Goal: Transaction & Acquisition: Purchase product/service

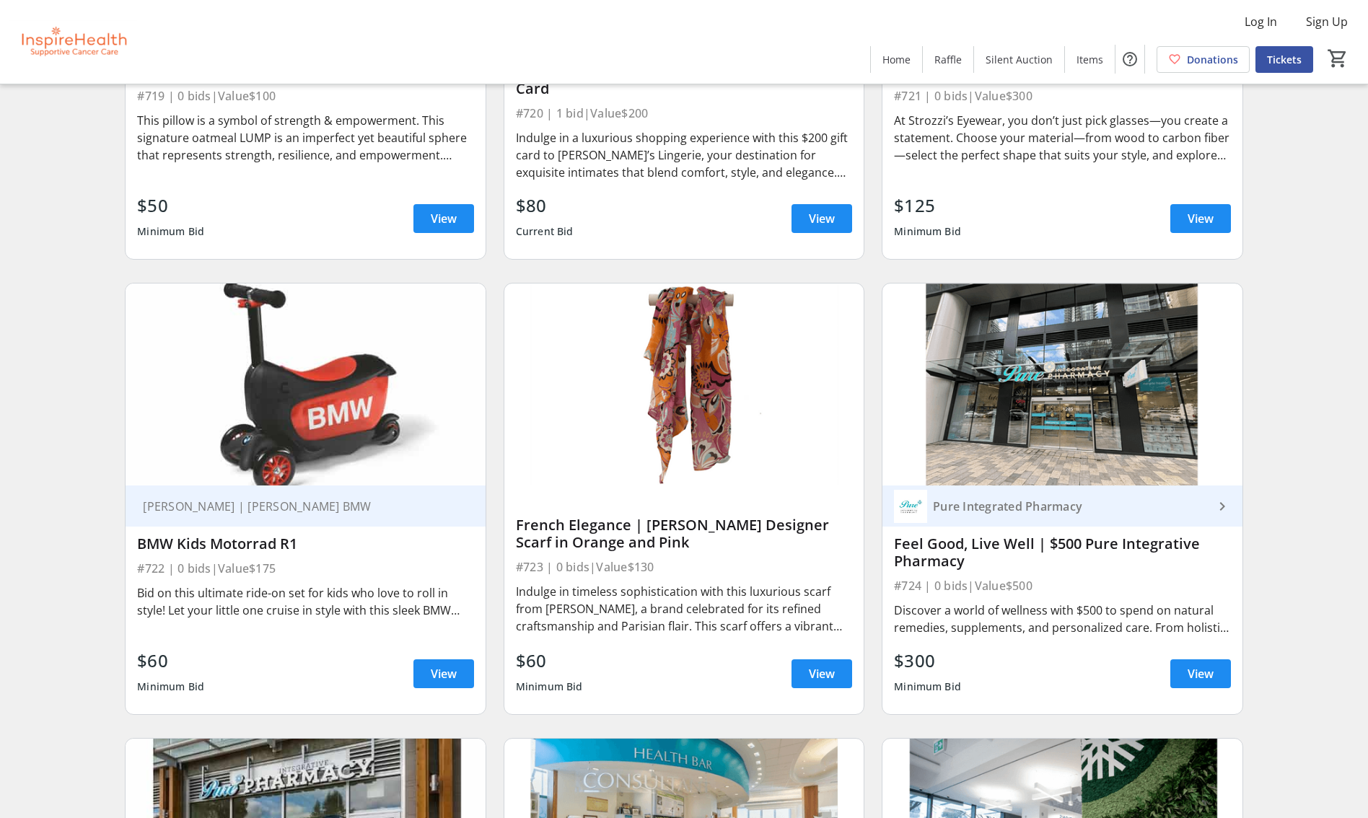
scroll to position [14480, 0]
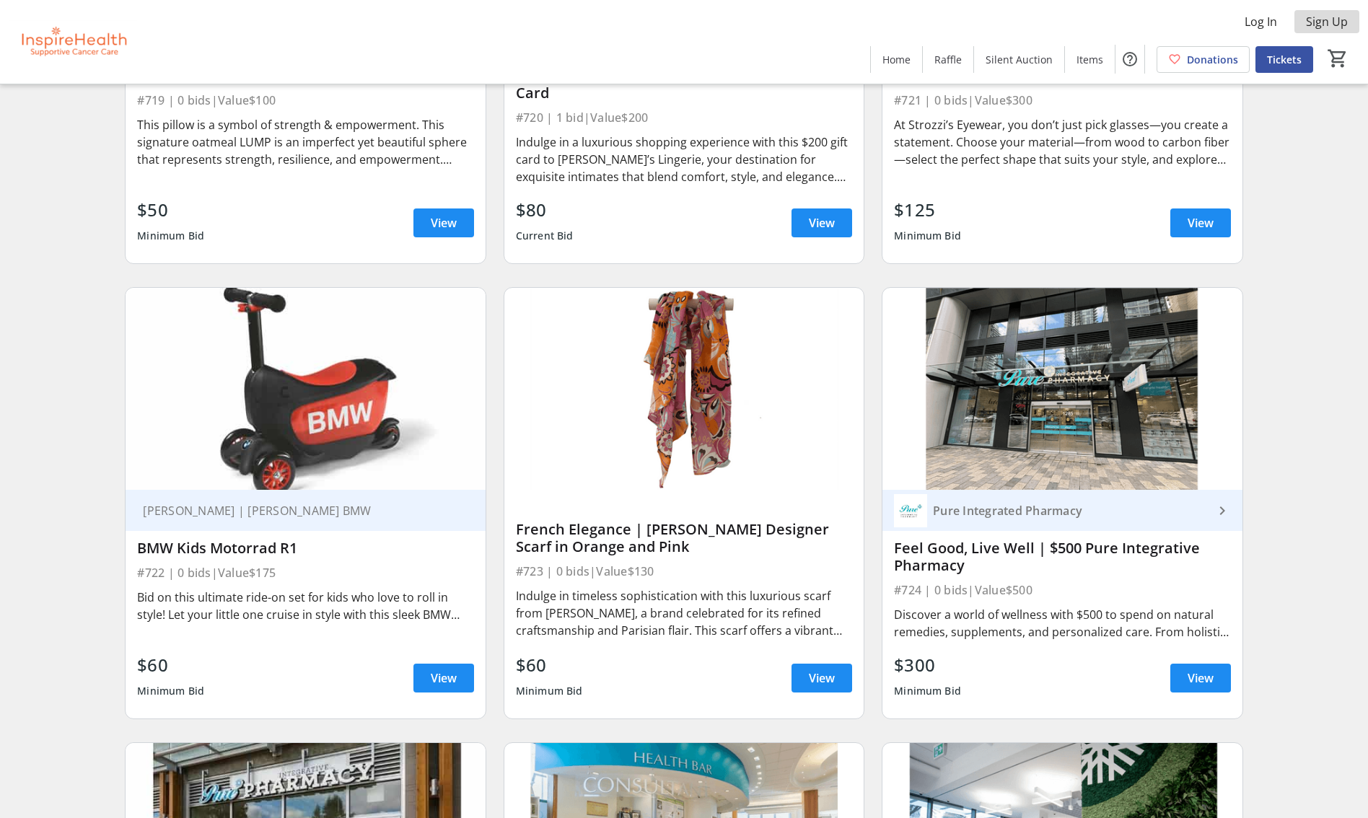
click at [1335, 20] on span "Sign Up" at bounding box center [1327, 21] width 42 height 17
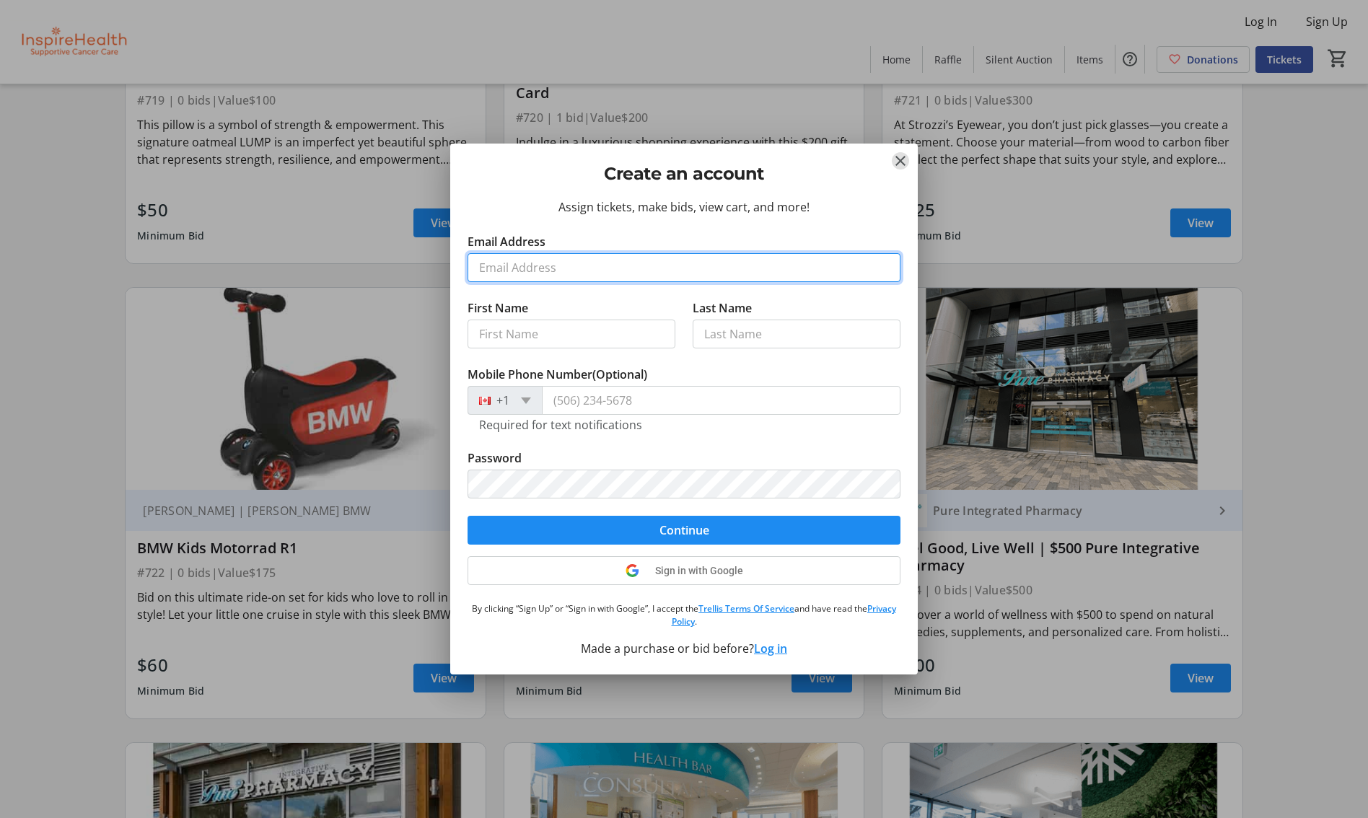
click at [602, 269] on input "Email Address" at bounding box center [683, 267] width 433 height 29
click at [1257, 22] on div at bounding box center [684, 409] width 1368 height 818
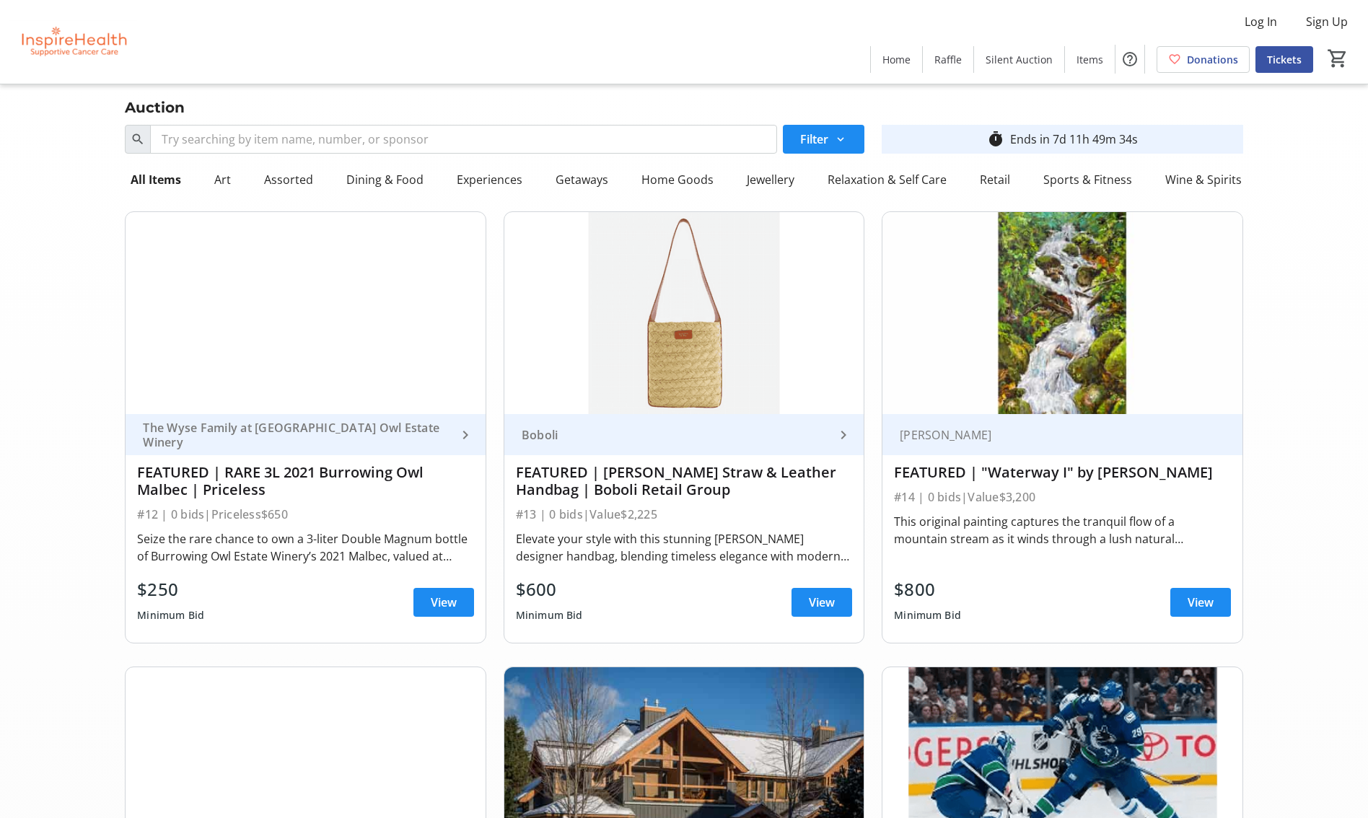
scroll to position [14480, 0]
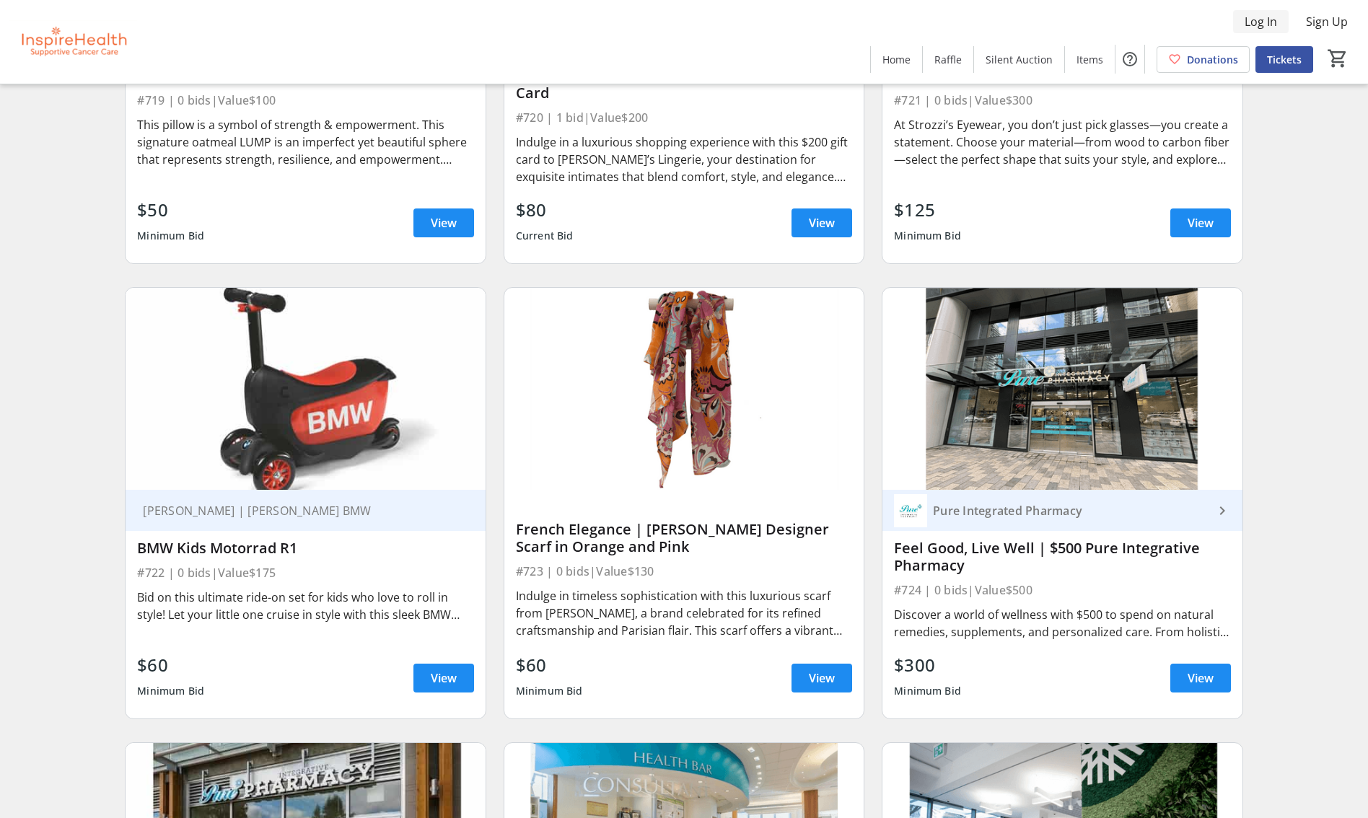
click at [1259, 22] on span "Log In" at bounding box center [1260, 21] width 32 height 17
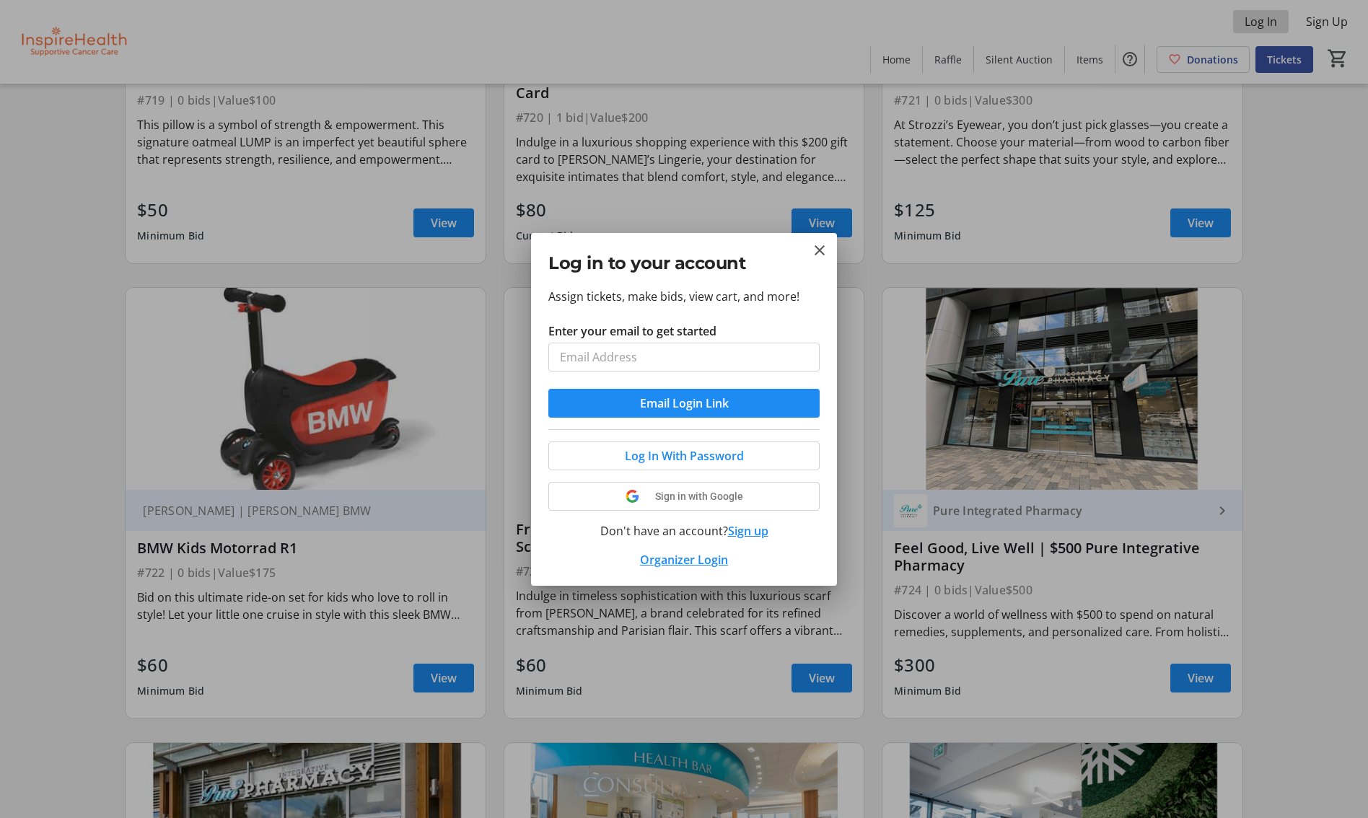
scroll to position [0, 0]
type input "[EMAIL_ADDRESS][DOMAIN_NAME]"
click at [701, 456] on span "Log In With Password" at bounding box center [684, 455] width 119 height 17
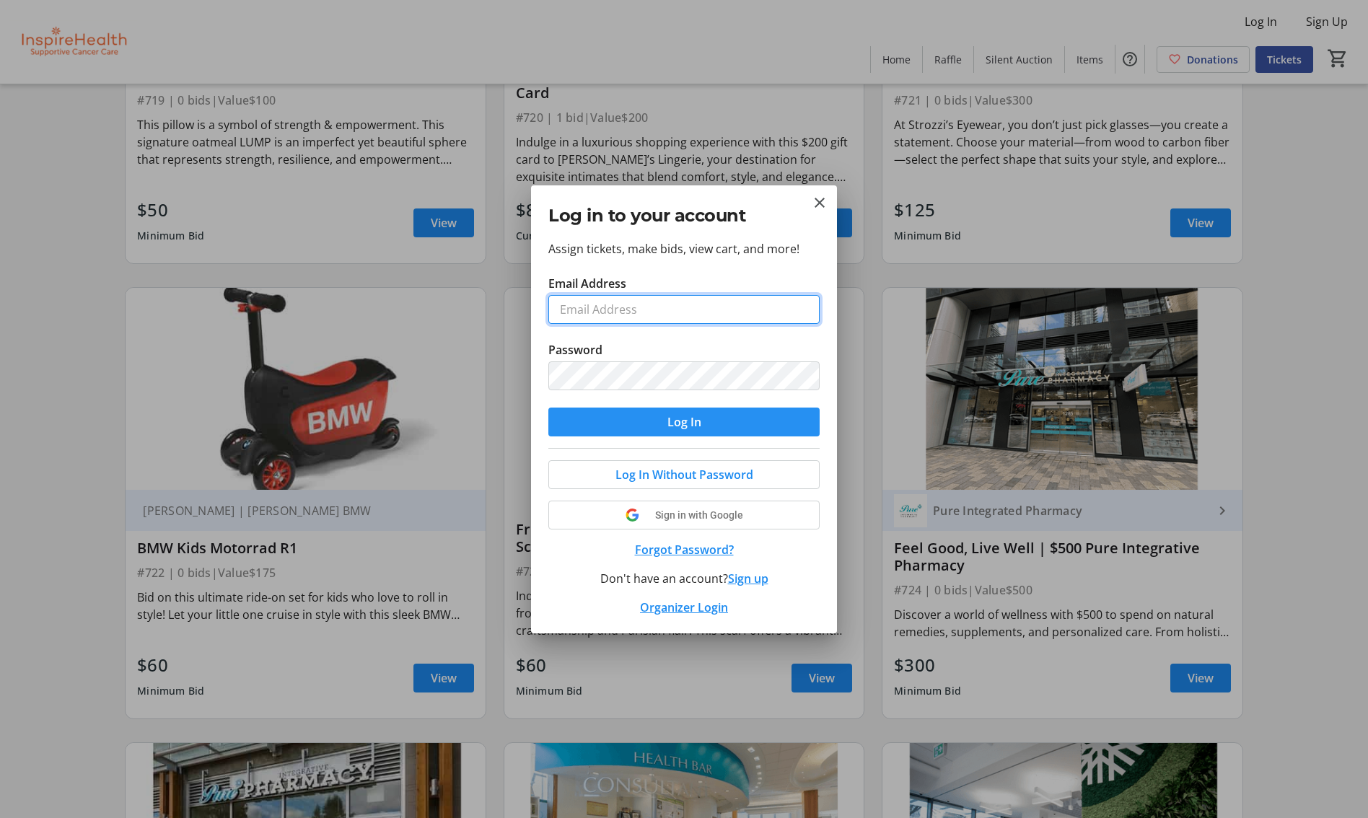
type input "[EMAIL_ADDRESS][DOMAIN_NAME]"
click at [577, 417] on span "submit" at bounding box center [683, 422] width 271 height 35
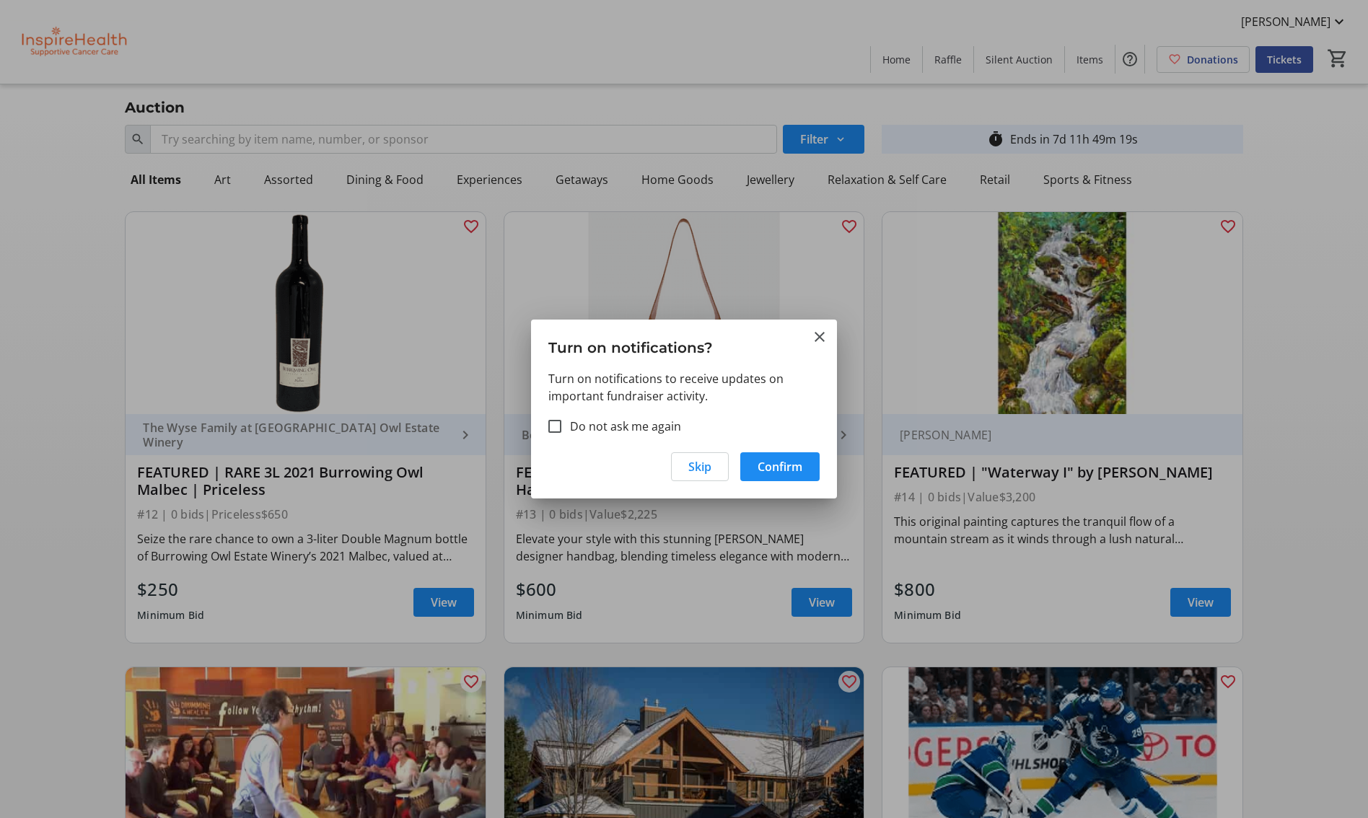
scroll to position [1235, 0]
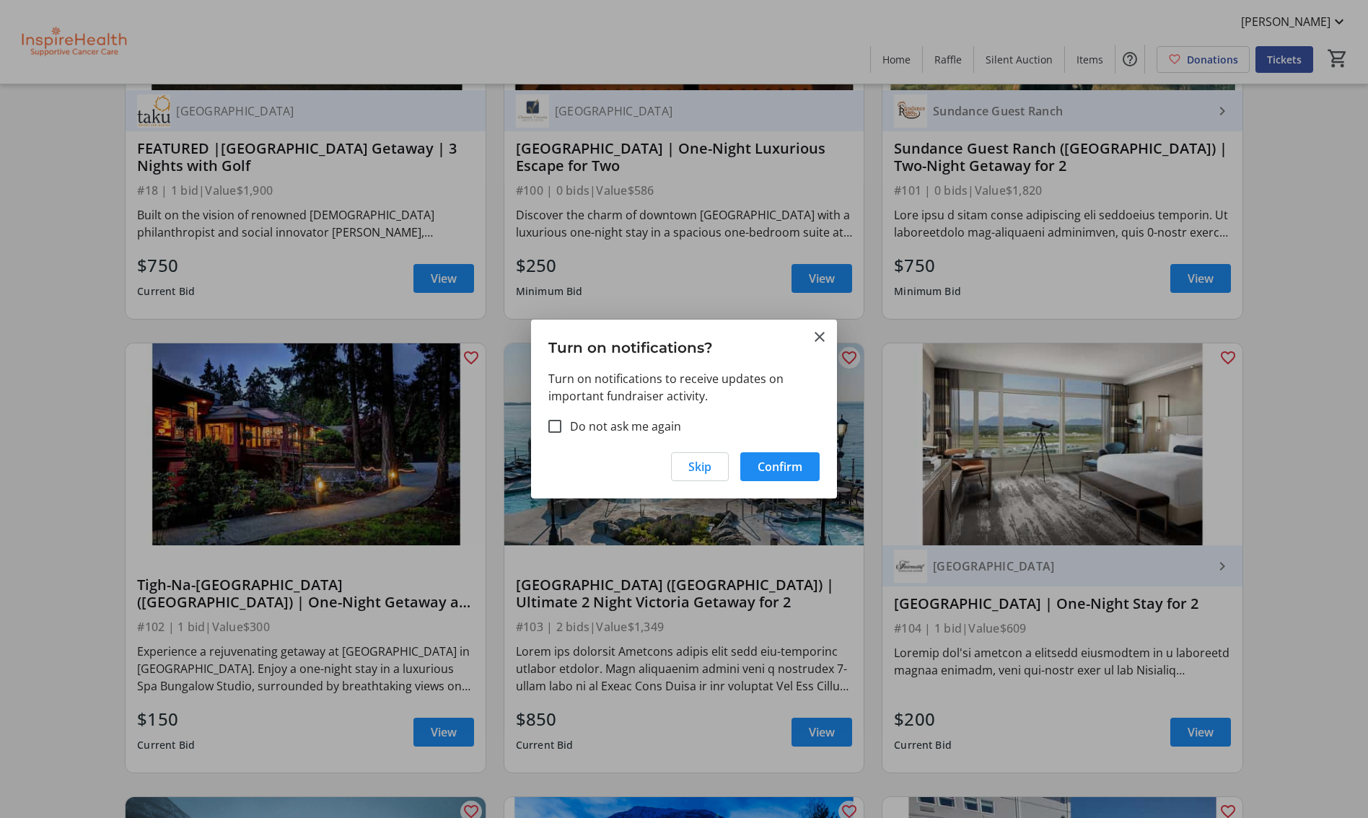
click at [607, 424] on label "Do not ask me again" at bounding box center [621, 426] width 120 height 17
click at [561, 424] on input "Do not ask me again" at bounding box center [554, 426] width 13 height 13
checkbox input "true"
click at [786, 463] on span "Confirm" at bounding box center [779, 466] width 45 height 17
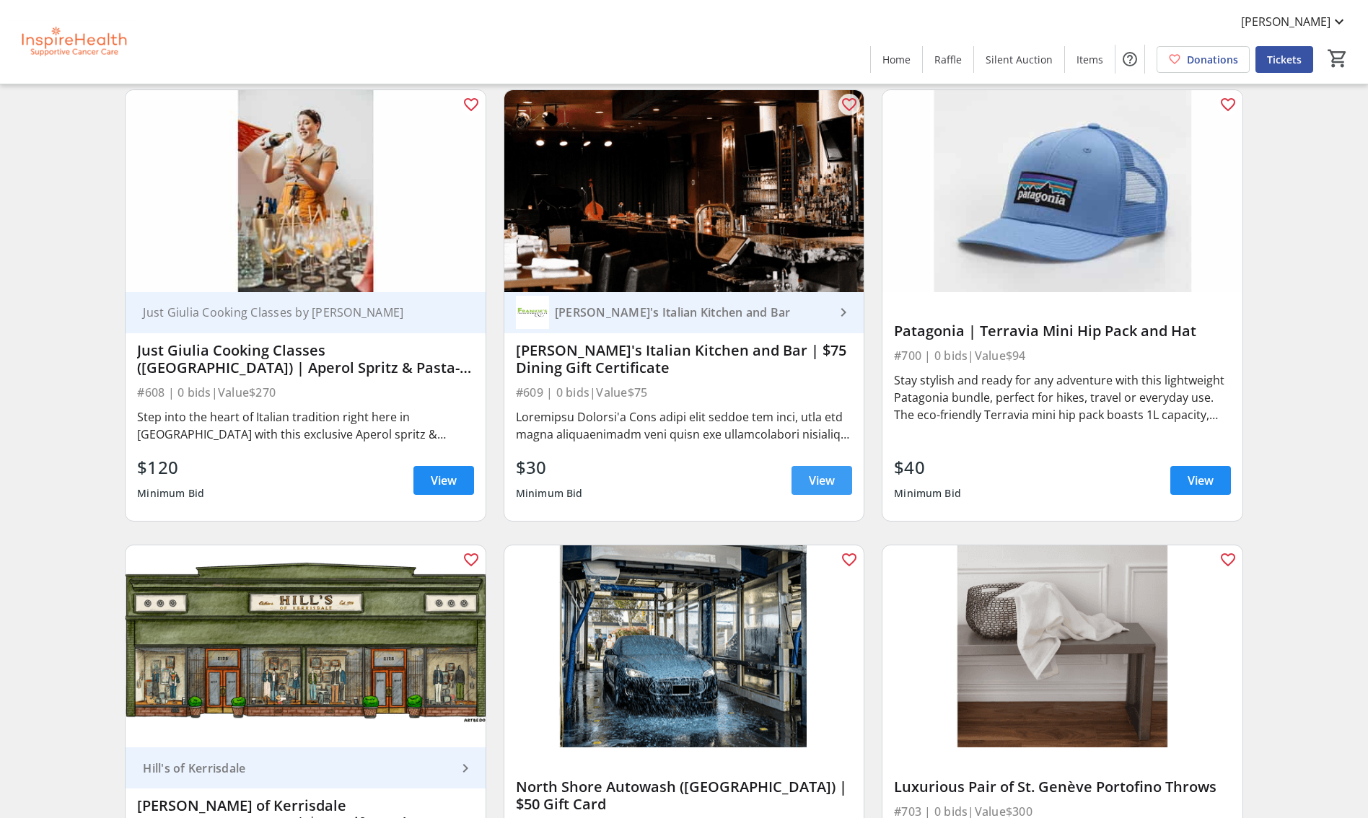
scroll to position [11039, 0]
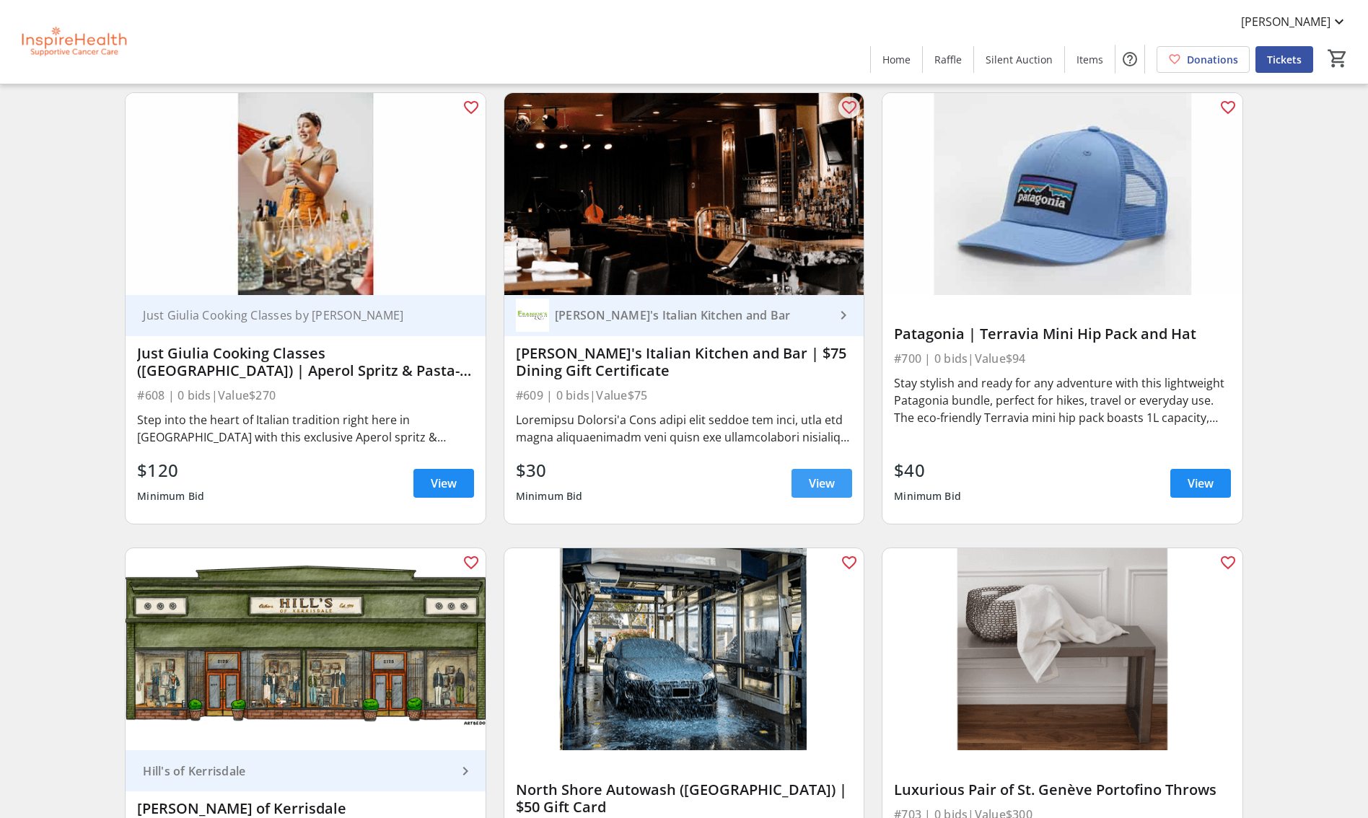
click at [822, 473] on link "View" at bounding box center [821, 483] width 61 height 29
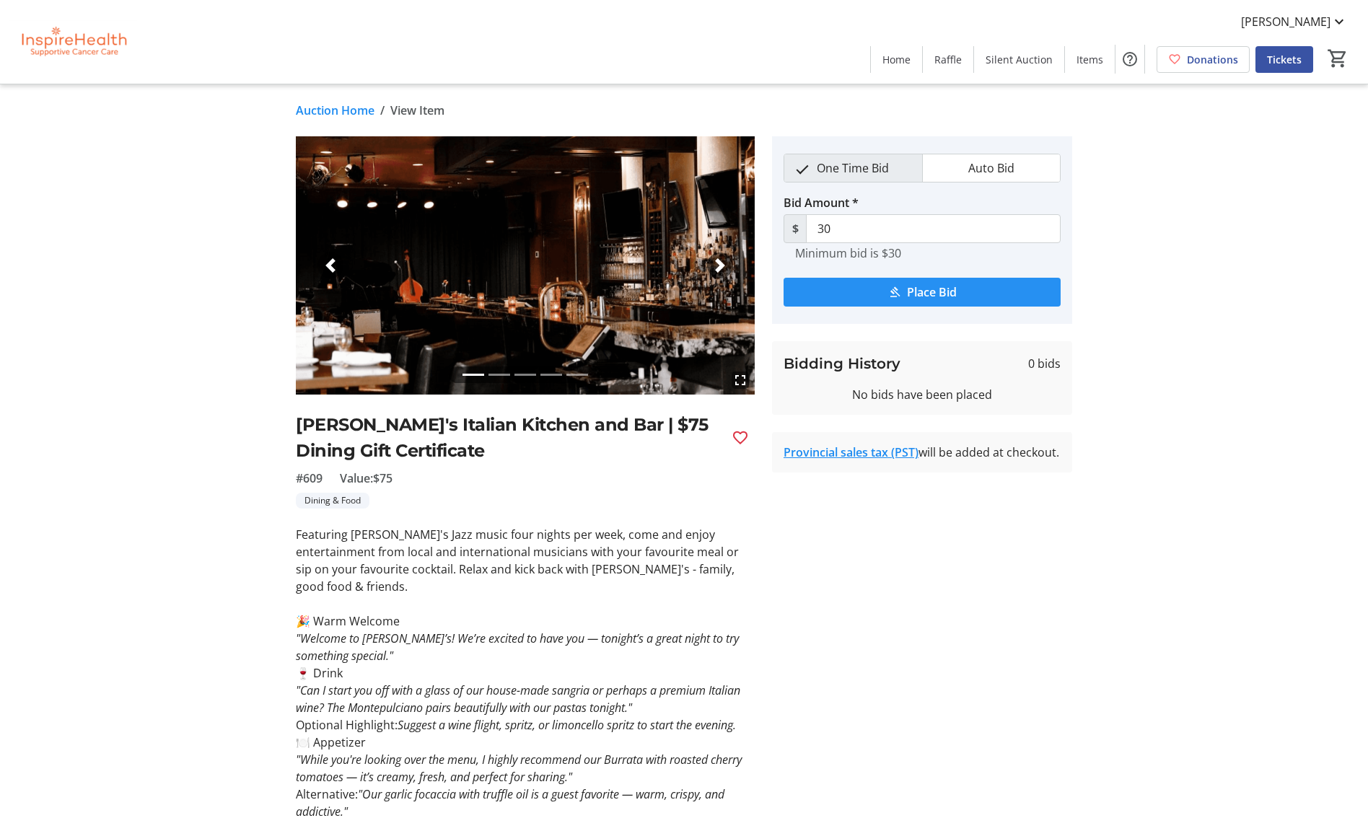
click at [930, 294] on span "Place Bid" at bounding box center [932, 291] width 50 height 17
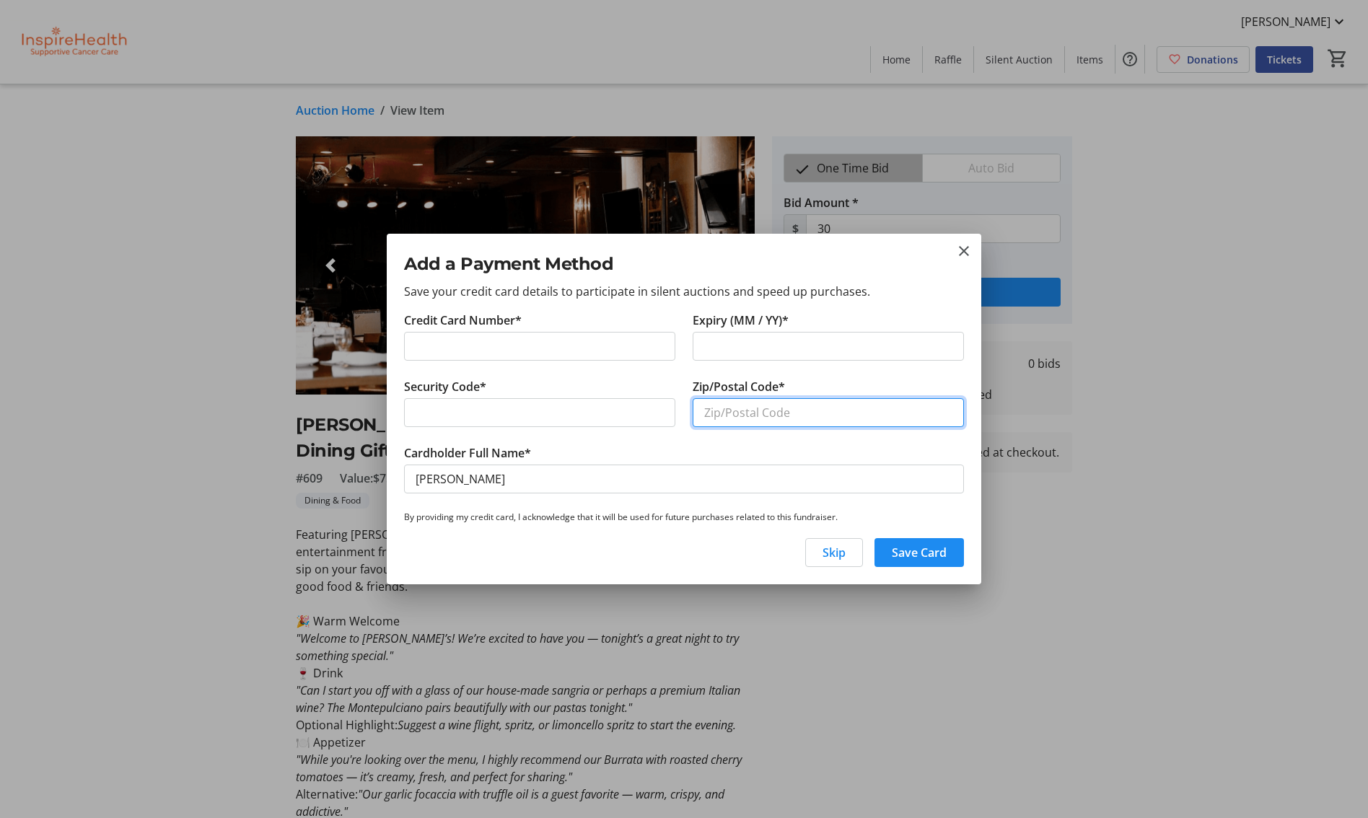
click at [824, 415] on input "Zip/Postal Code*" at bounding box center [827, 412] width 271 height 29
type input "V5S 4W9"
click at [923, 555] on span "Save Card" at bounding box center [919, 552] width 55 height 17
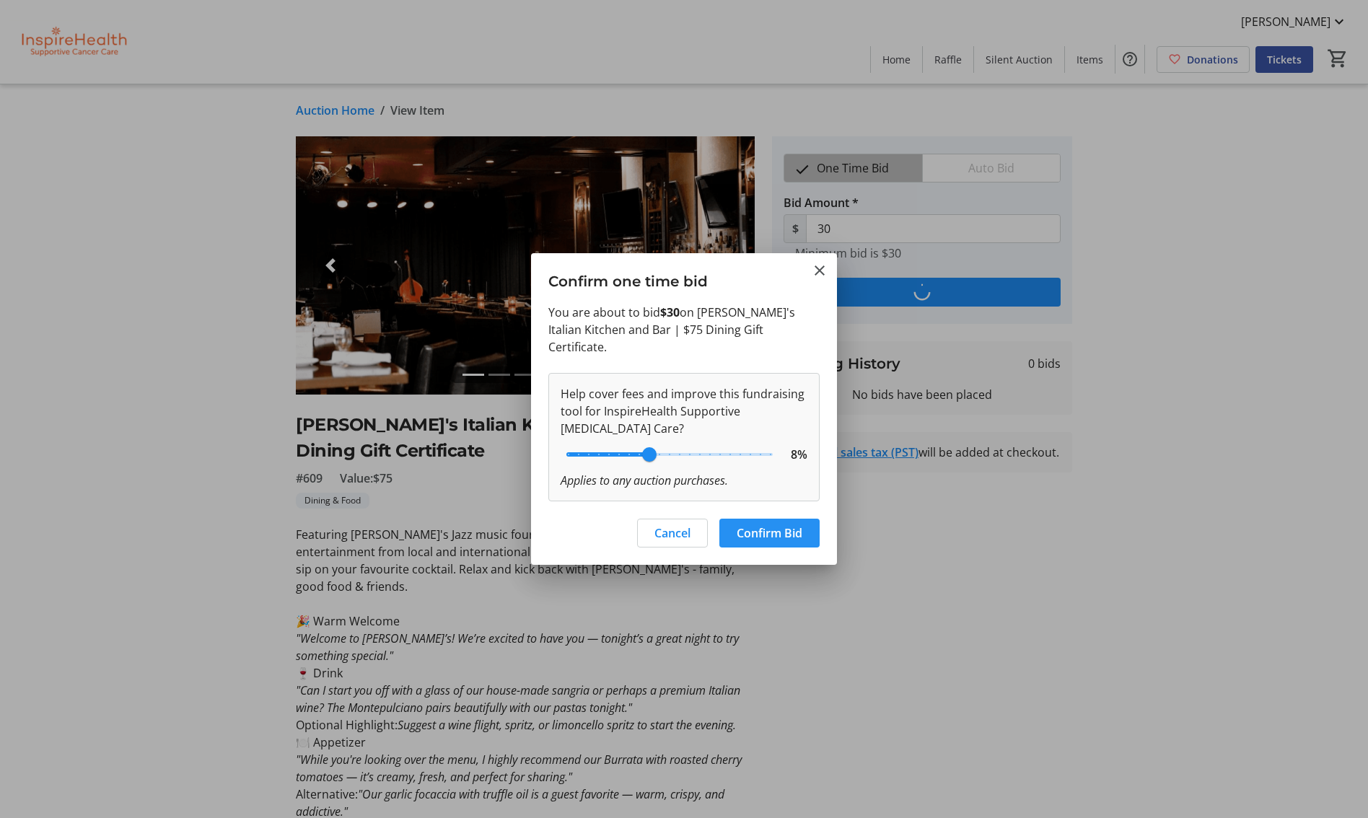
click at [778, 524] on span "Confirm Bid" at bounding box center [769, 532] width 66 height 17
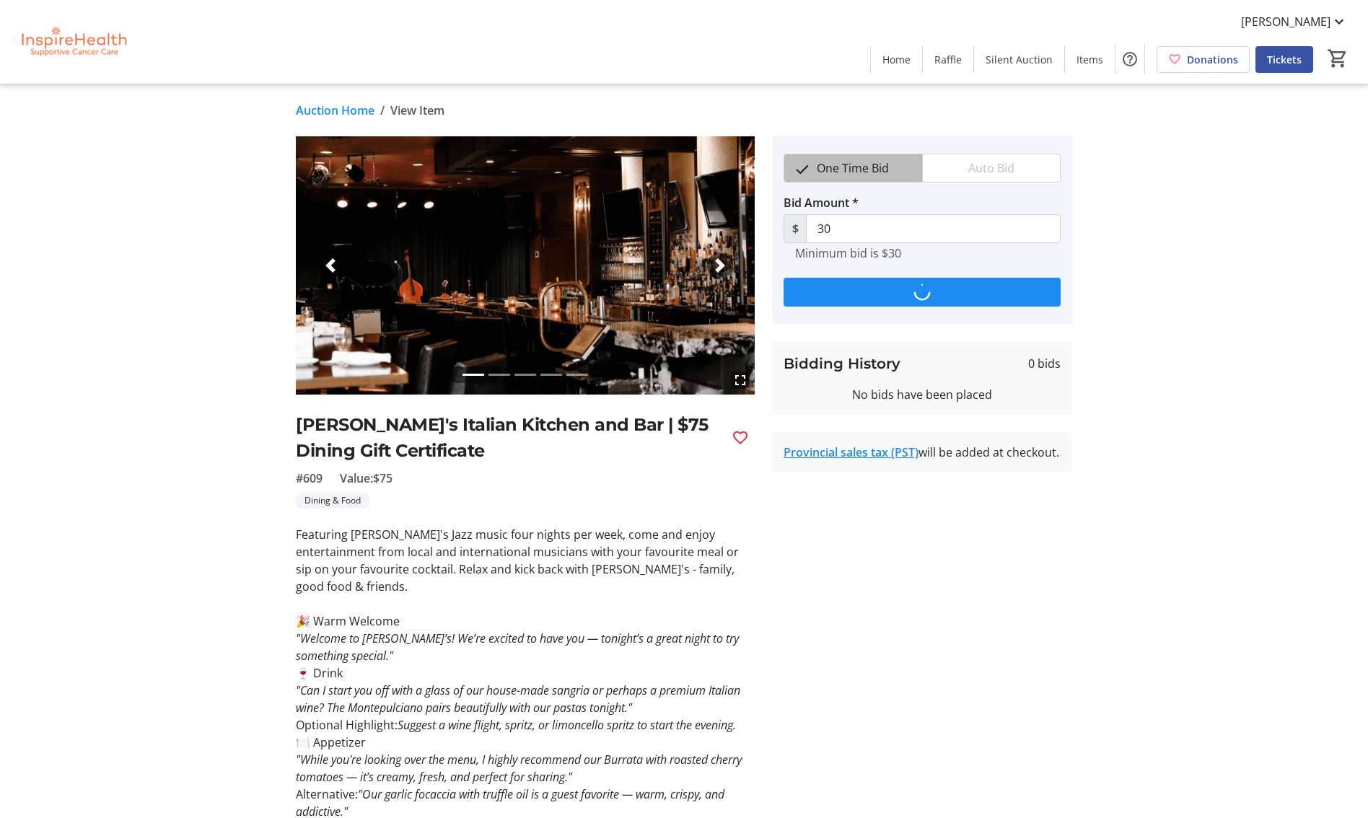
type input "40"
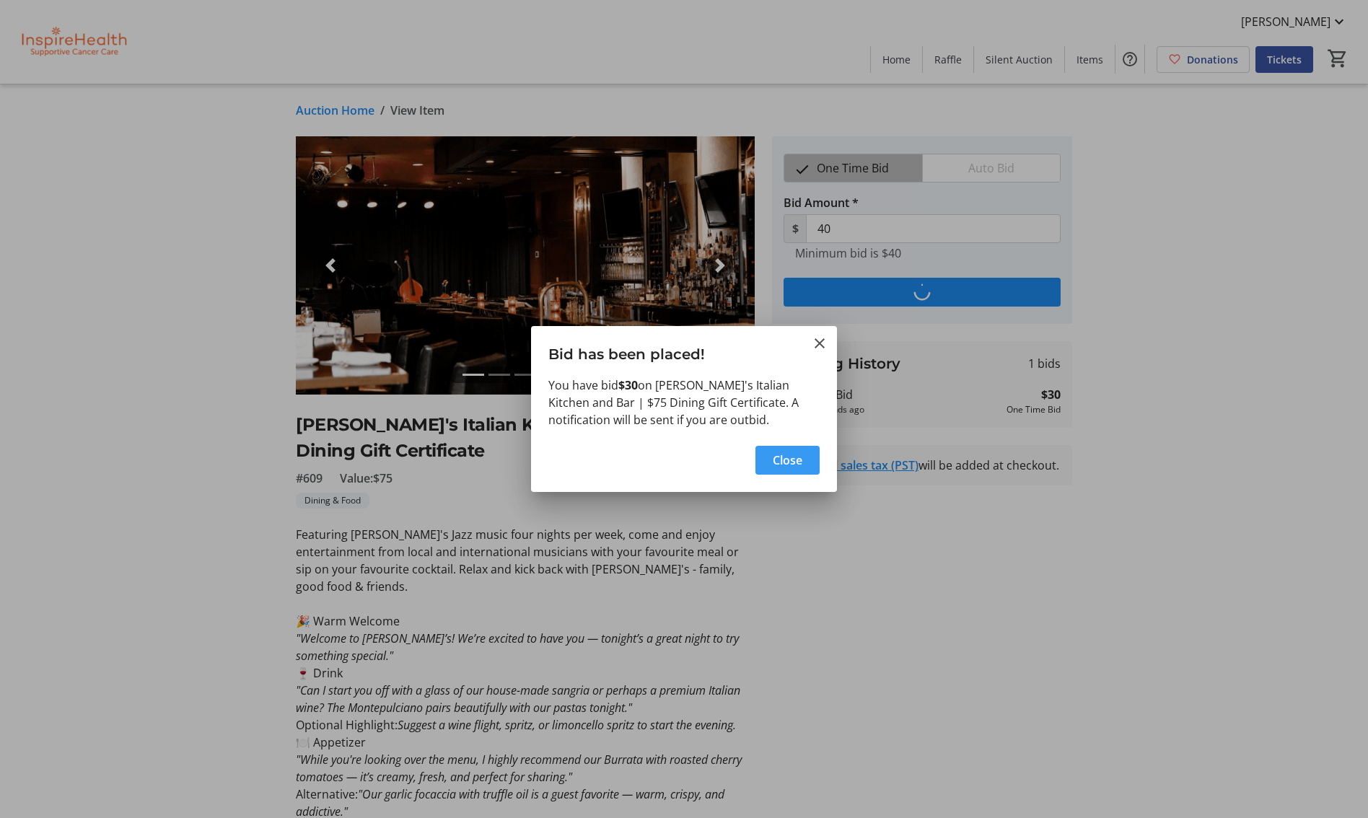
click at [799, 462] on span "Close" at bounding box center [787, 460] width 30 height 17
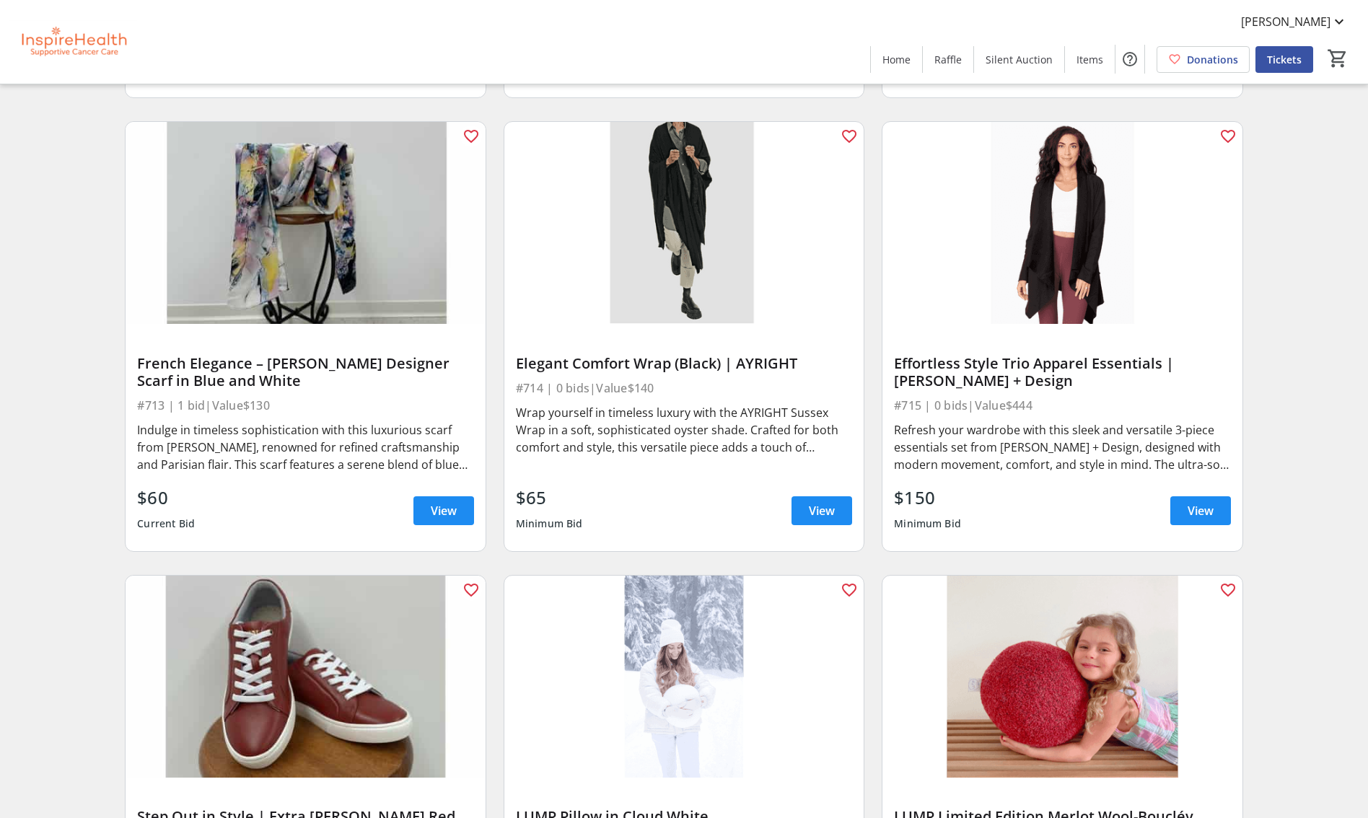
scroll to position [13281, 0]
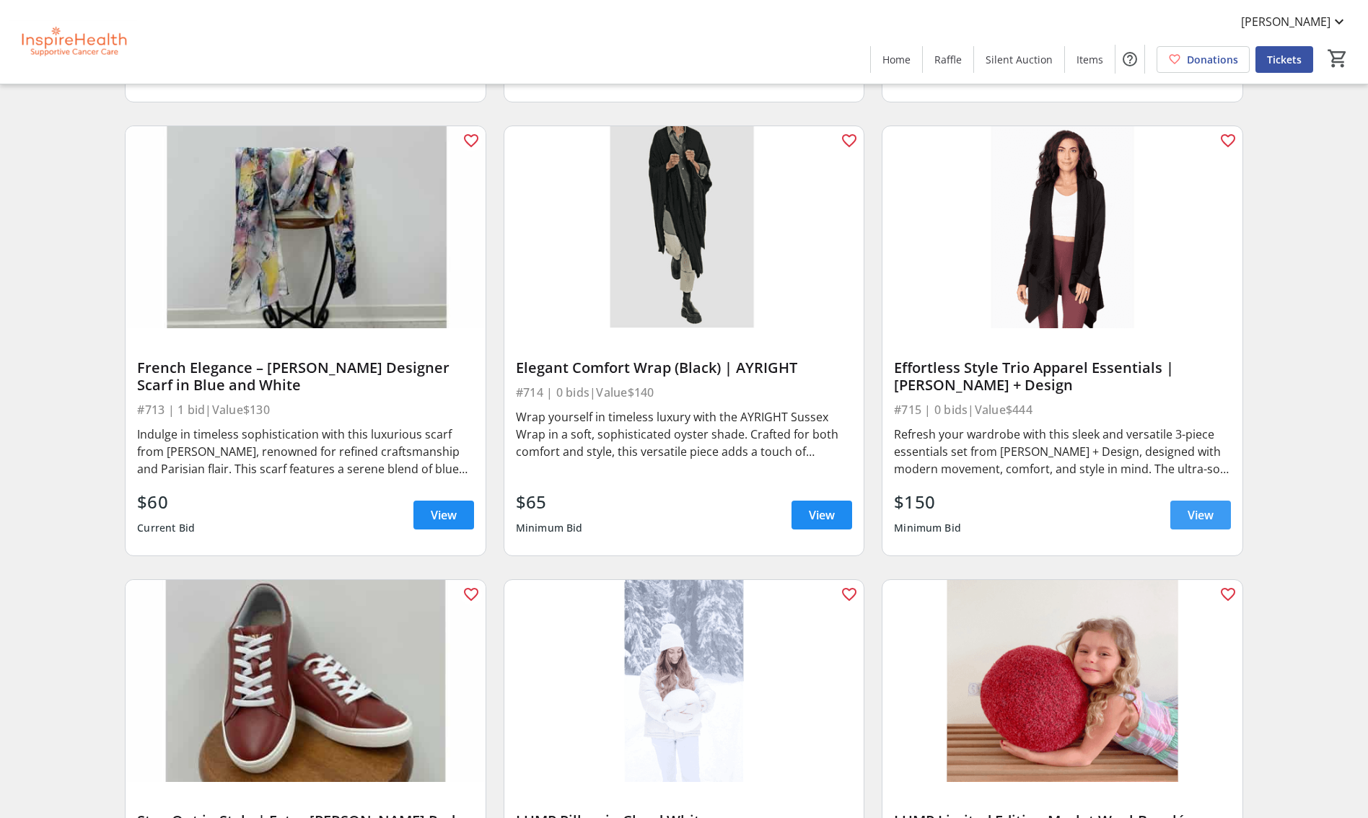
click at [1201, 509] on span "View" at bounding box center [1200, 514] width 26 height 17
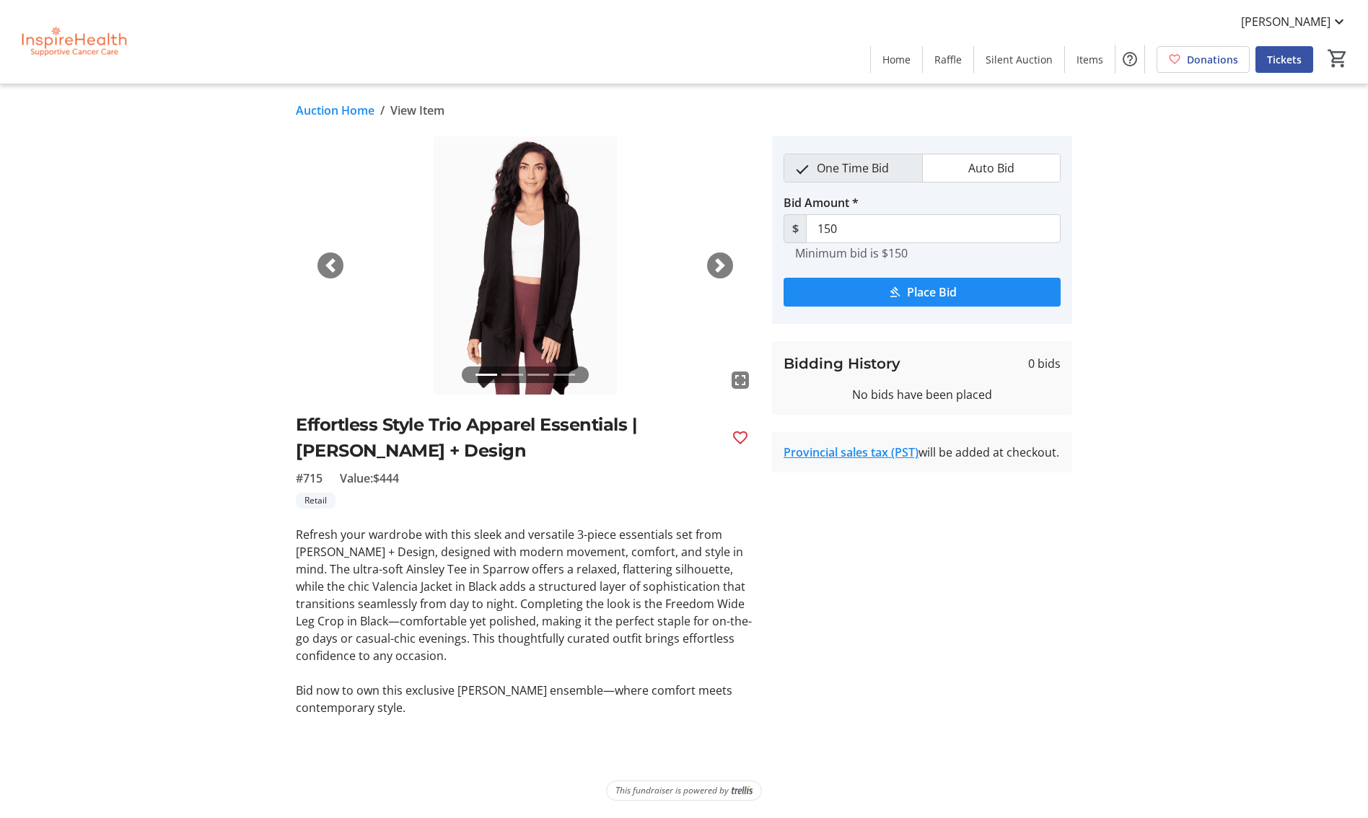
click at [716, 263] on span "button" at bounding box center [720, 265] width 14 height 14
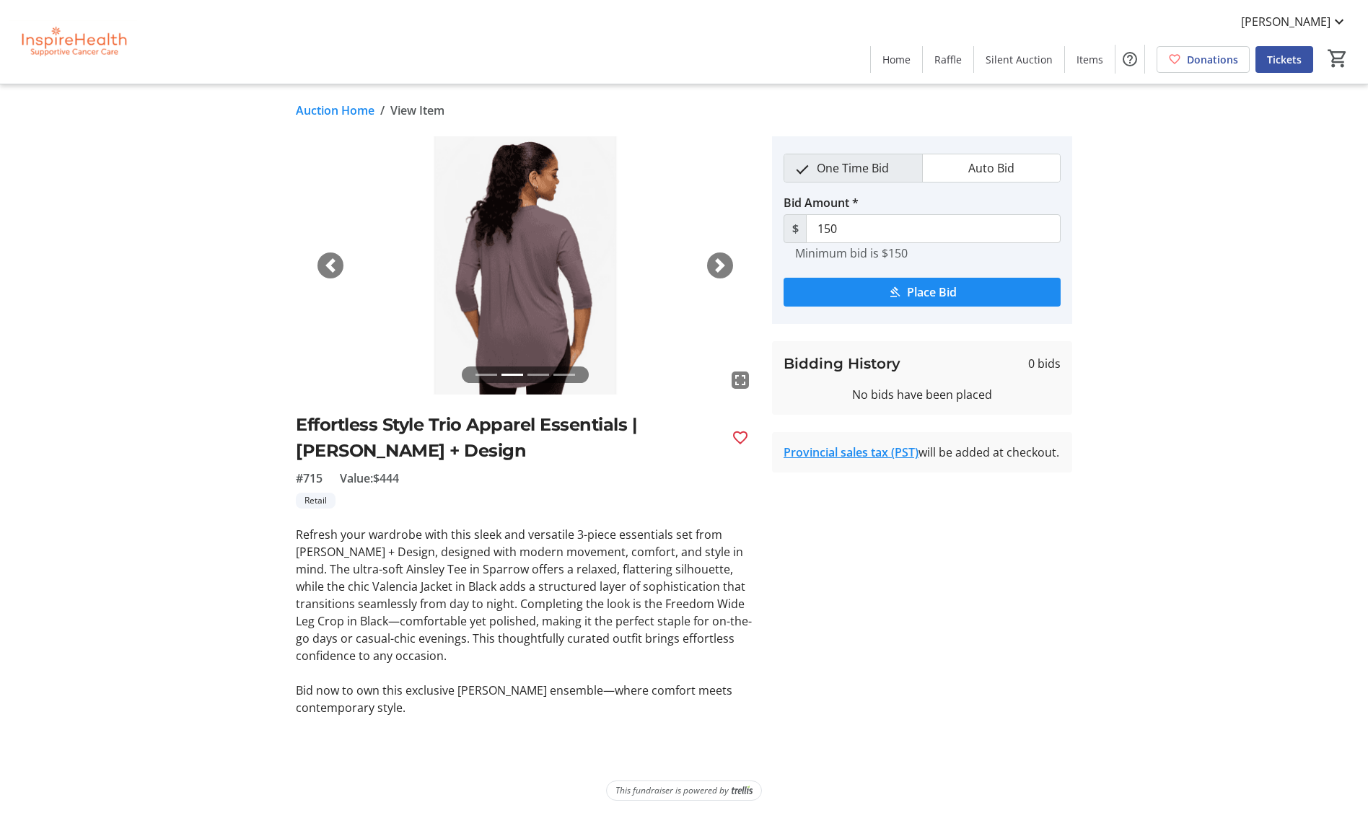
click at [716, 263] on span "button" at bounding box center [720, 265] width 14 height 14
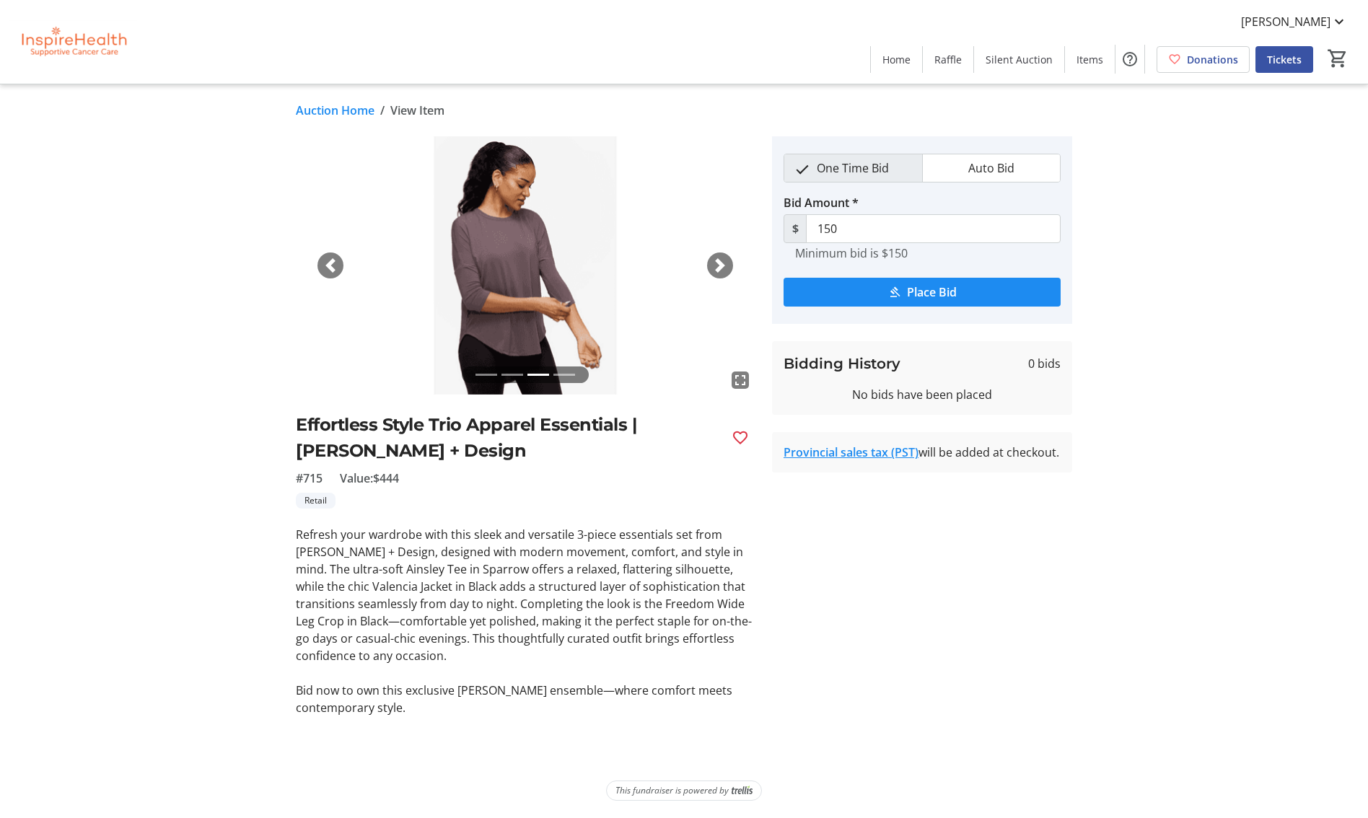
click at [716, 263] on span "button" at bounding box center [720, 265] width 14 height 14
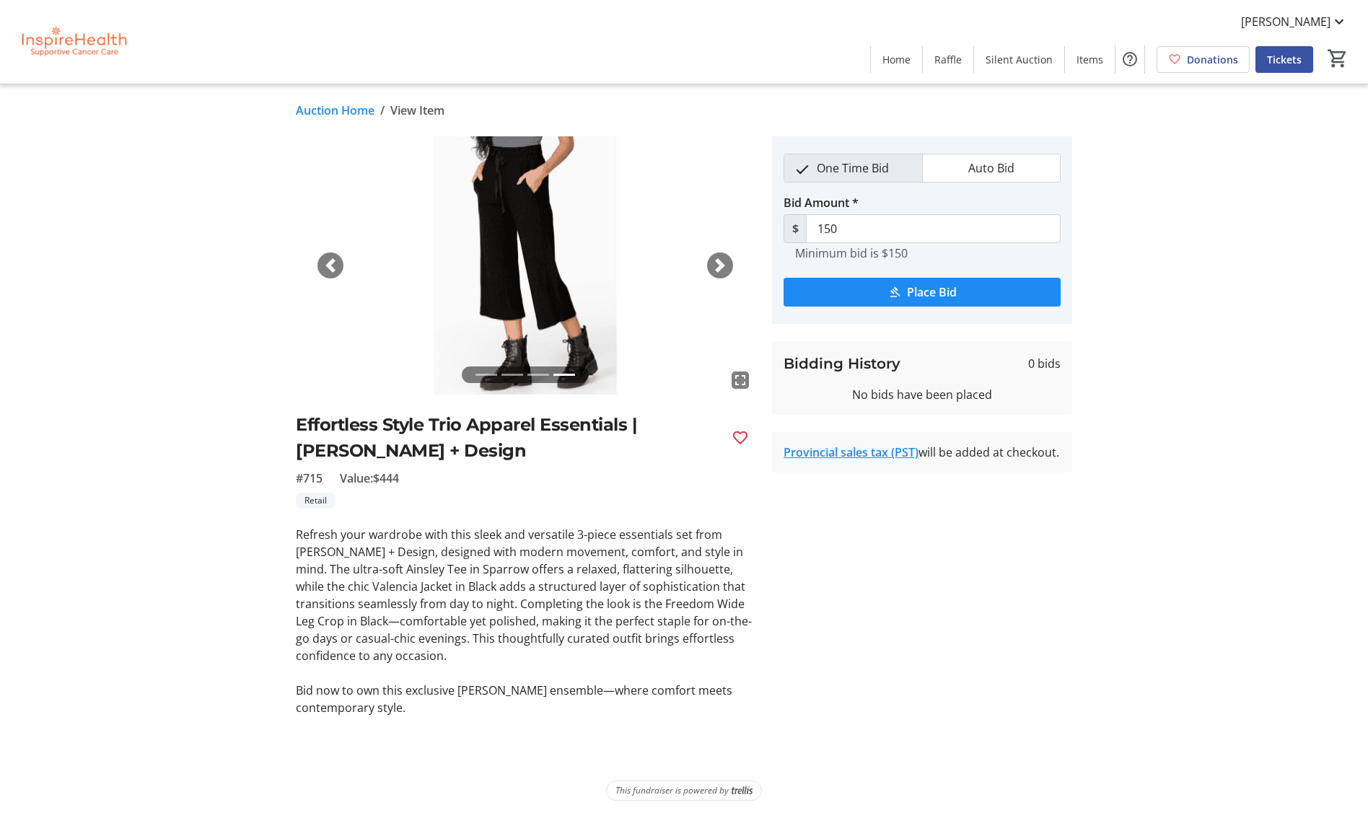
click at [717, 263] on span "button" at bounding box center [720, 265] width 14 height 14
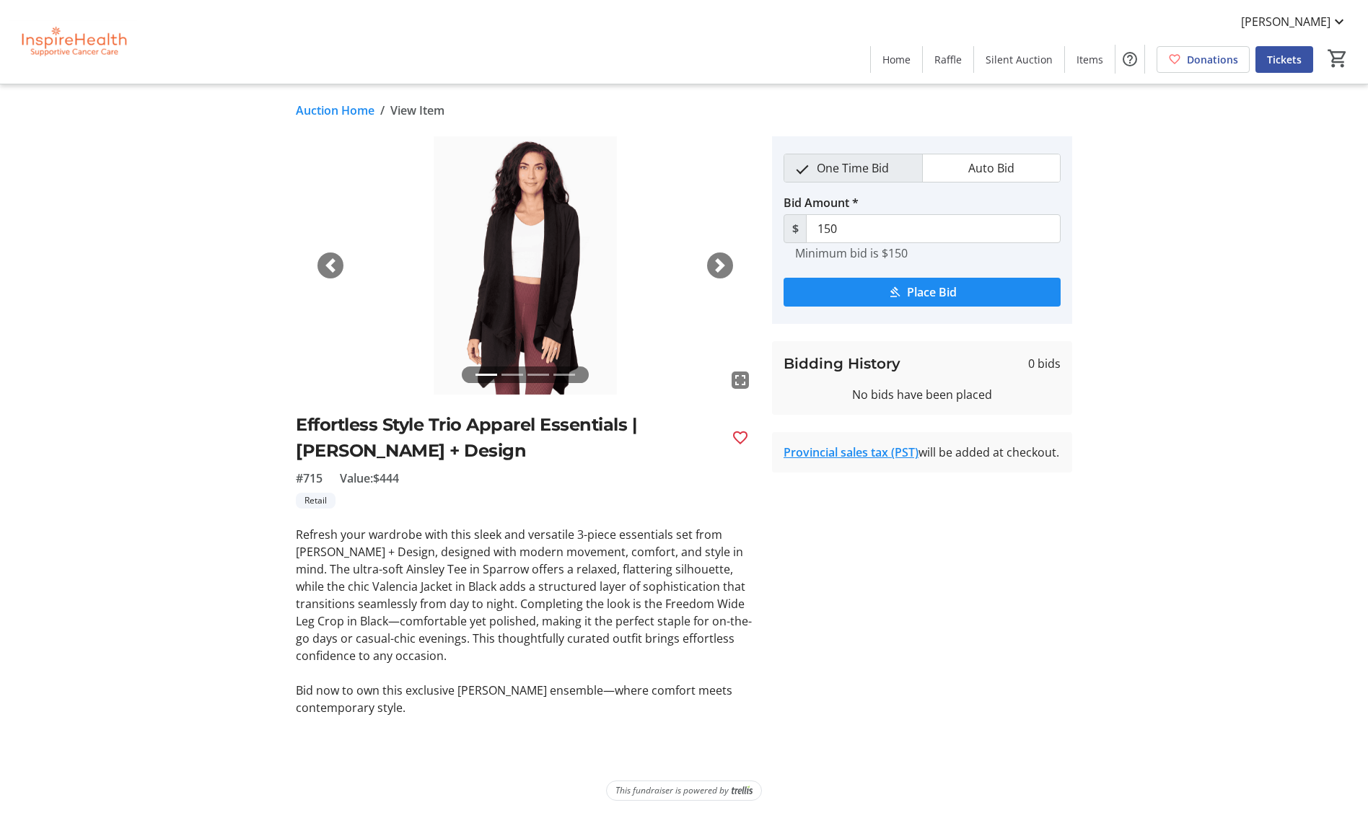
click at [723, 263] on span "button" at bounding box center [720, 265] width 14 height 14
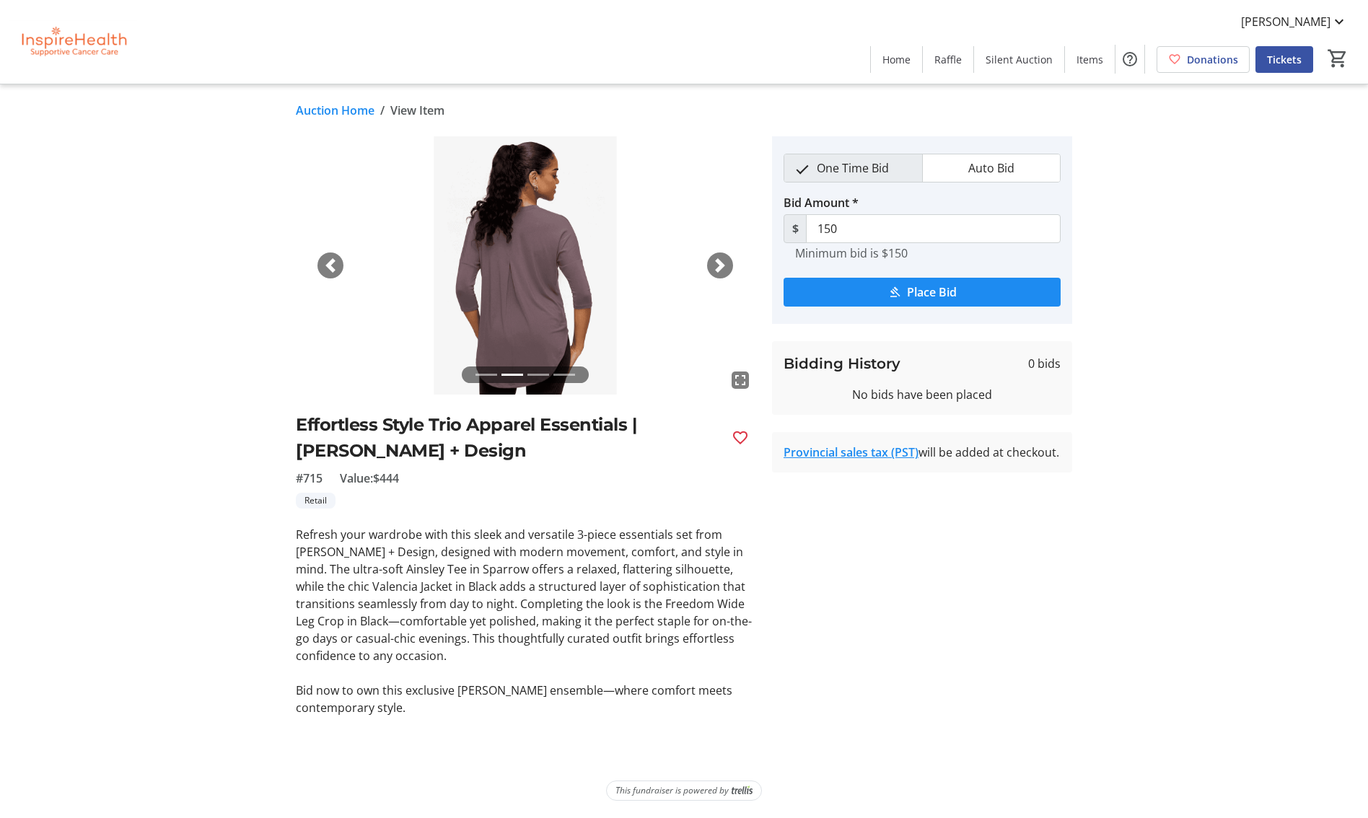
click at [722, 263] on span "button" at bounding box center [720, 265] width 14 height 14
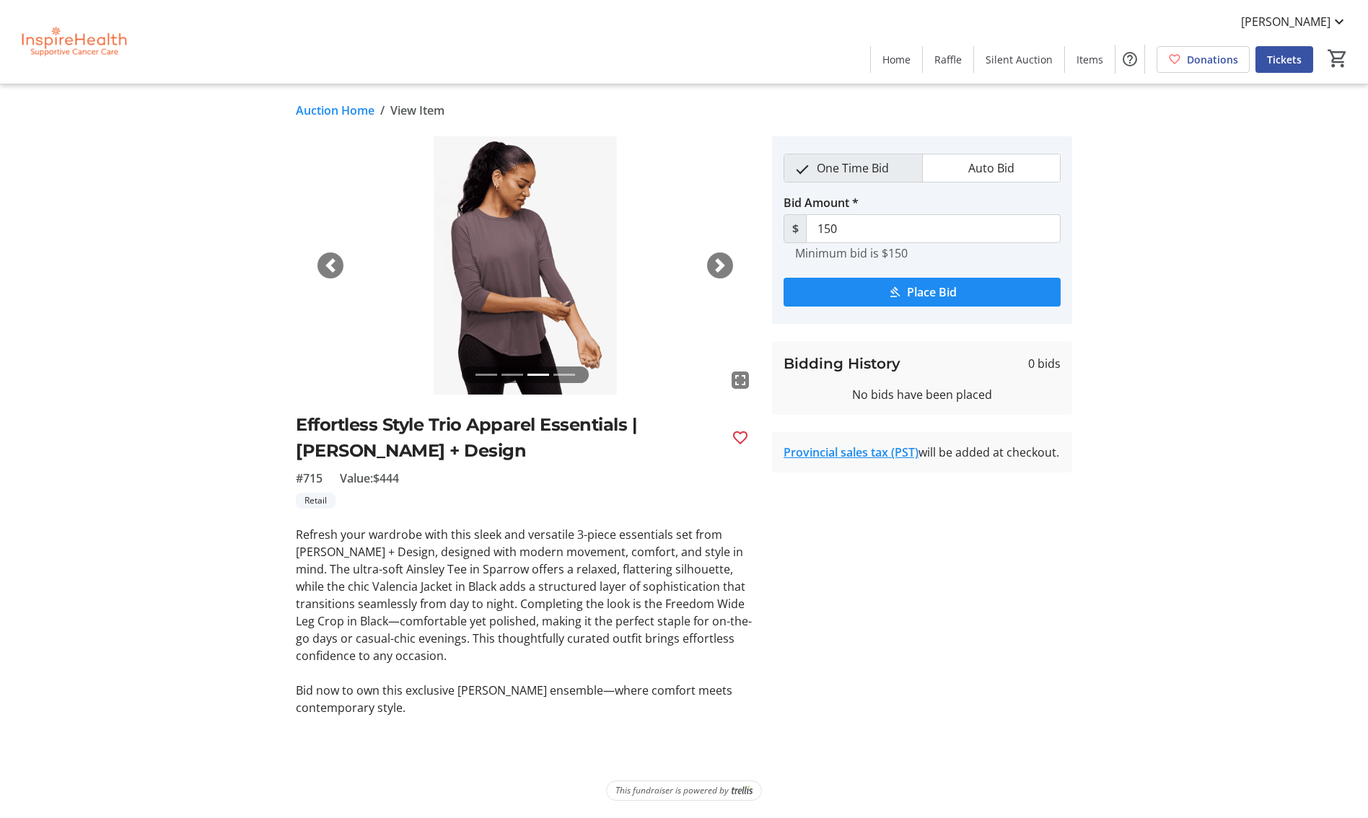
click at [722, 263] on span "button" at bounding box center [720, 265] width 14 height 14
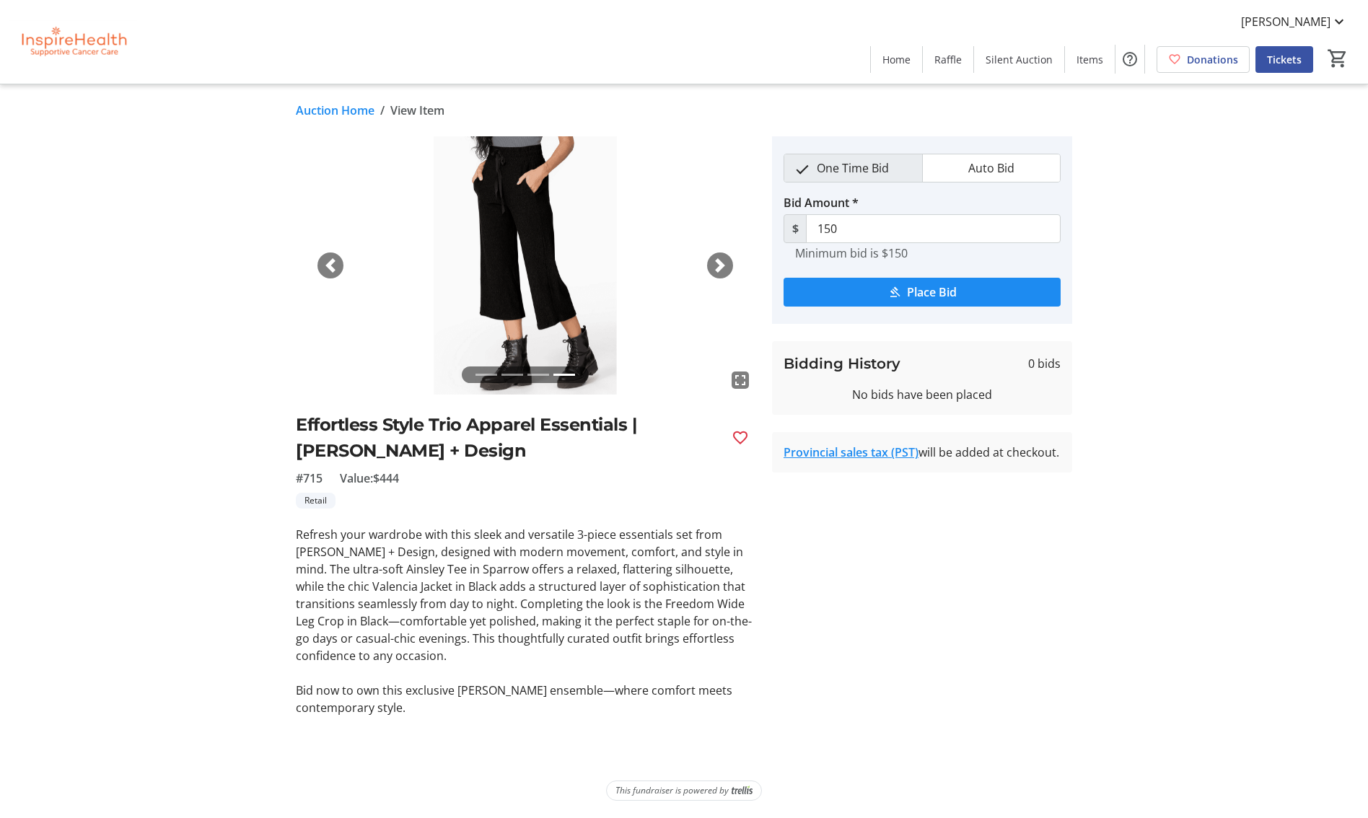
click at [723, 259] on span "button" at bounding box center [720, 265] width 14 height 14
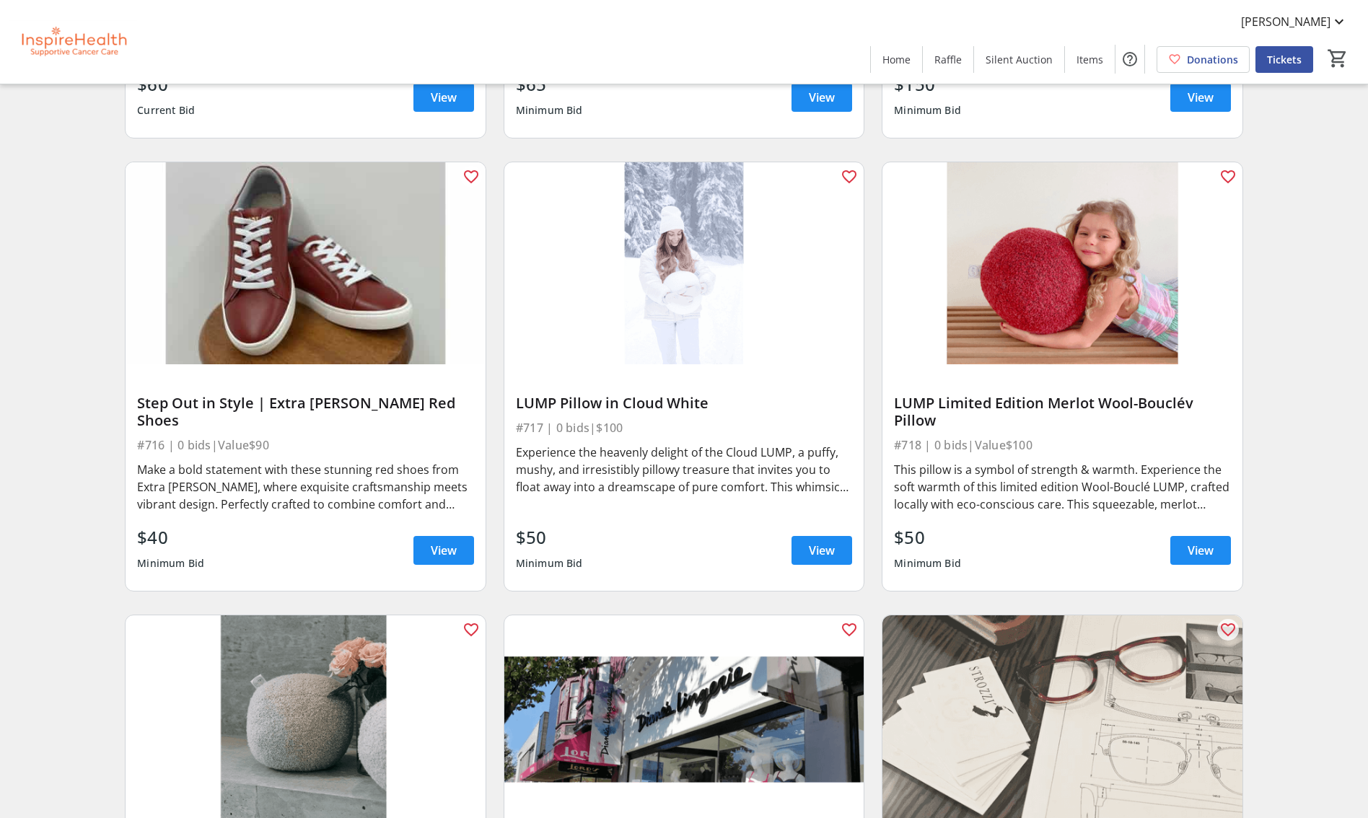
scroll to position [13699, 0]
click at [351, 400] on div "Step Out in Style | Extra [PERSON_NAME] Red Shoes" at bounding box center [305, 411] width 336 height 35
click at [444, 546] on span "View" at bounding box center [444, 549] width 26 height 17
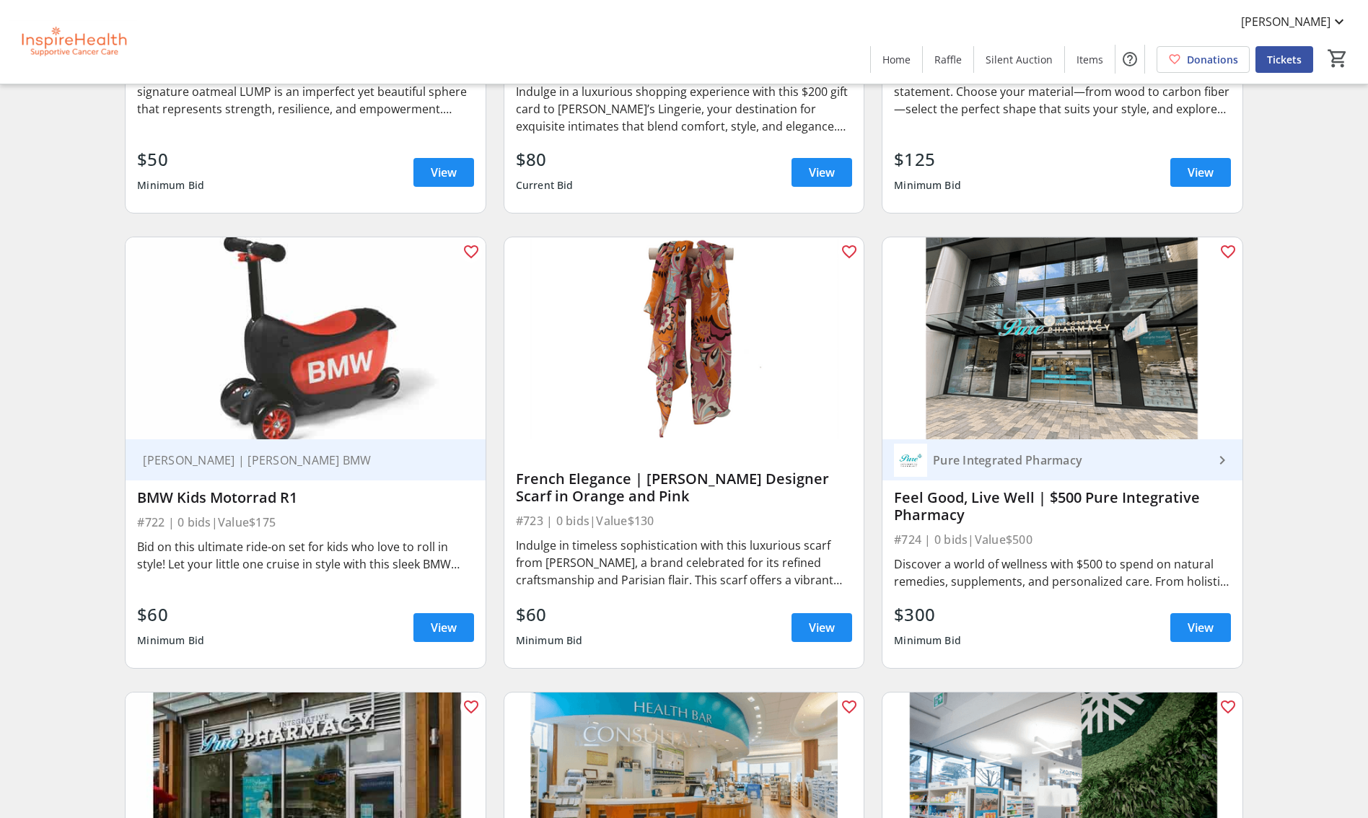
scroll to position [14533, 0]
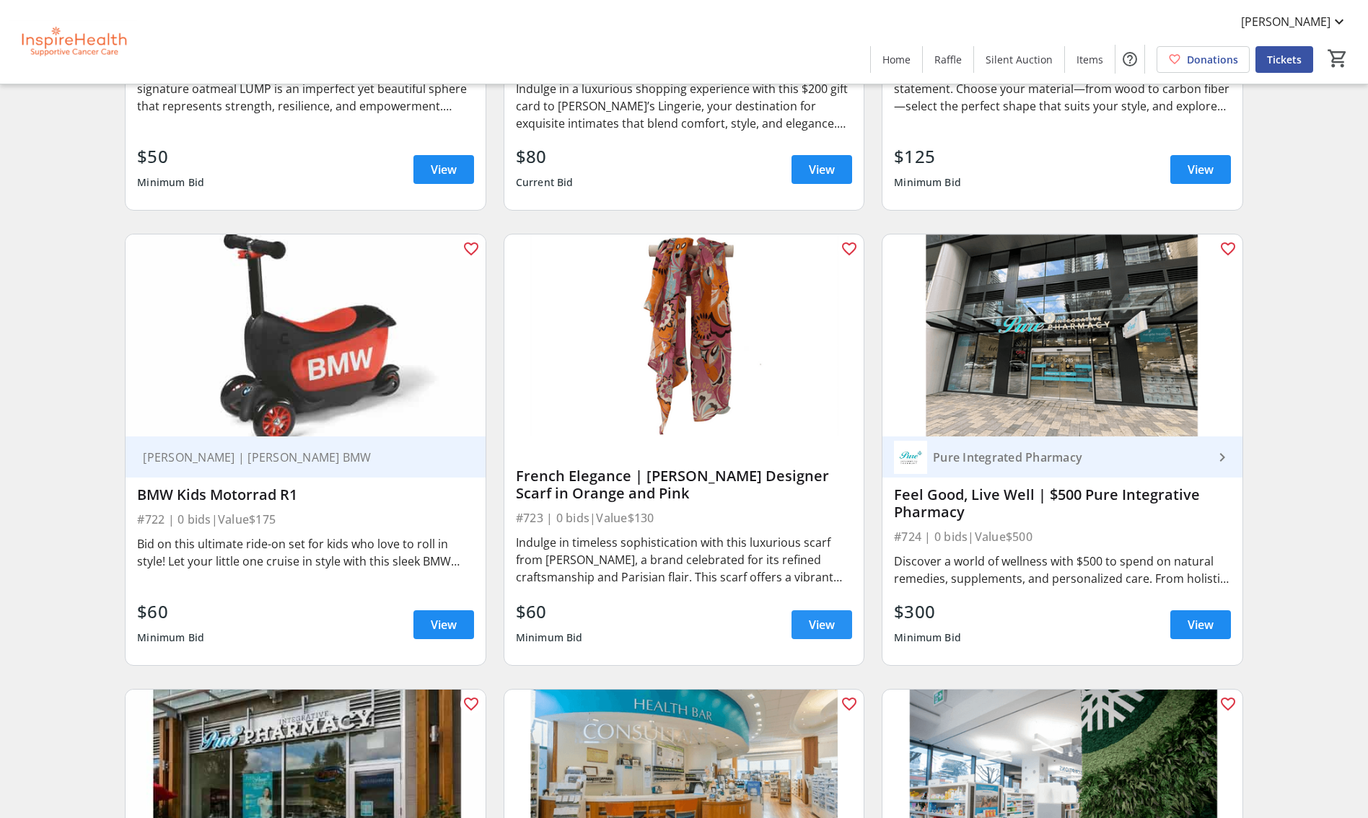
click at [822, 616] on span "View" at bounding box center [822, 624] width 26 height 17
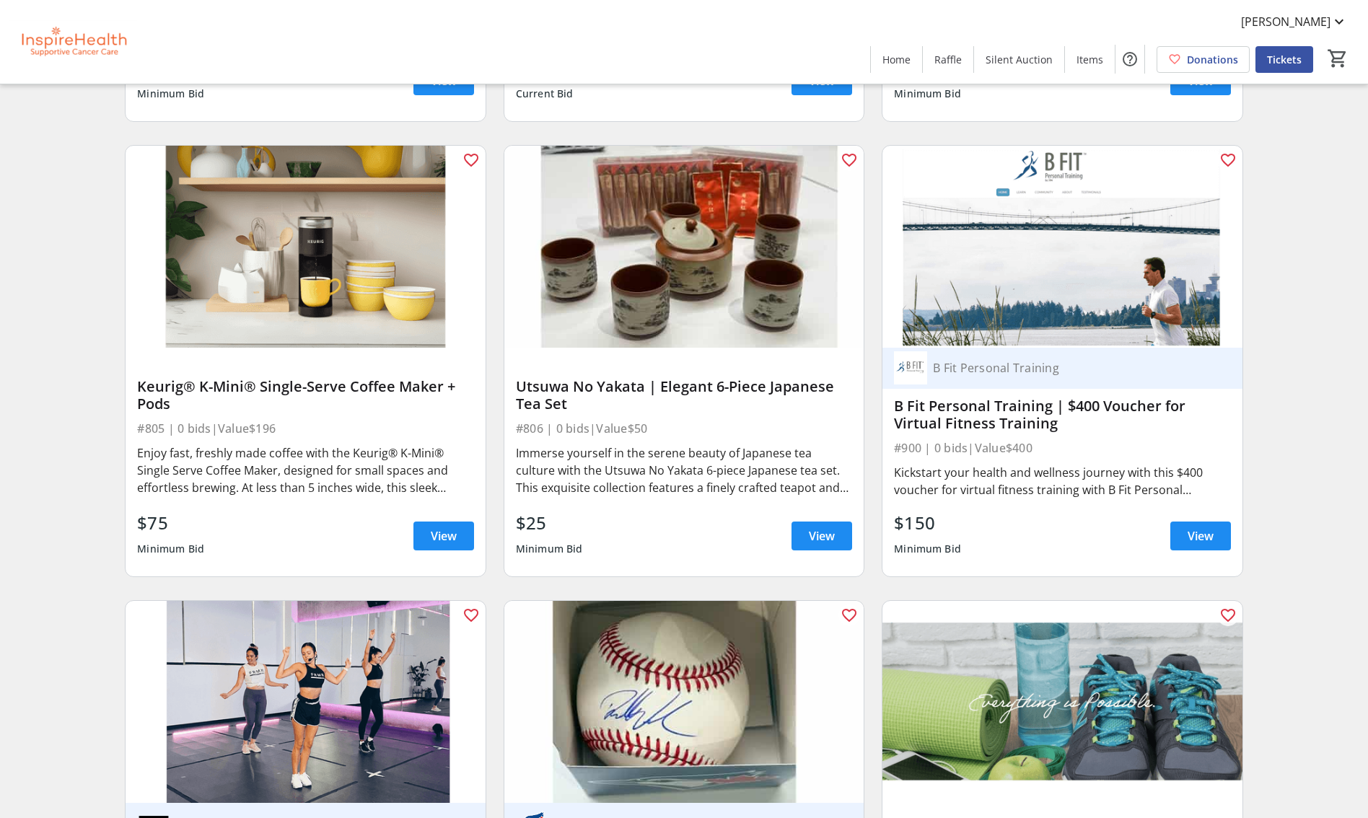
scroll to position [16882, 0]
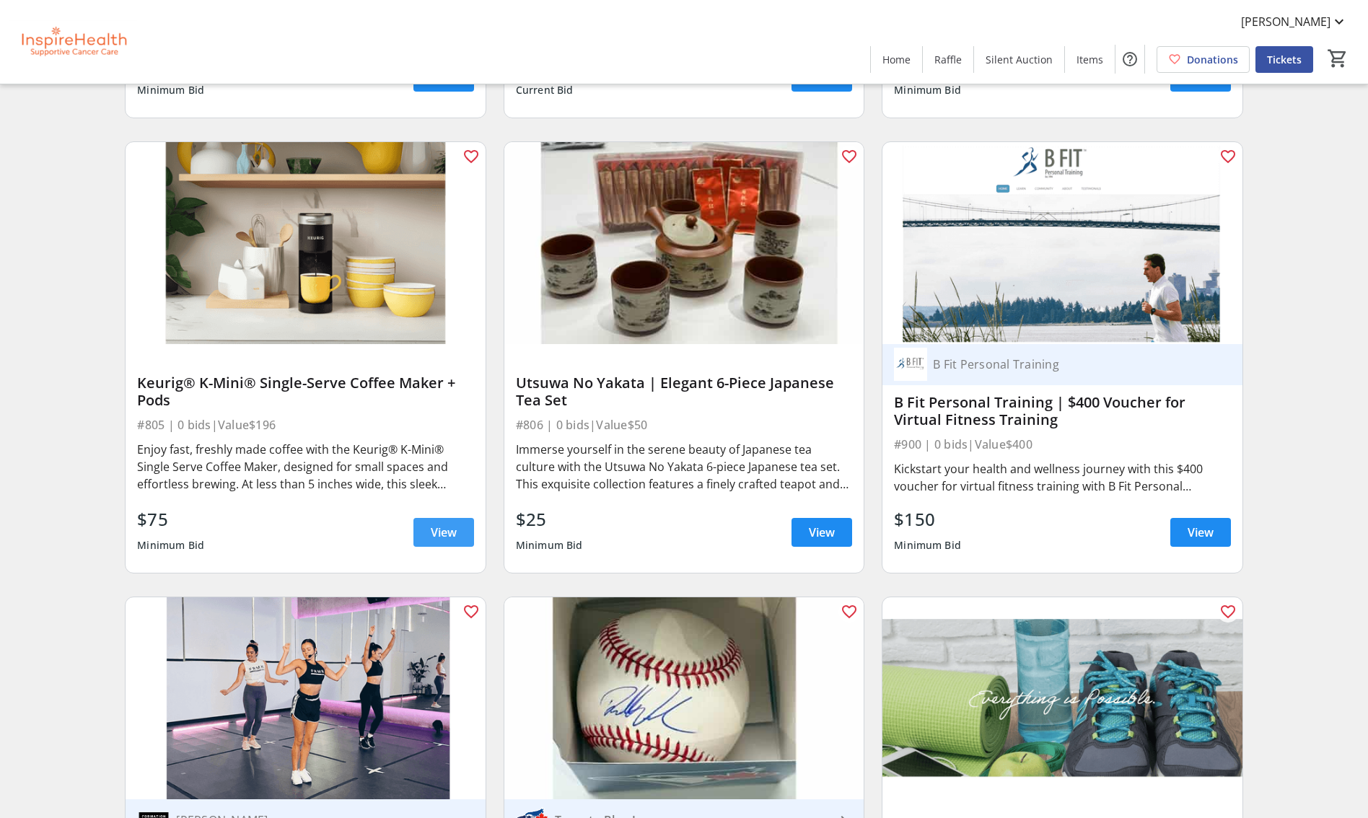
click at [440, 524] on span "View" at bounding box center [444, 532] width 26 height 17
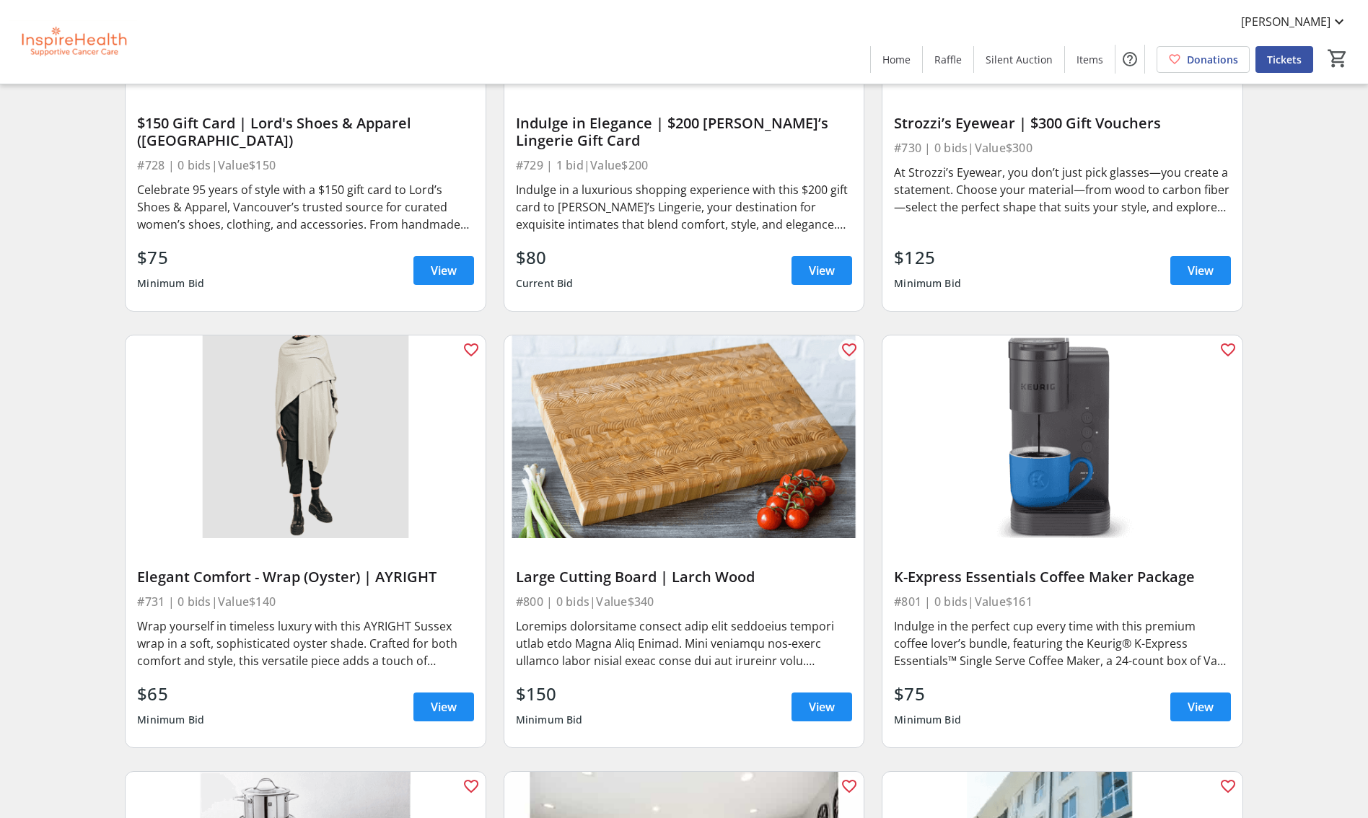
scroll to position [15826, 0]
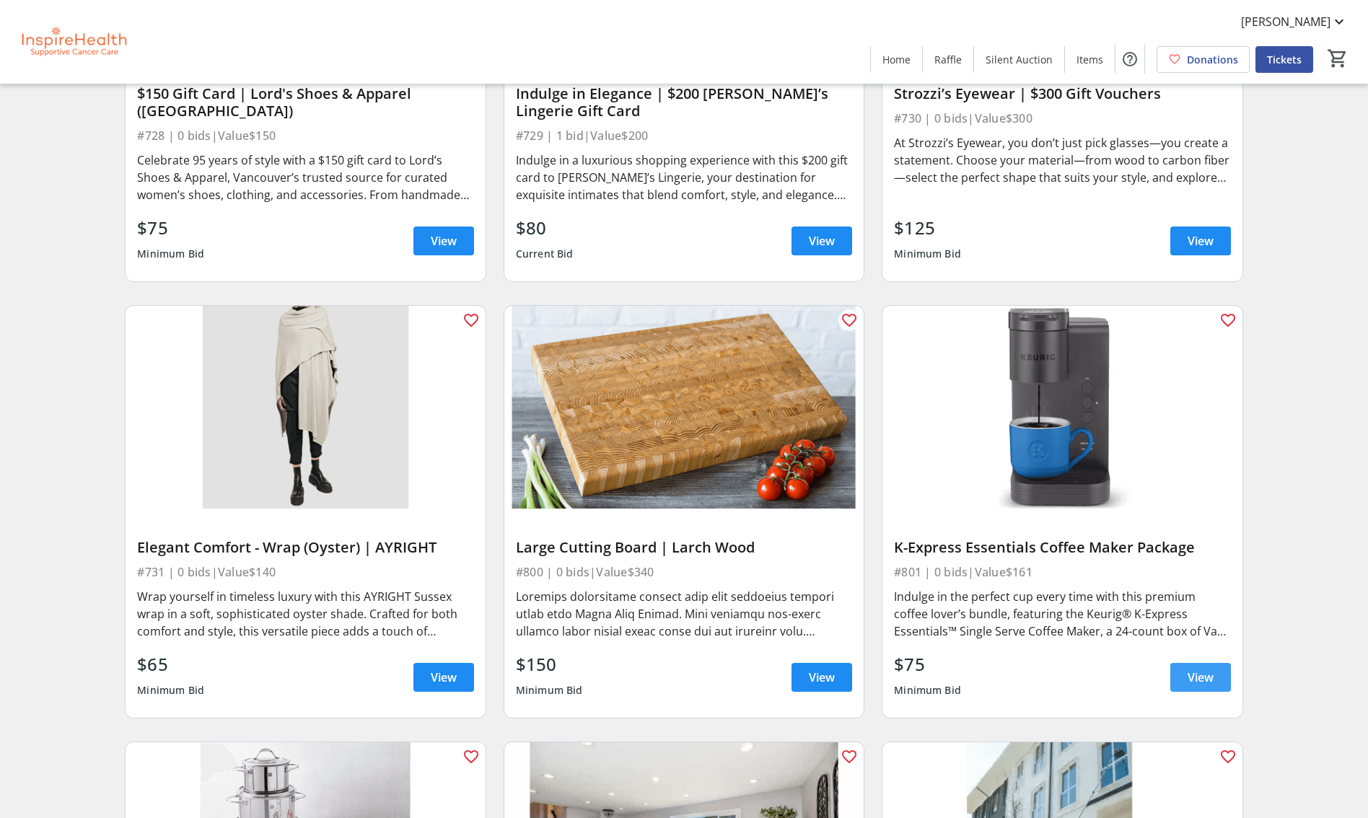
click at [1194, 669] on span "View" at bounding box center [1200, 677] width 26 height 17
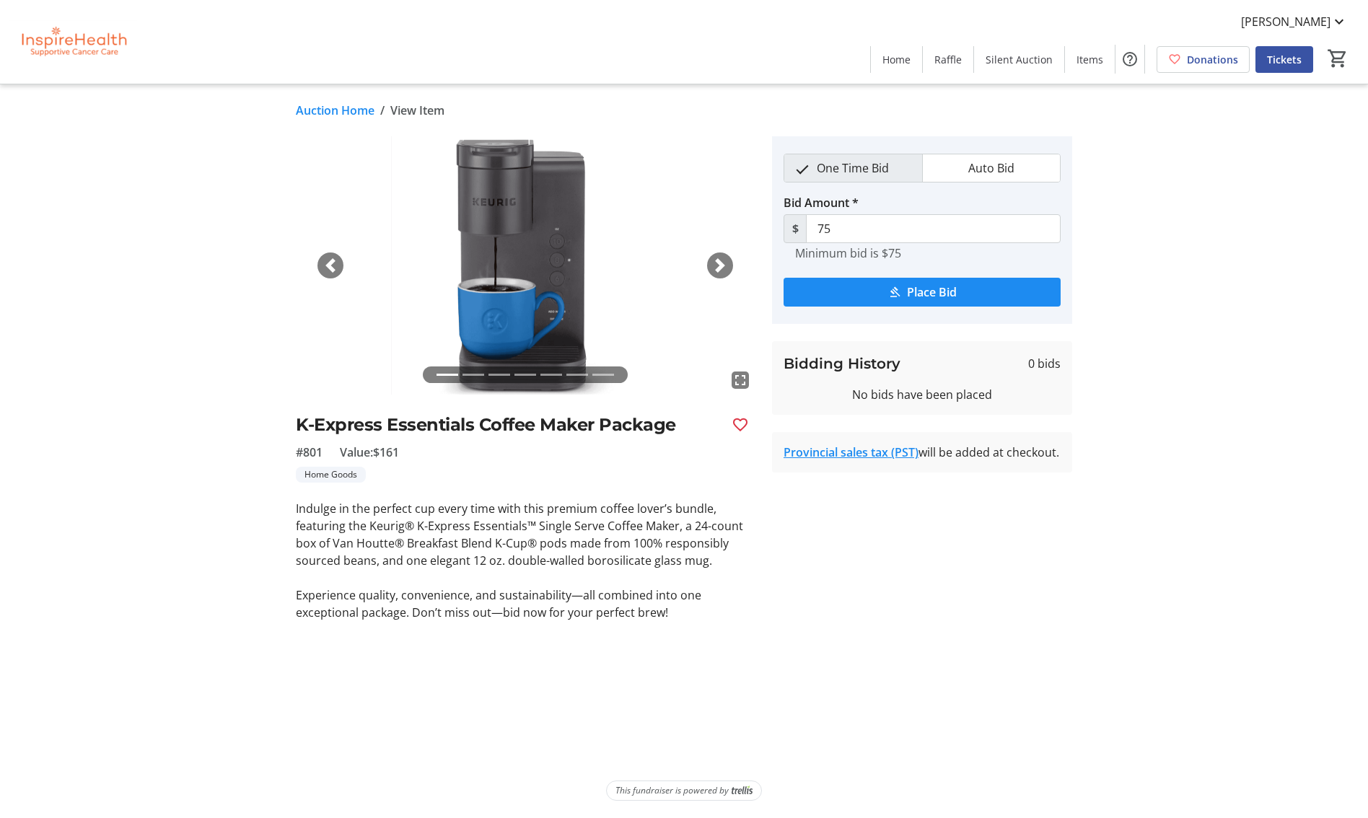
click at [721, 260] on span "button" at bounding box center [720, 265] width 14 height 14
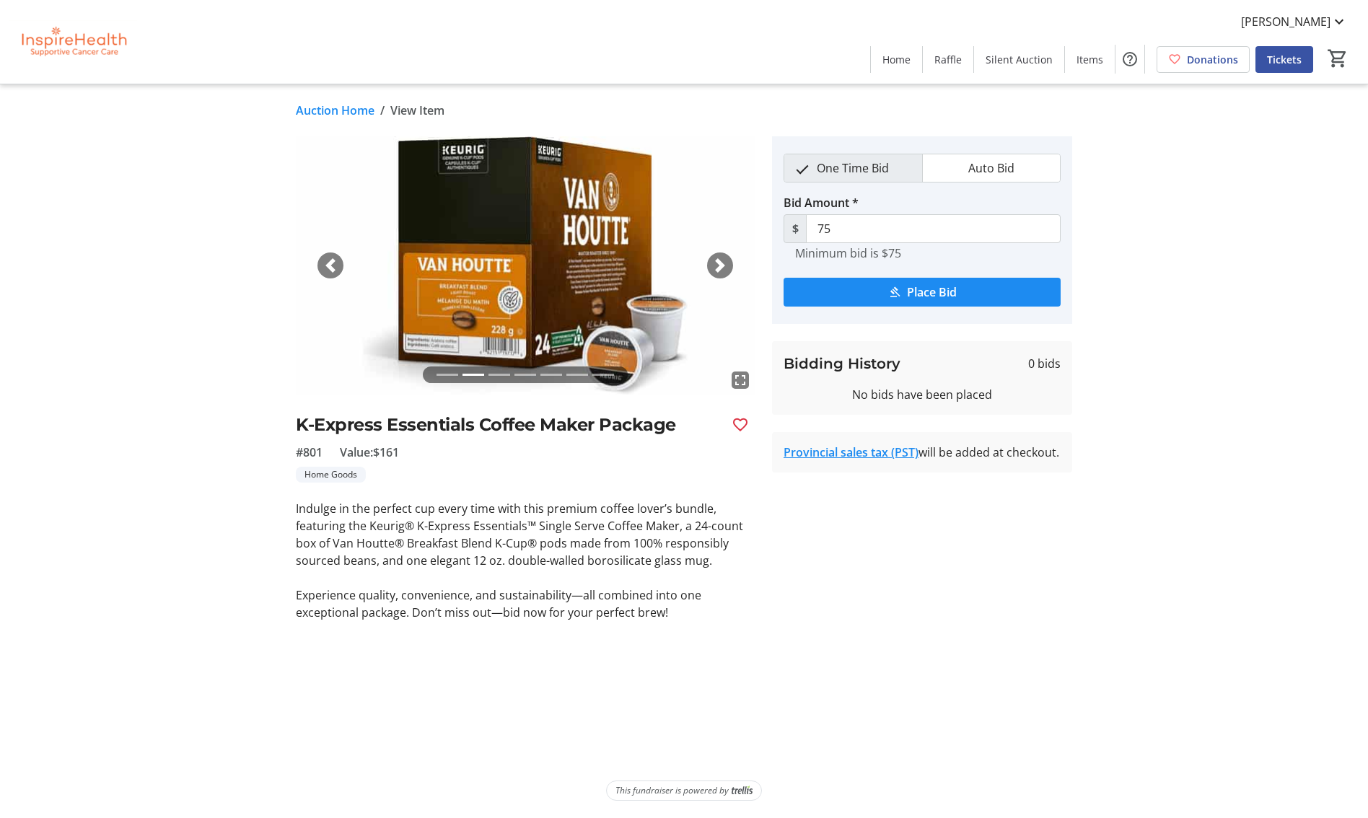
click at [721, 260] on span "button" at bounding box center [720, 265] width 14 height 14
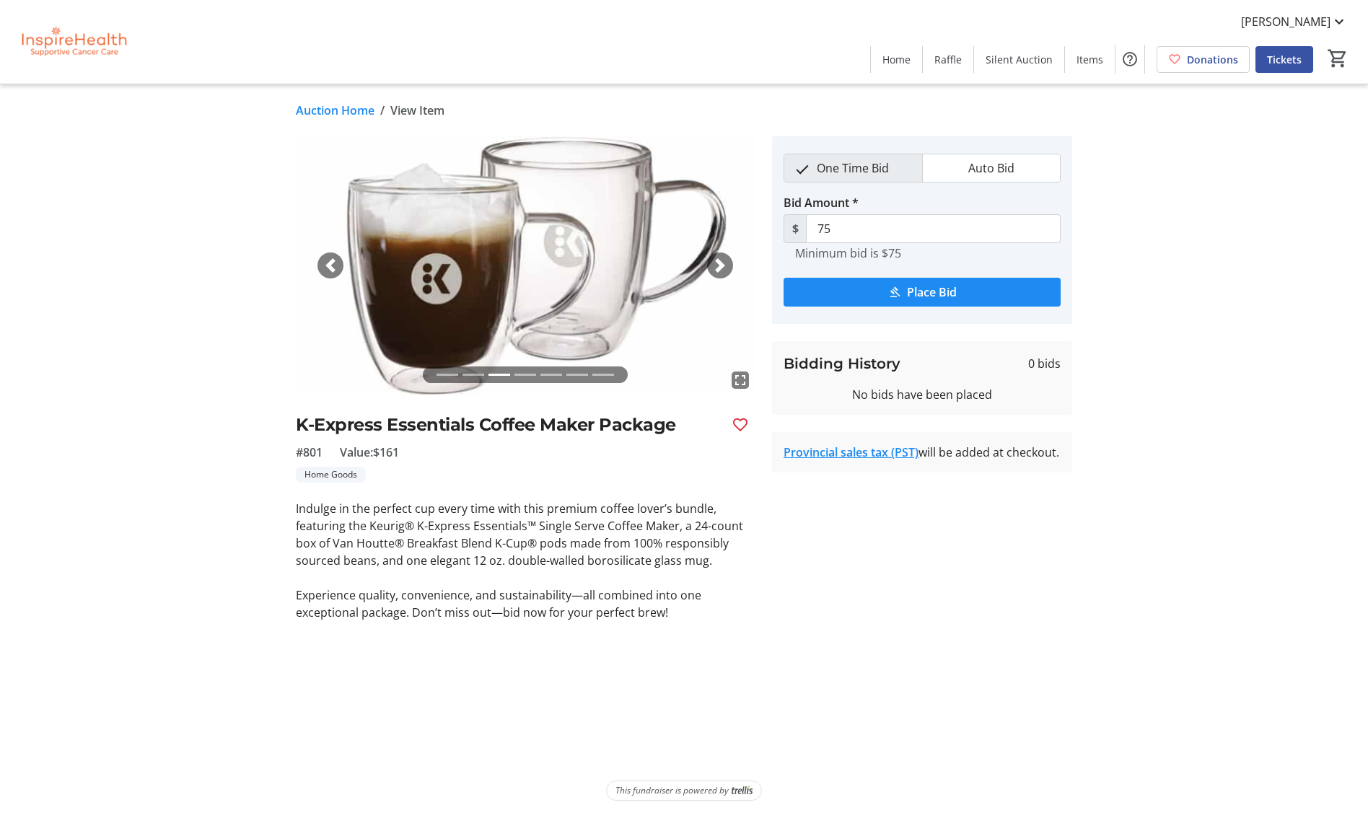
click at [721, 260] on span "button" at bounding box center [720, 265] width 14 height 14
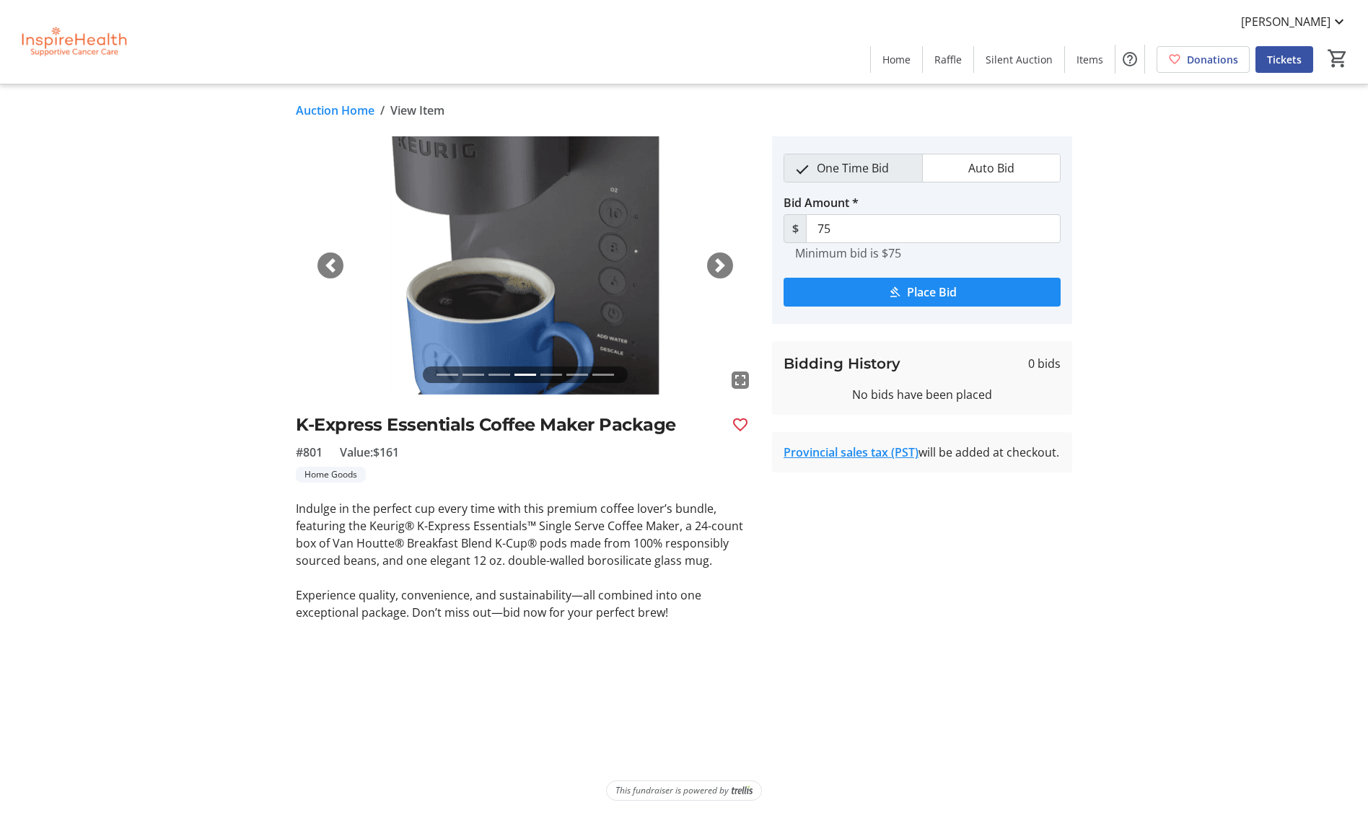
click at [721, 260] on span "button" at bounding box center [720, 265] width 14 height 14
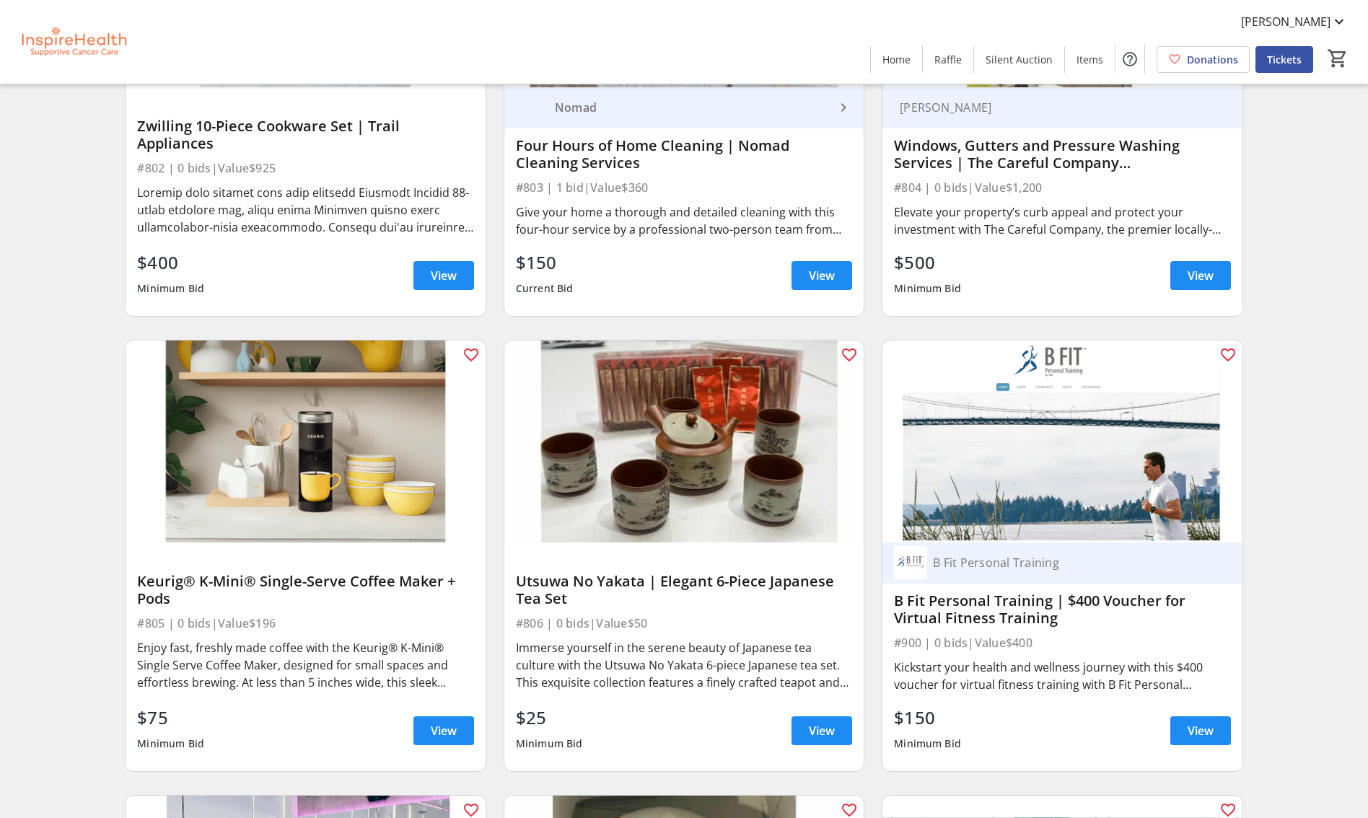
scroll to position [16694, 0]
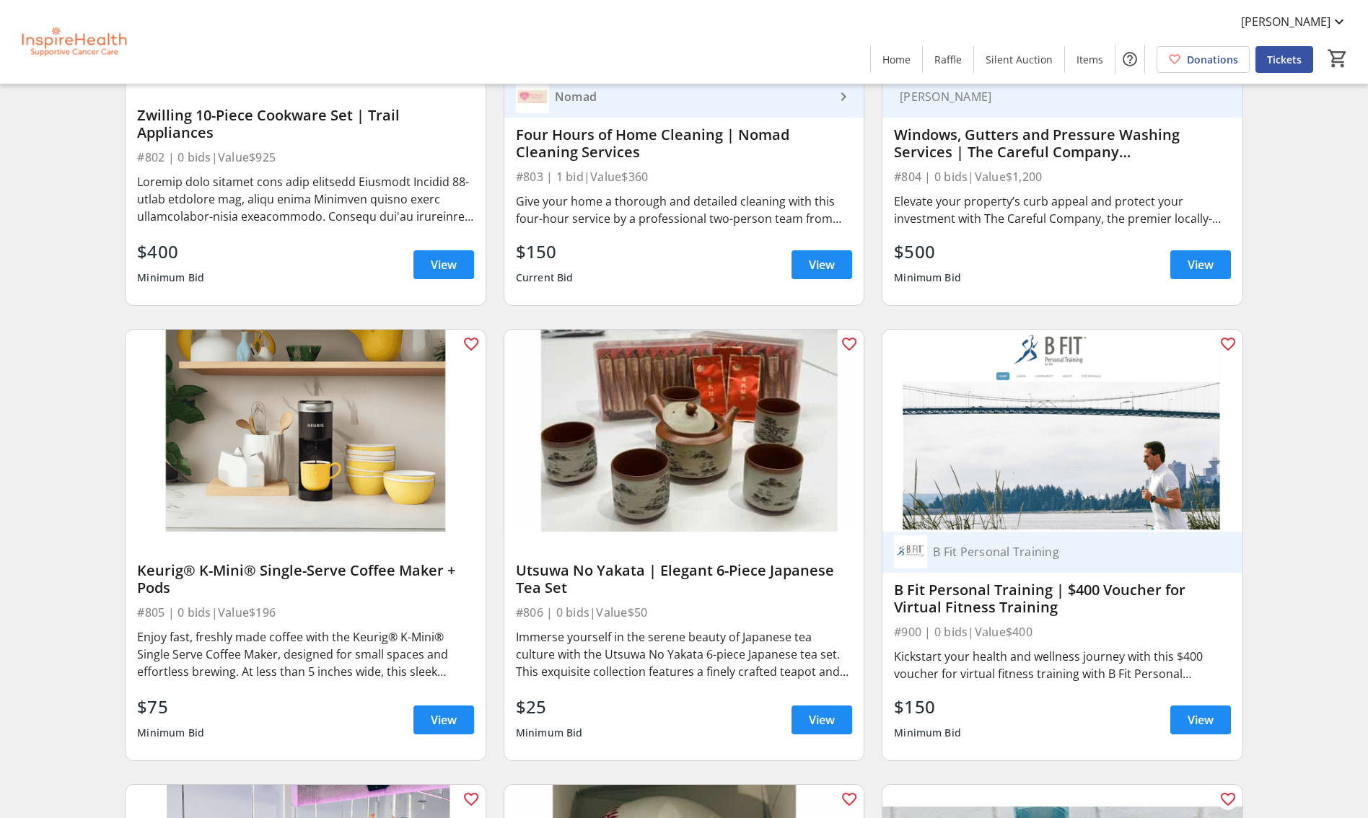
click at [451, 711] on span "View" at bounding box center [444, 719] width 26 height 17
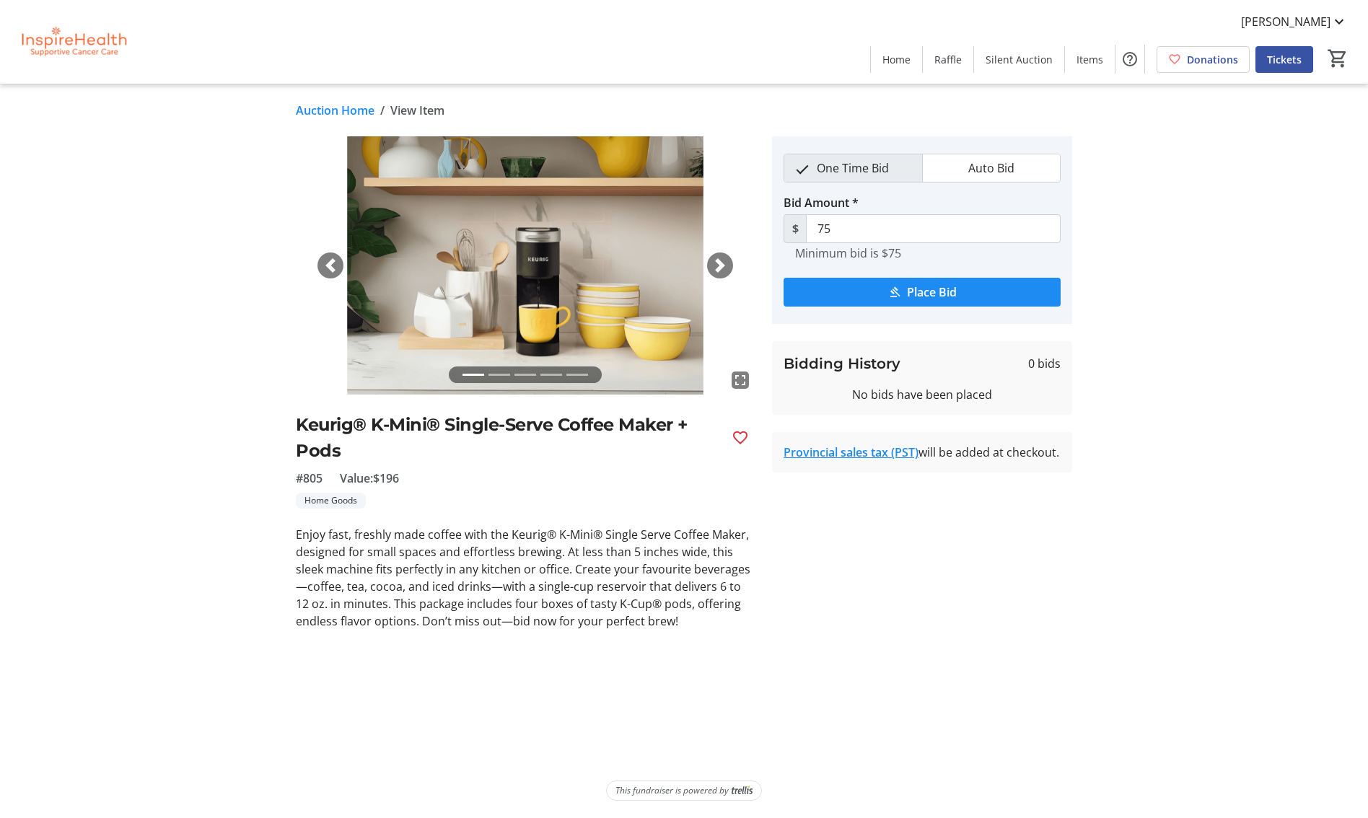
click at [718, 260] on span "button" at bounding box center [720, 265] width 14 height 14
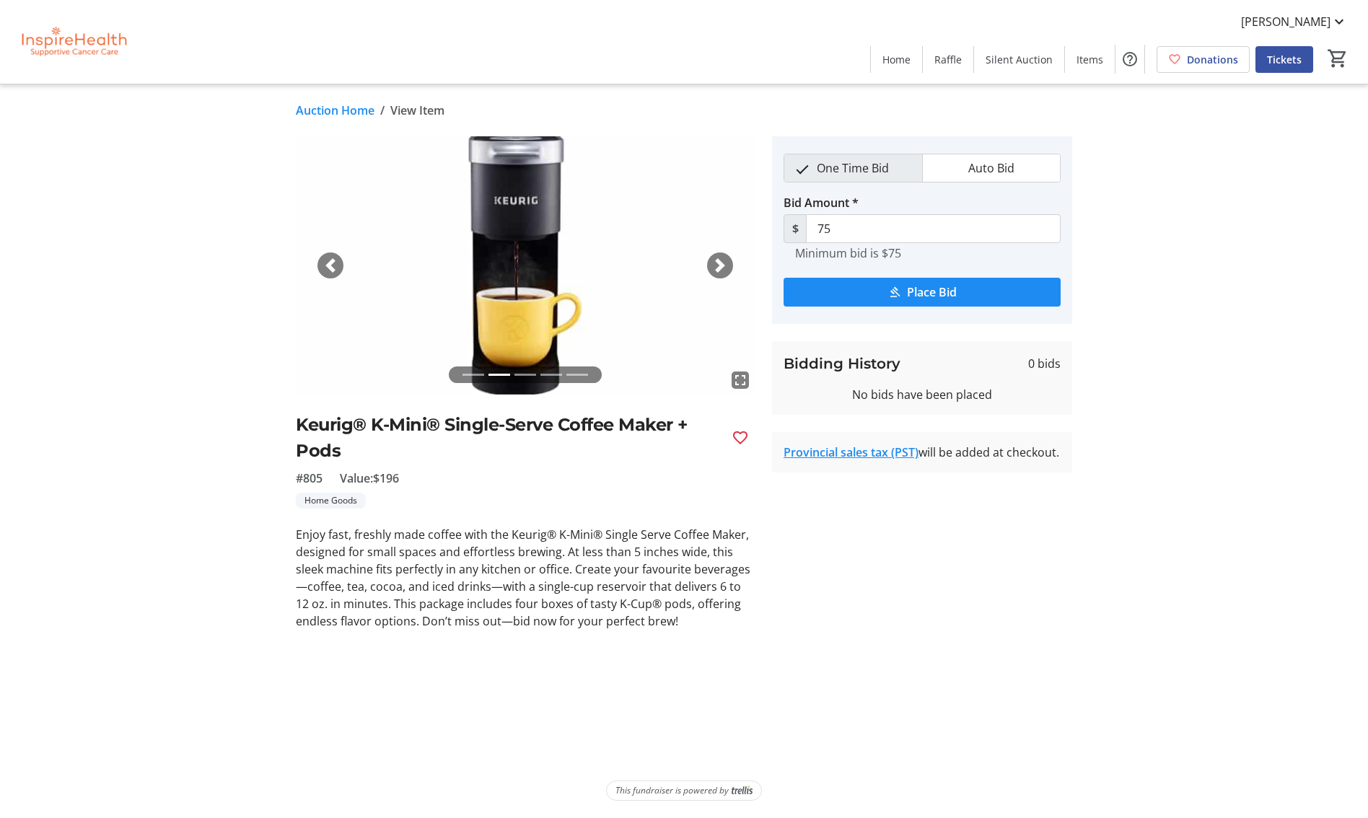
click at [718, 260] on span "button" at bounding box center [720, 265] width 14 height 14
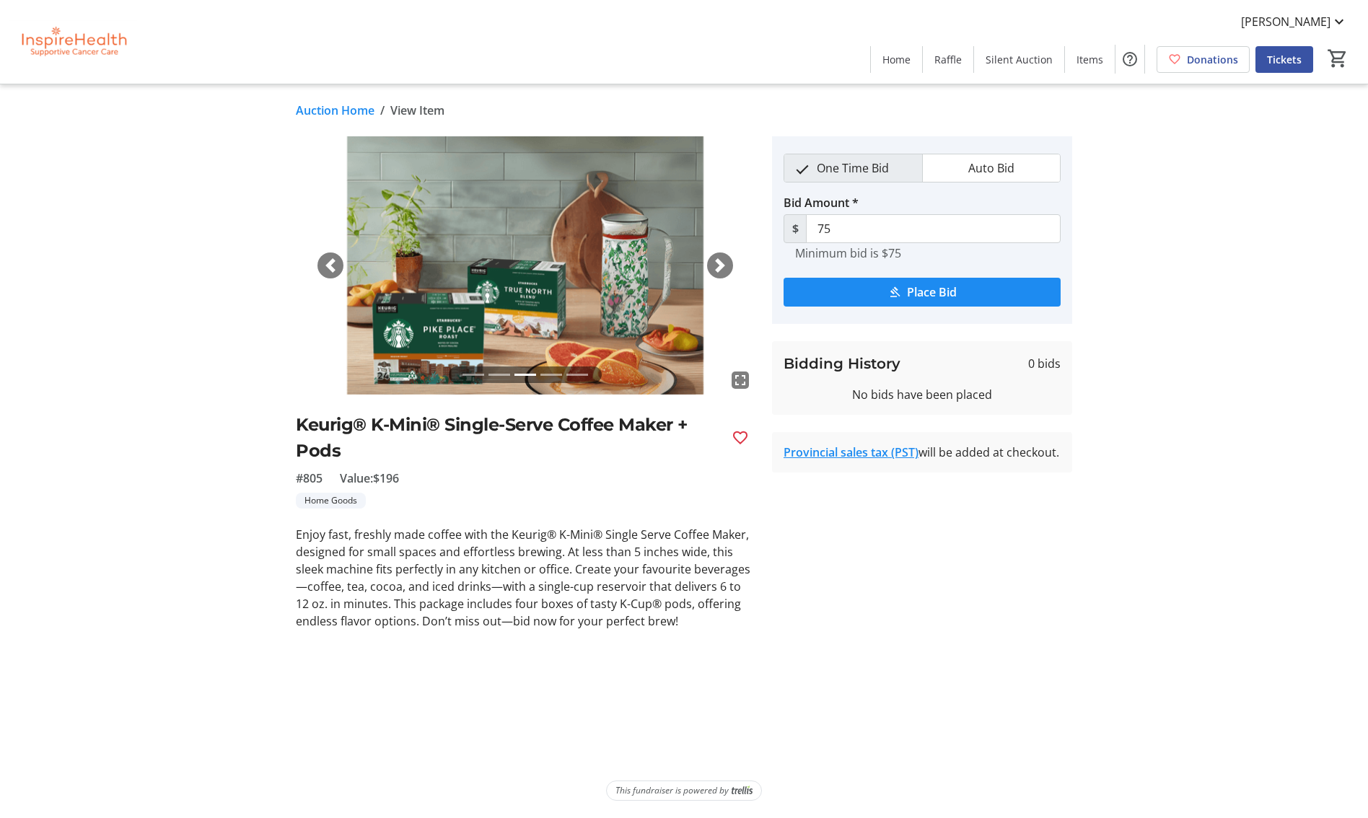
click at [718, 260] on span "button" at bounding box center [720, 265] width 14 height 14
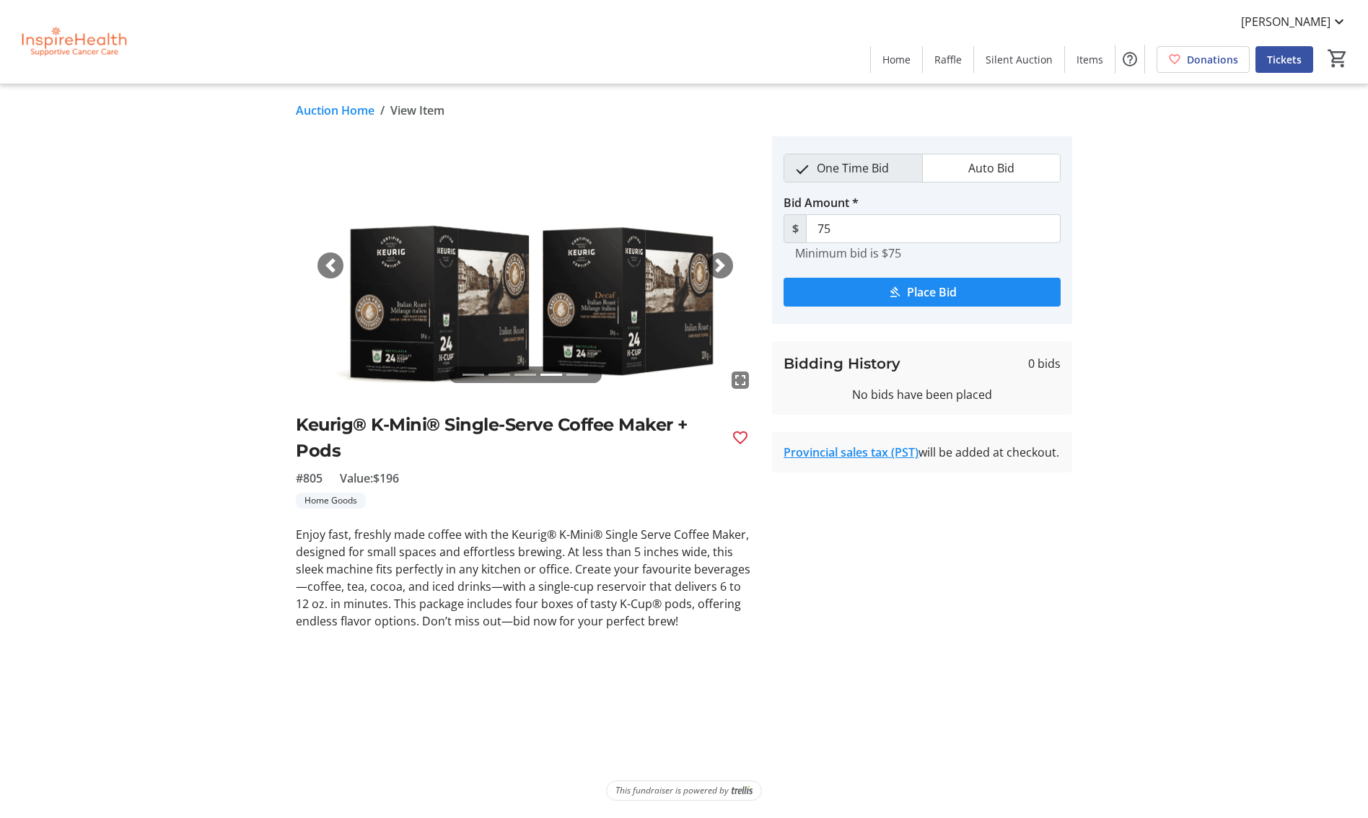
click at [718, 260] on span "button" at bounding box center [720, 265] width 14 height 14
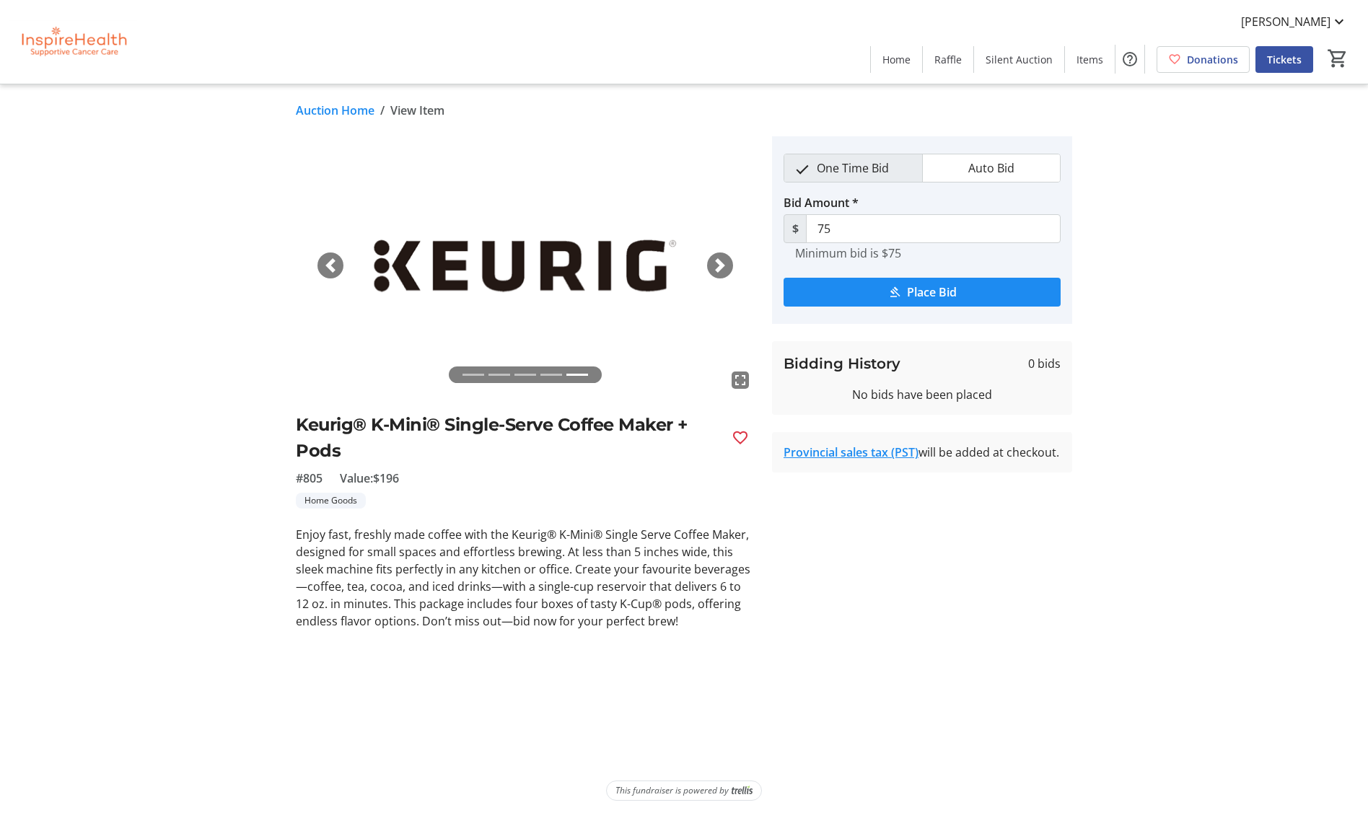
click at [325, 264] on span "button" at bounding box center [330, 265] width 14 height 14
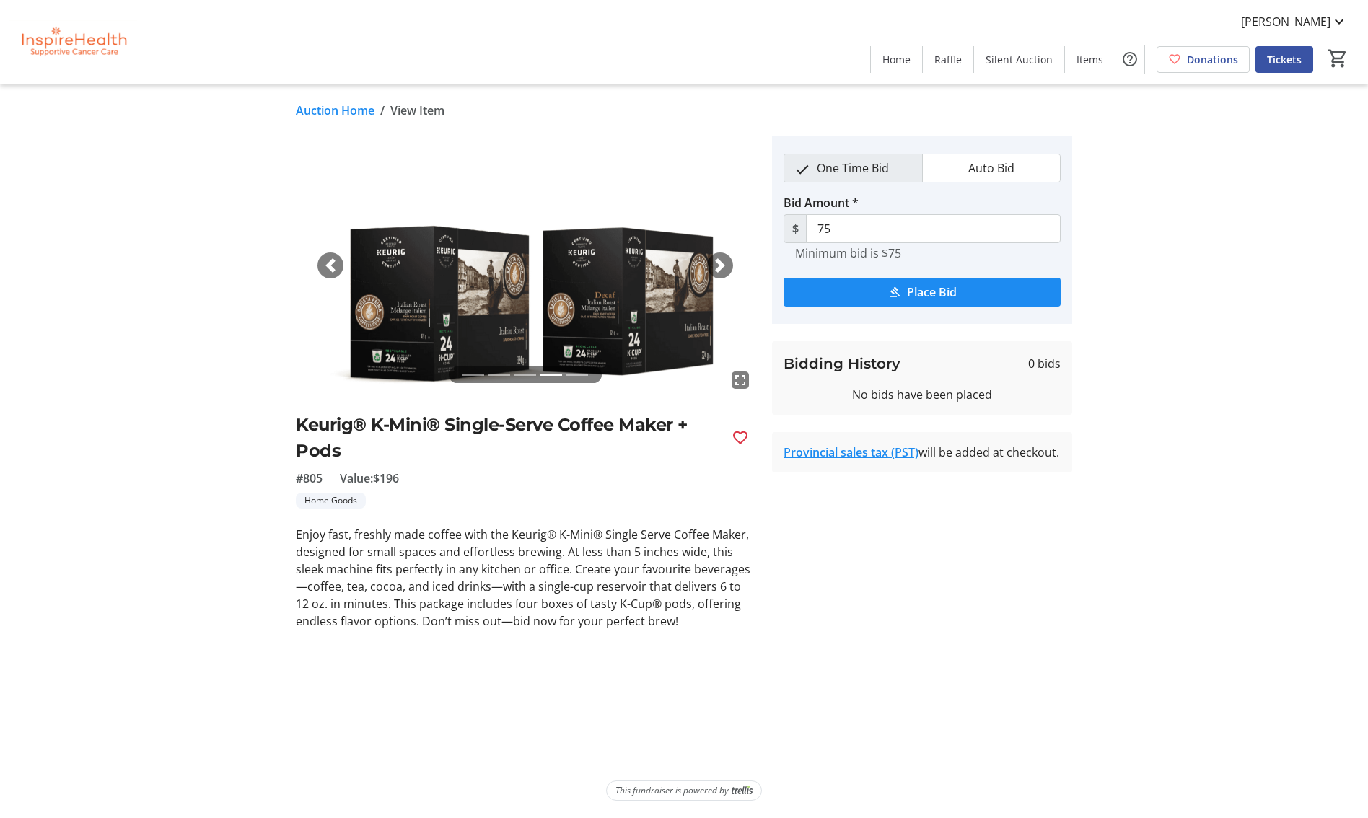
click at [325, 264] on span "button" at bounding box center [330, 265] width 14 height 14
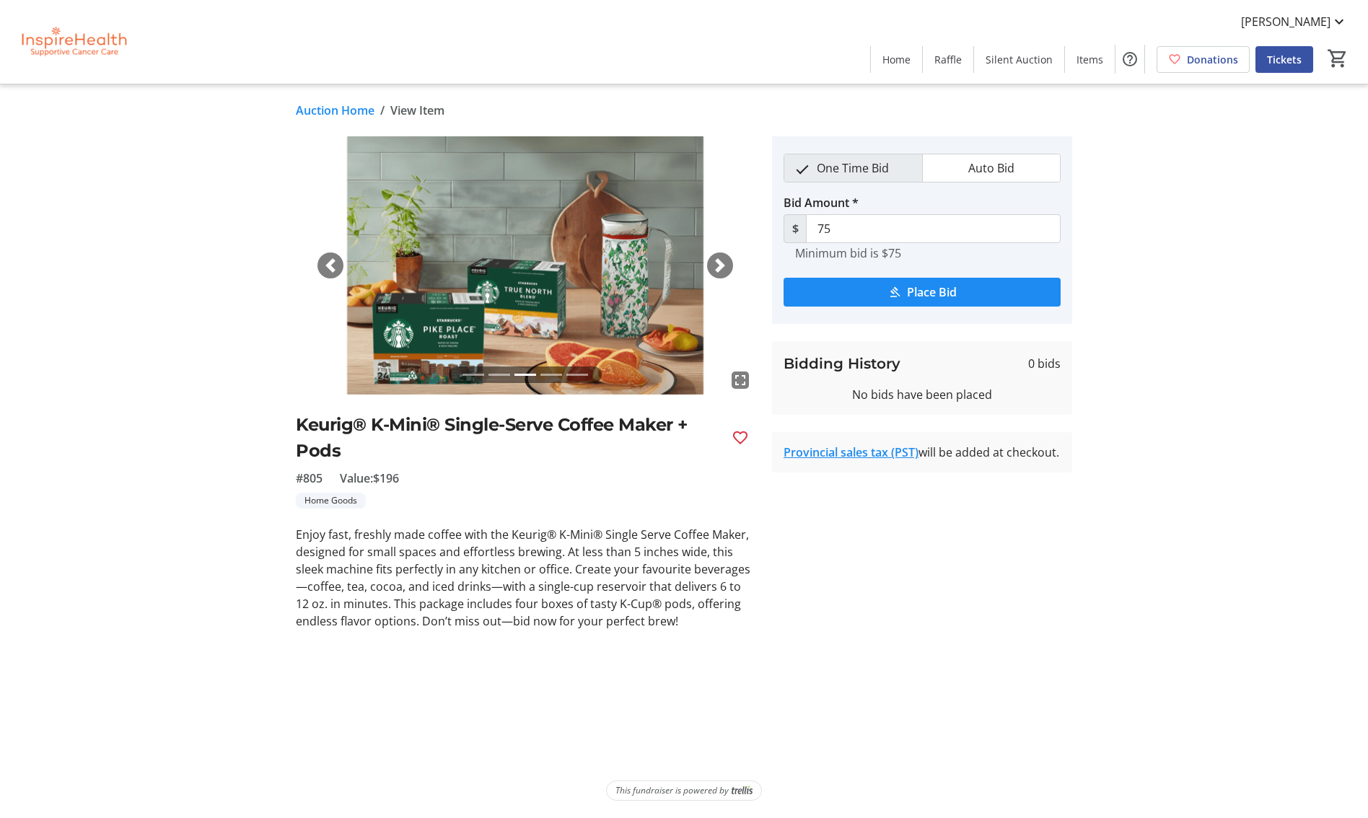
click at [325, 264] on span "button" at bounding box center [330, 265] width 14 height 14
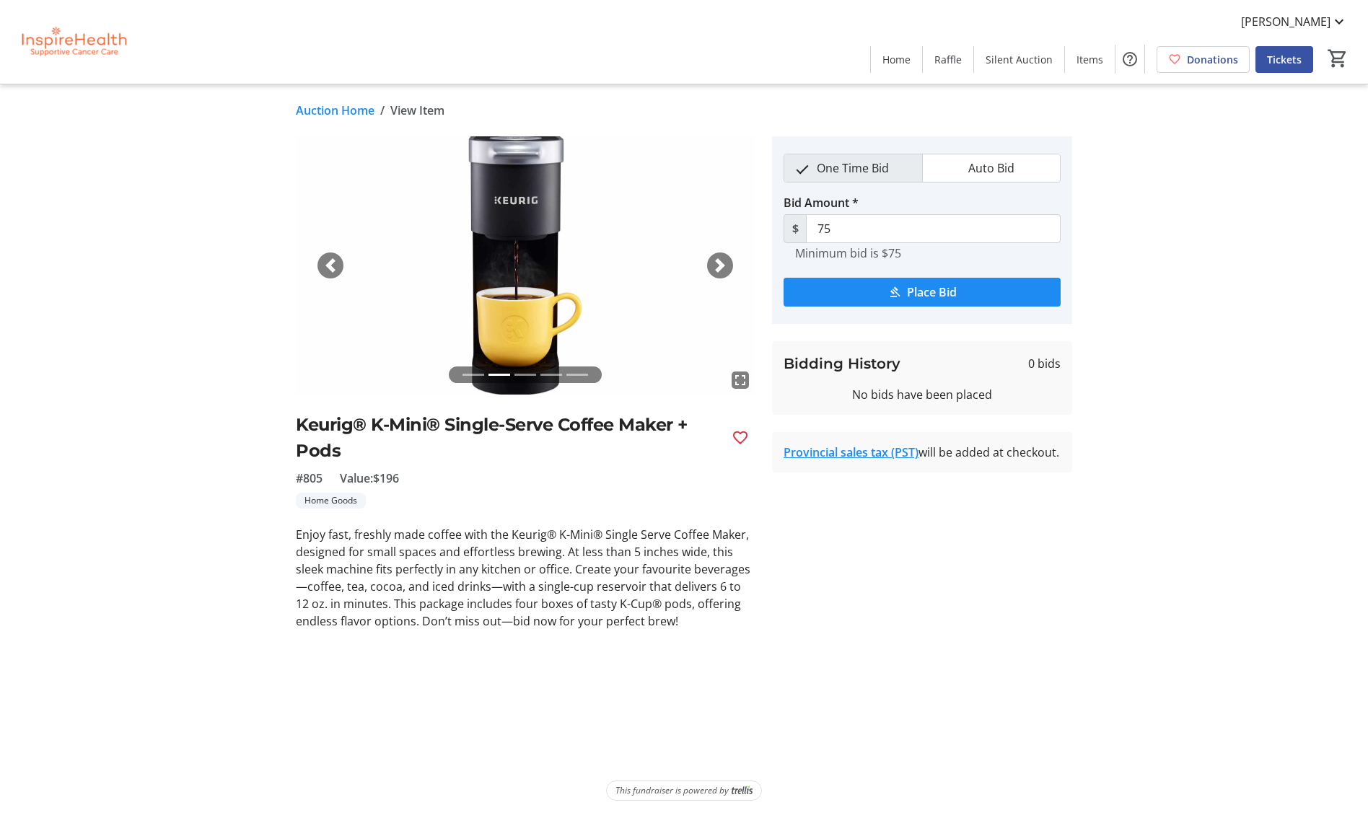
click at [325, 263] on span "button" at bounding box center [330, 265] width 14 height 14
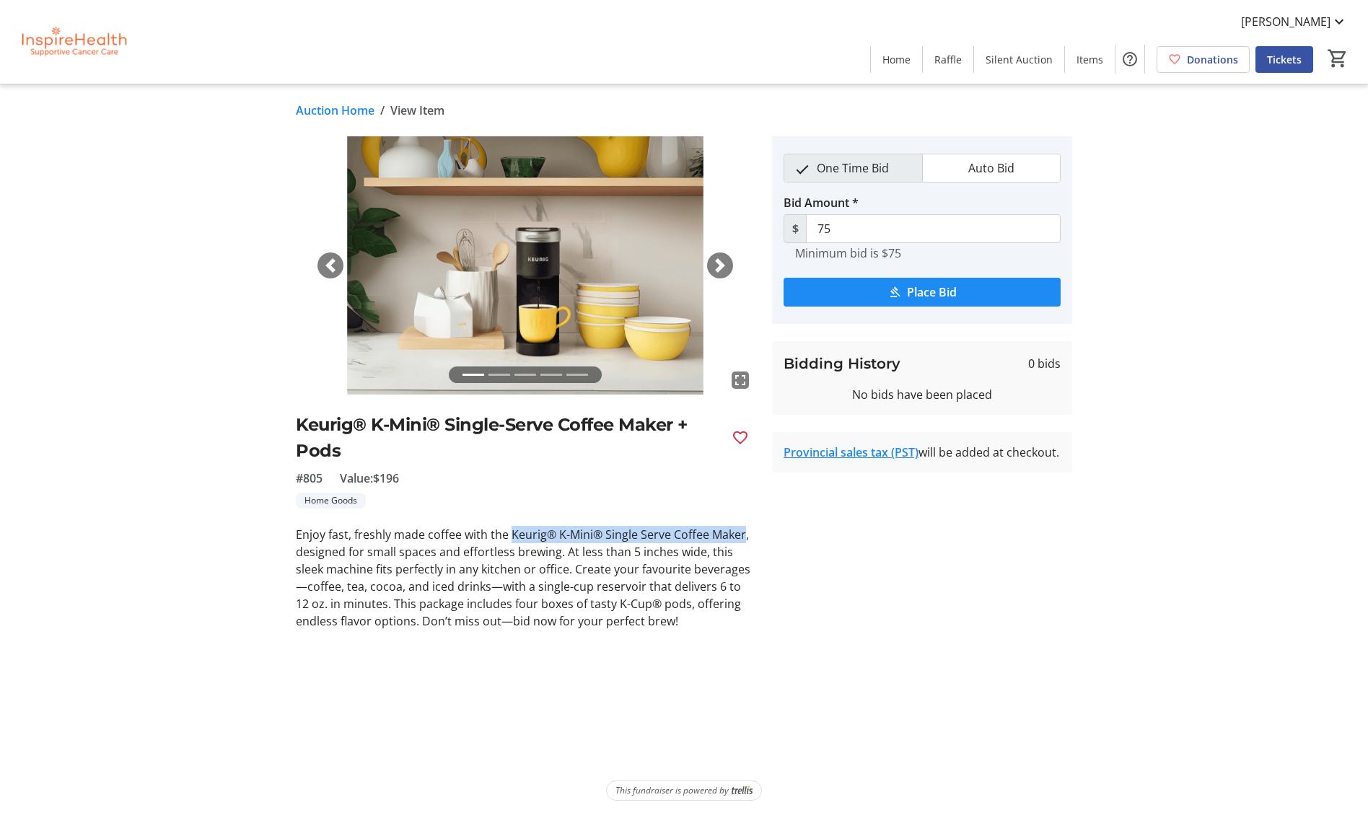
drag, startPoint x: 607, startPoint y: 524, endPoint x: 741, endPoint y: 527, distance: 134.2
click at [741, 527] on p "Enjoy fast, freshly made coffee with the Keurig® K-Mini® Single Serve Coffee Ma…" at bounding box center [525, 578] width 459 height 104
copy p "Keurig® K-Mini® Single Serve Coffee Maker"
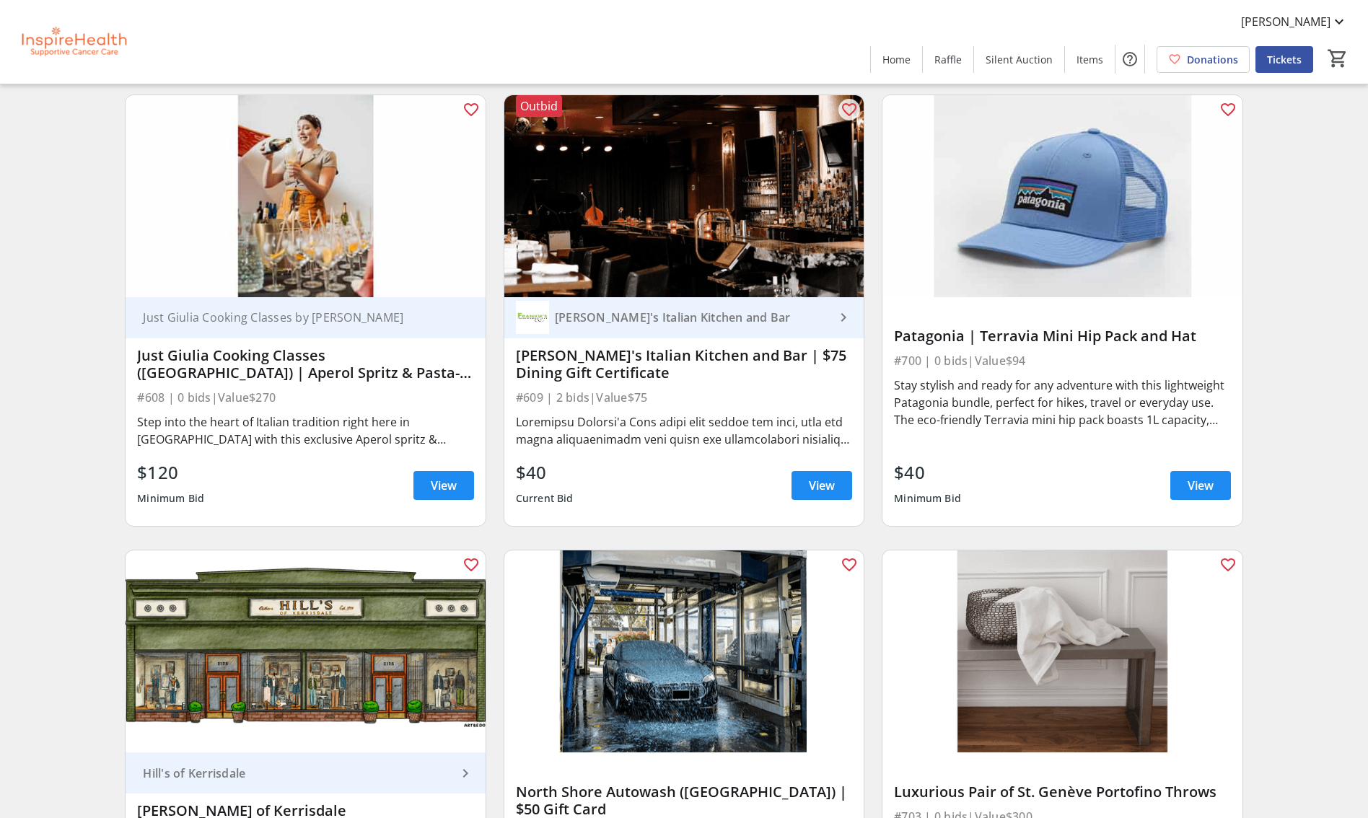
scroll to position [11066, 0]
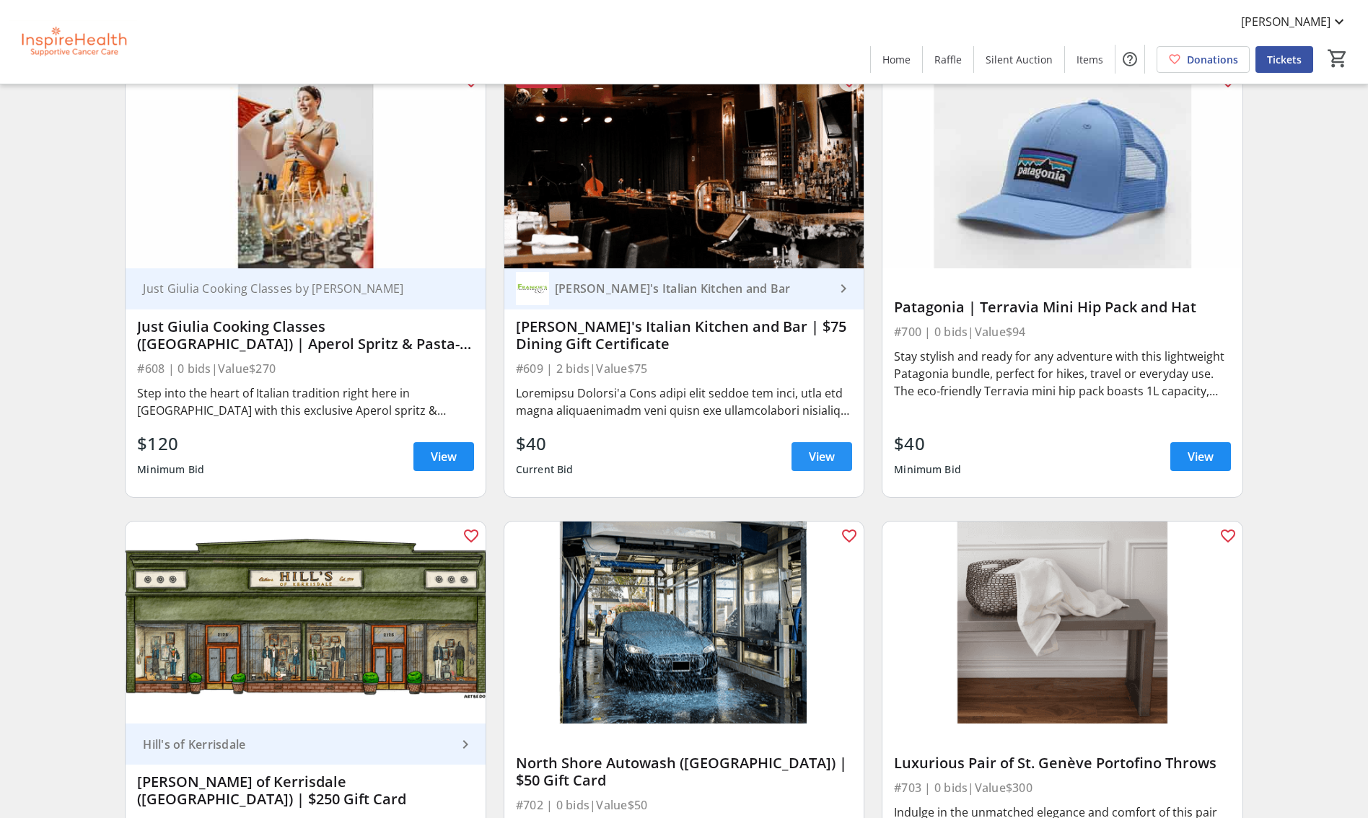
click at [819, 461] on span "View" at bounding box center [822, 456] width 26 height 17
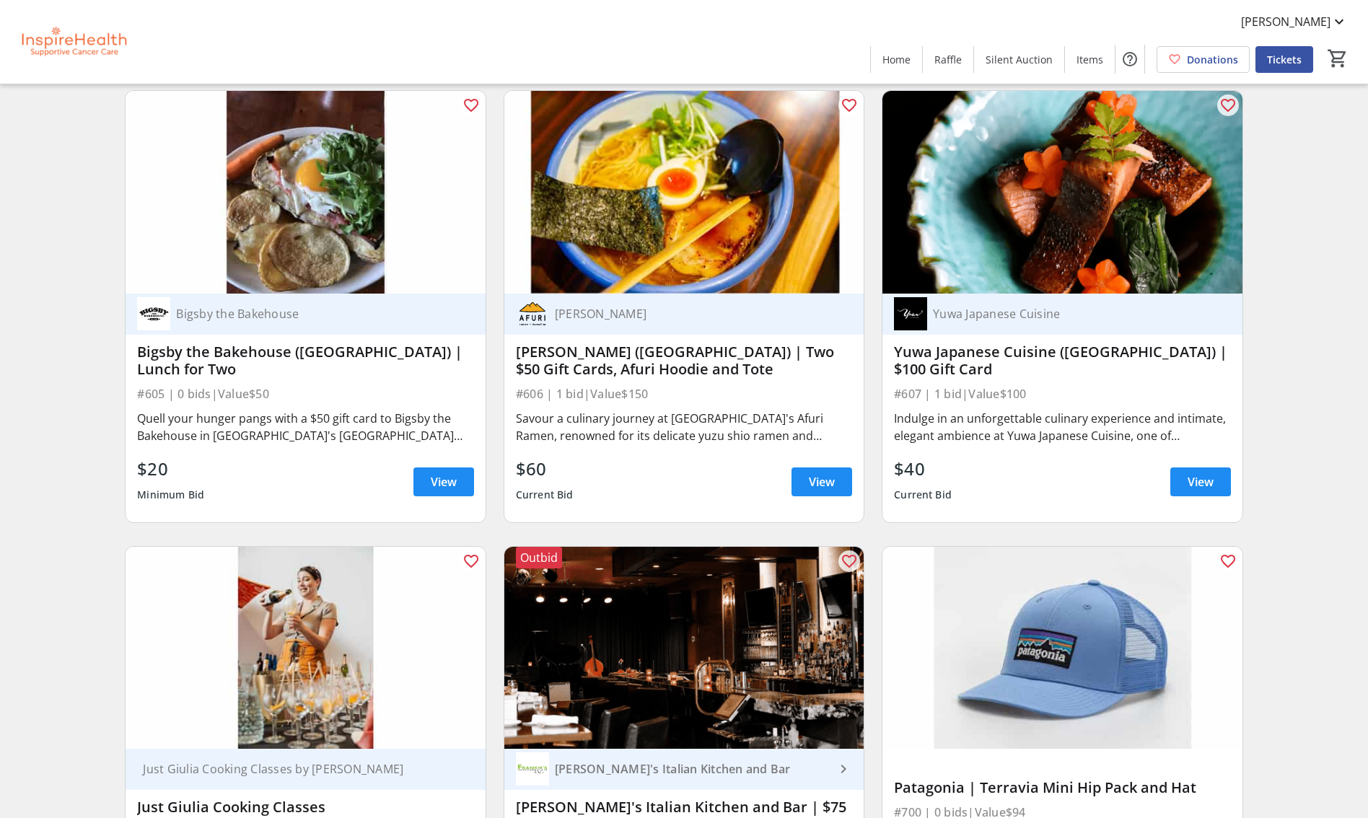
scroll to position [10567, 0]
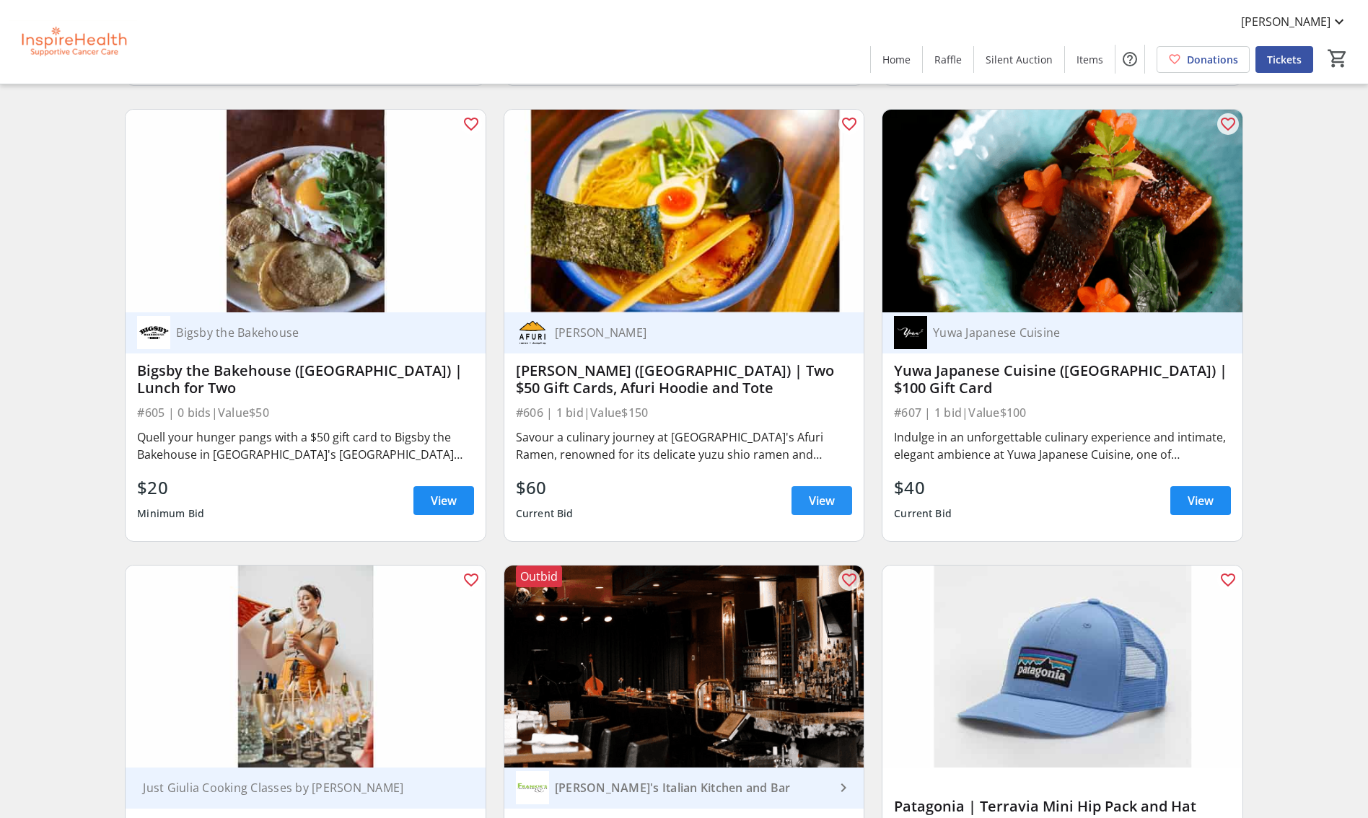
click at [814, 503] on span "View" at bounding box center [822, 500] width 26 height 17
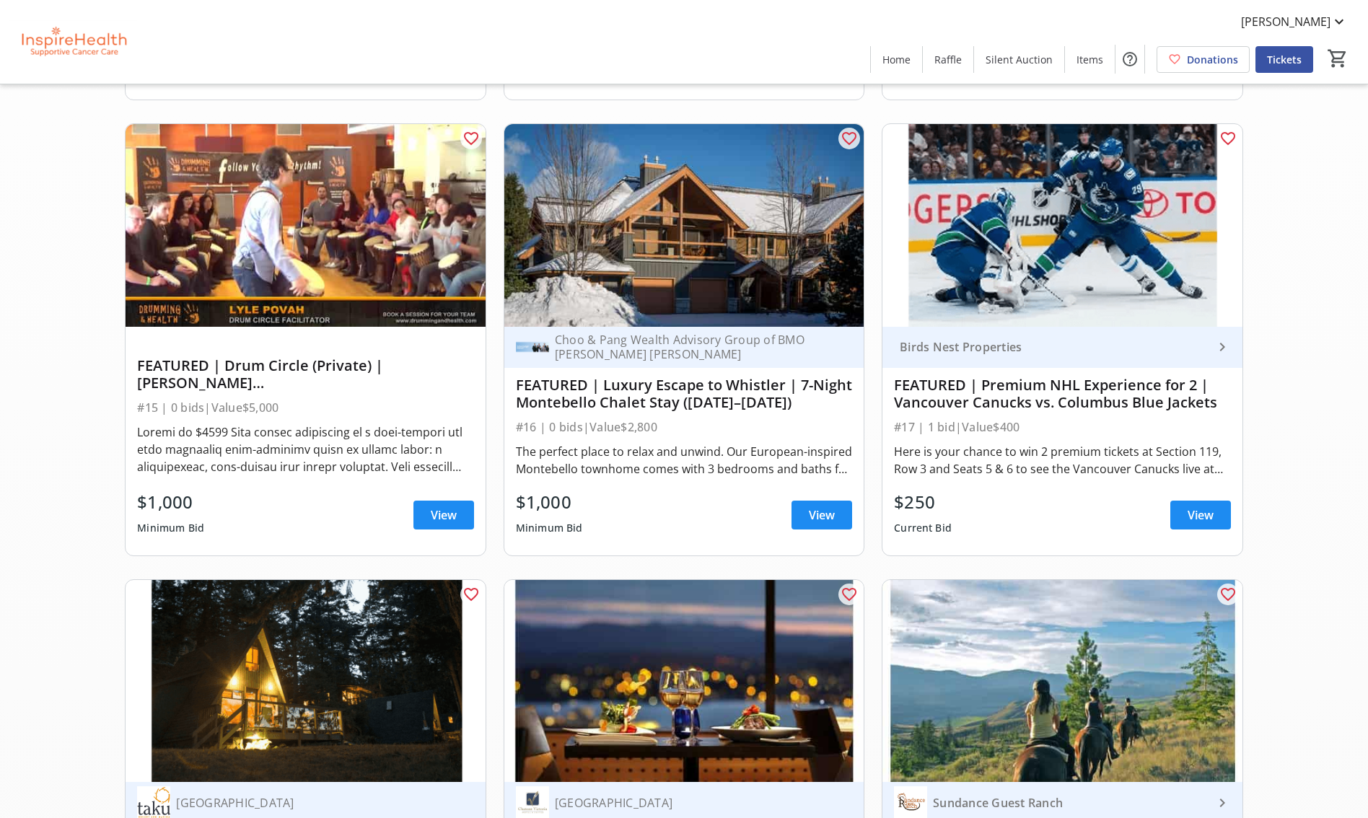
scroll to position [539, 0]
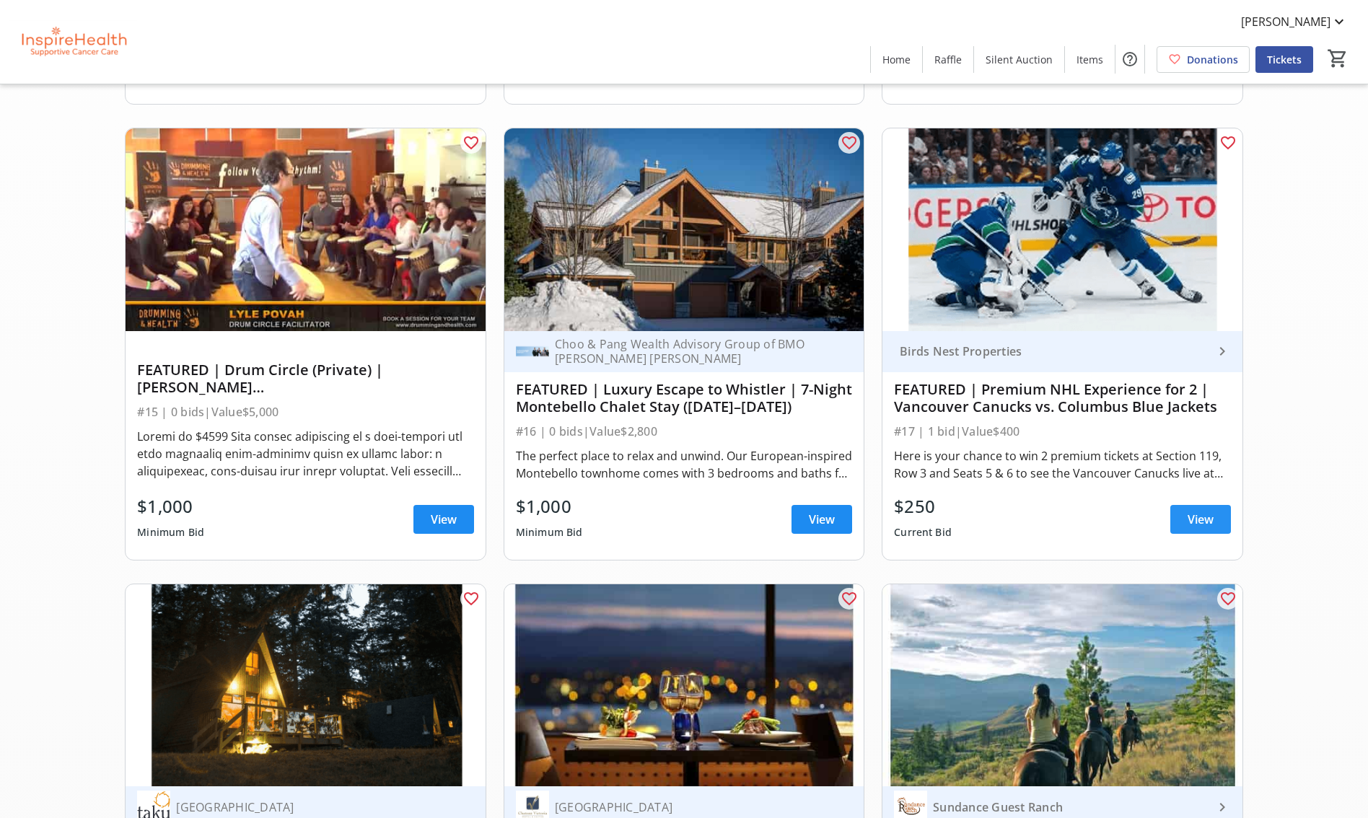
click at [1202, 516] on span "View" at bounding box center [1200, 519] width 26 height 17
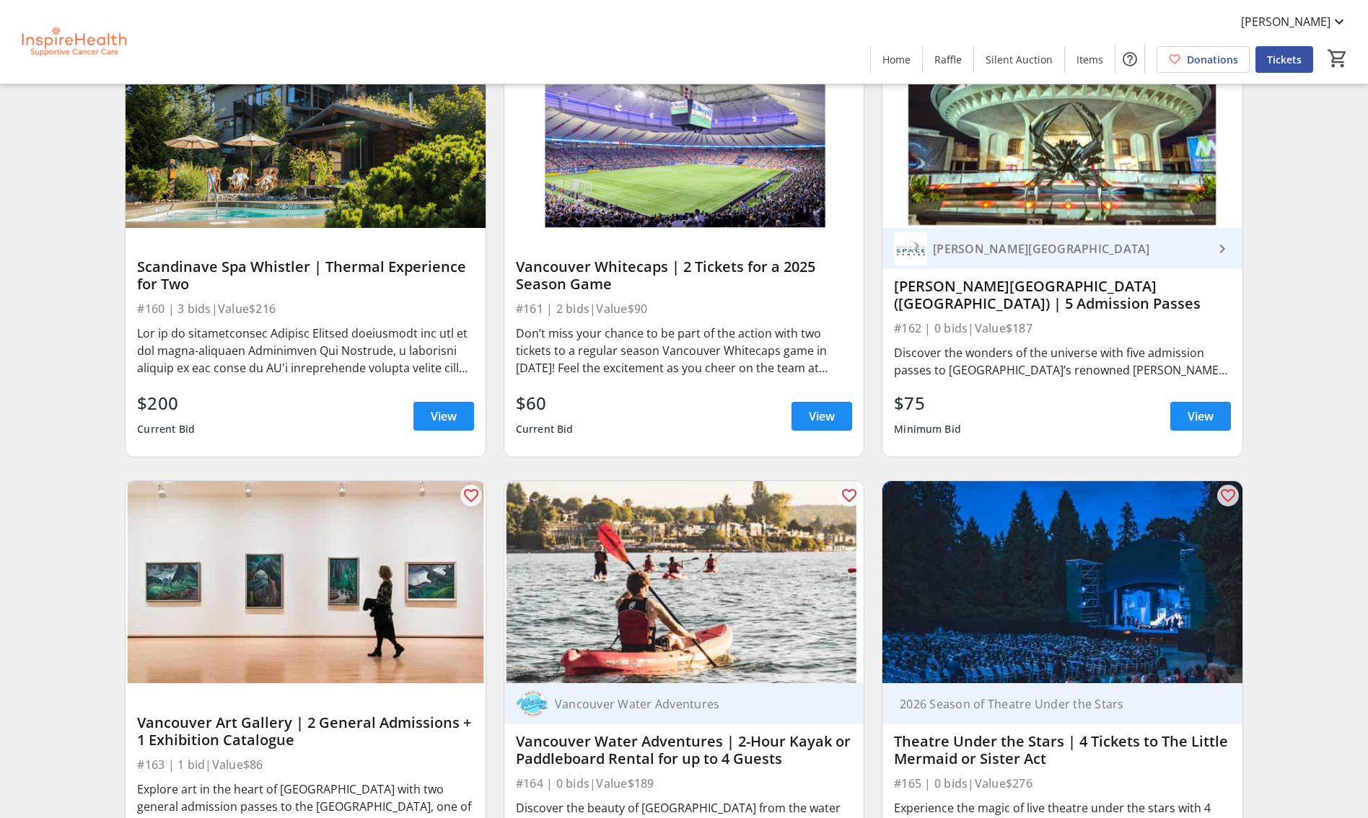
scroll to position [5194, 0]
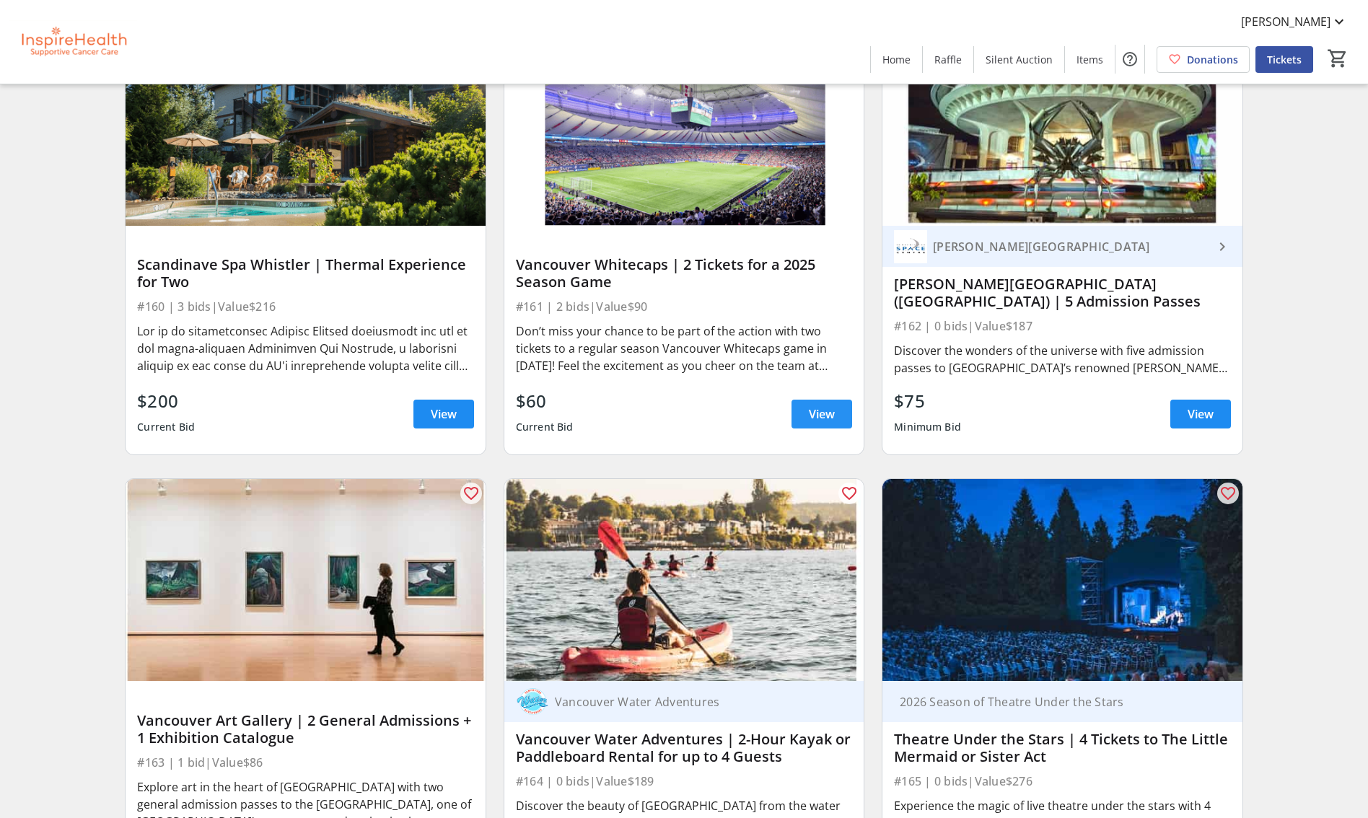
click at [826, 424] on span at bounding box center [821, 414] width 61 height 35
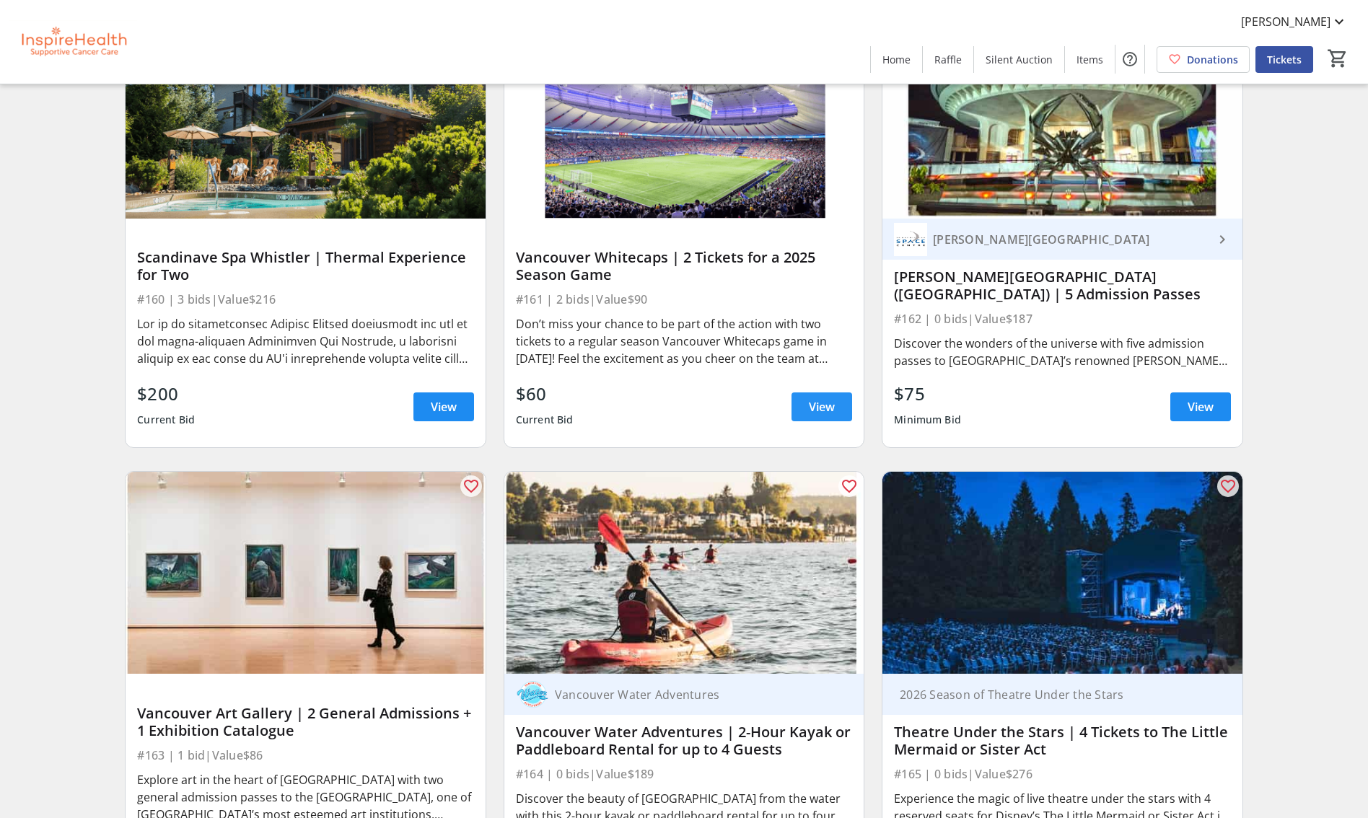
scroll to position [5203, 0]
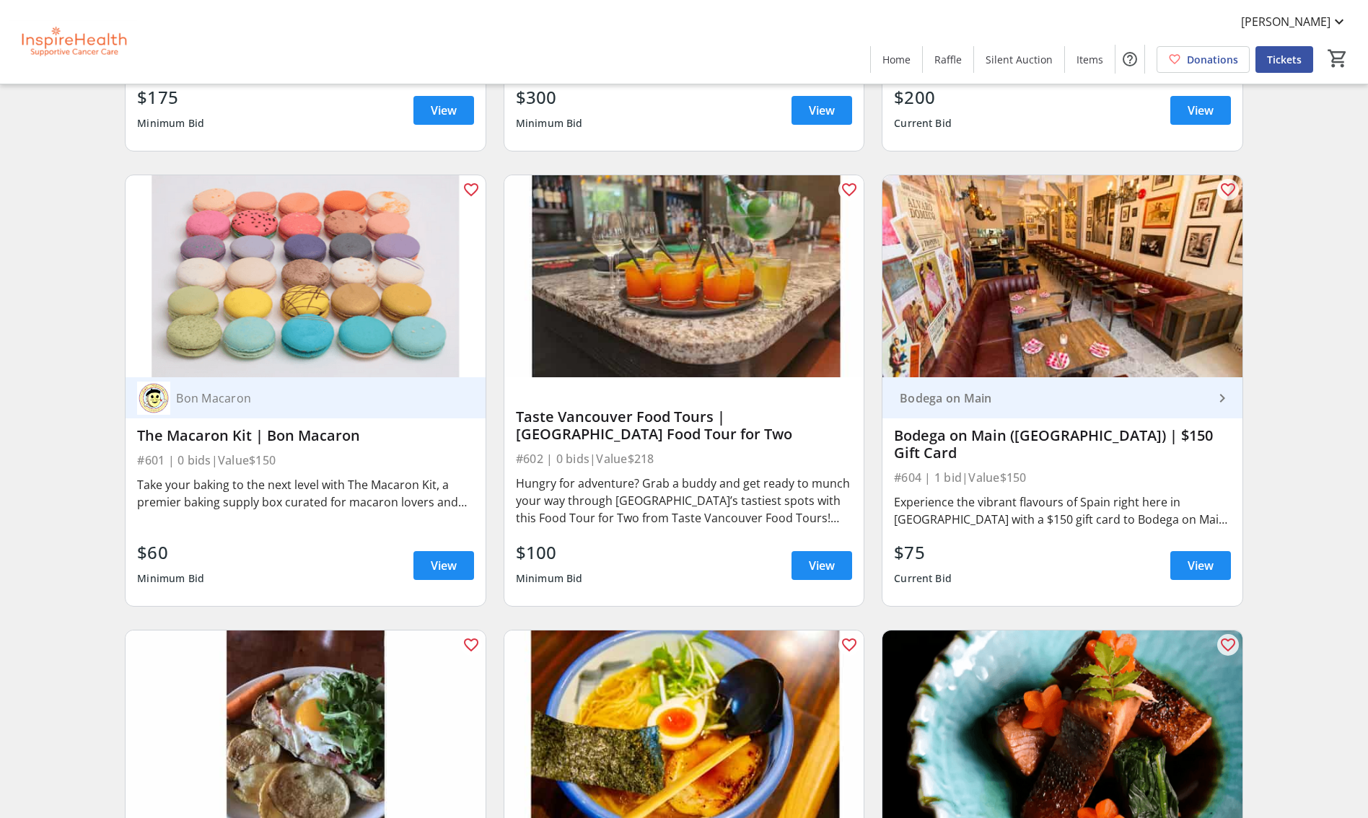
scroll to position [10005, 0]
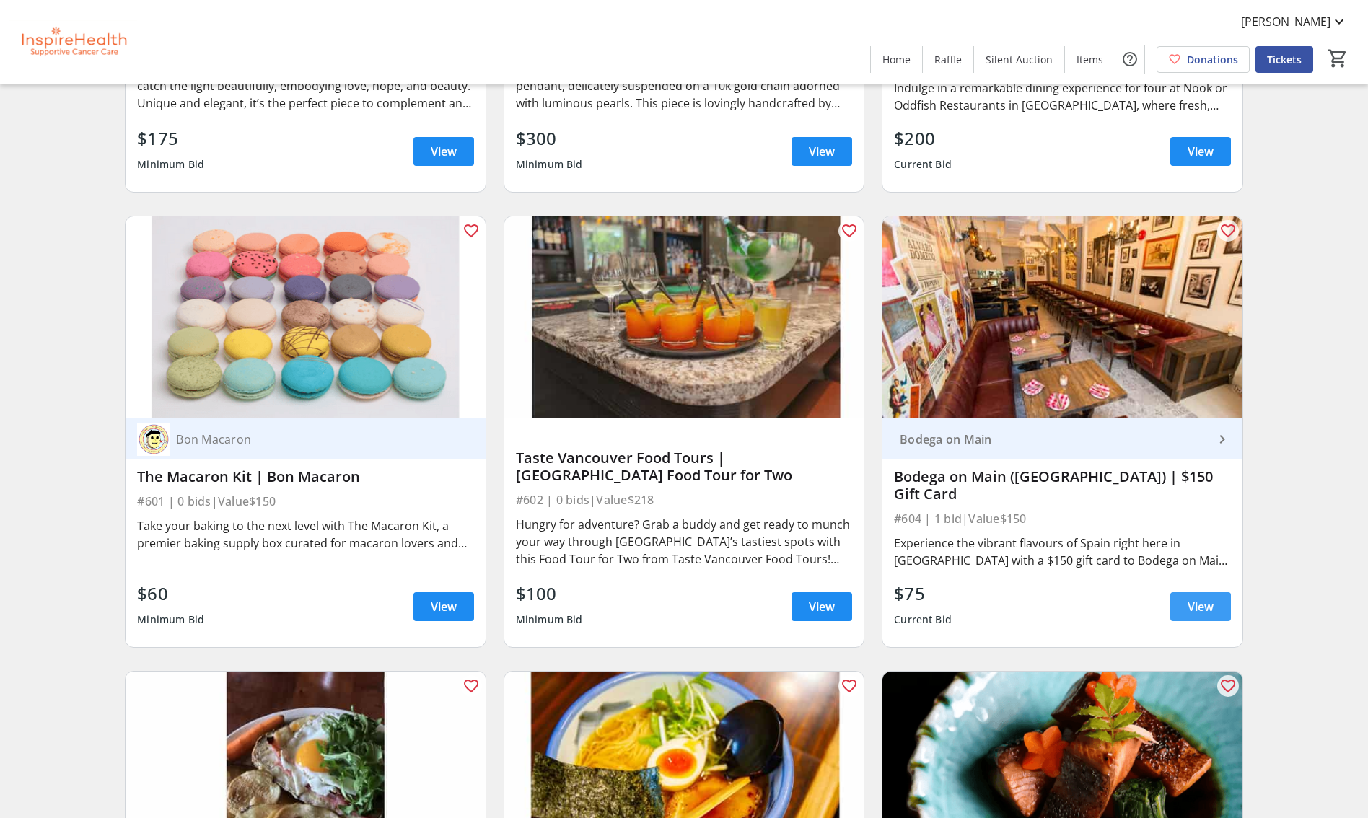
click at [1196, 599] on span "View" at bounding box center [1200, 606] width 26 height 17
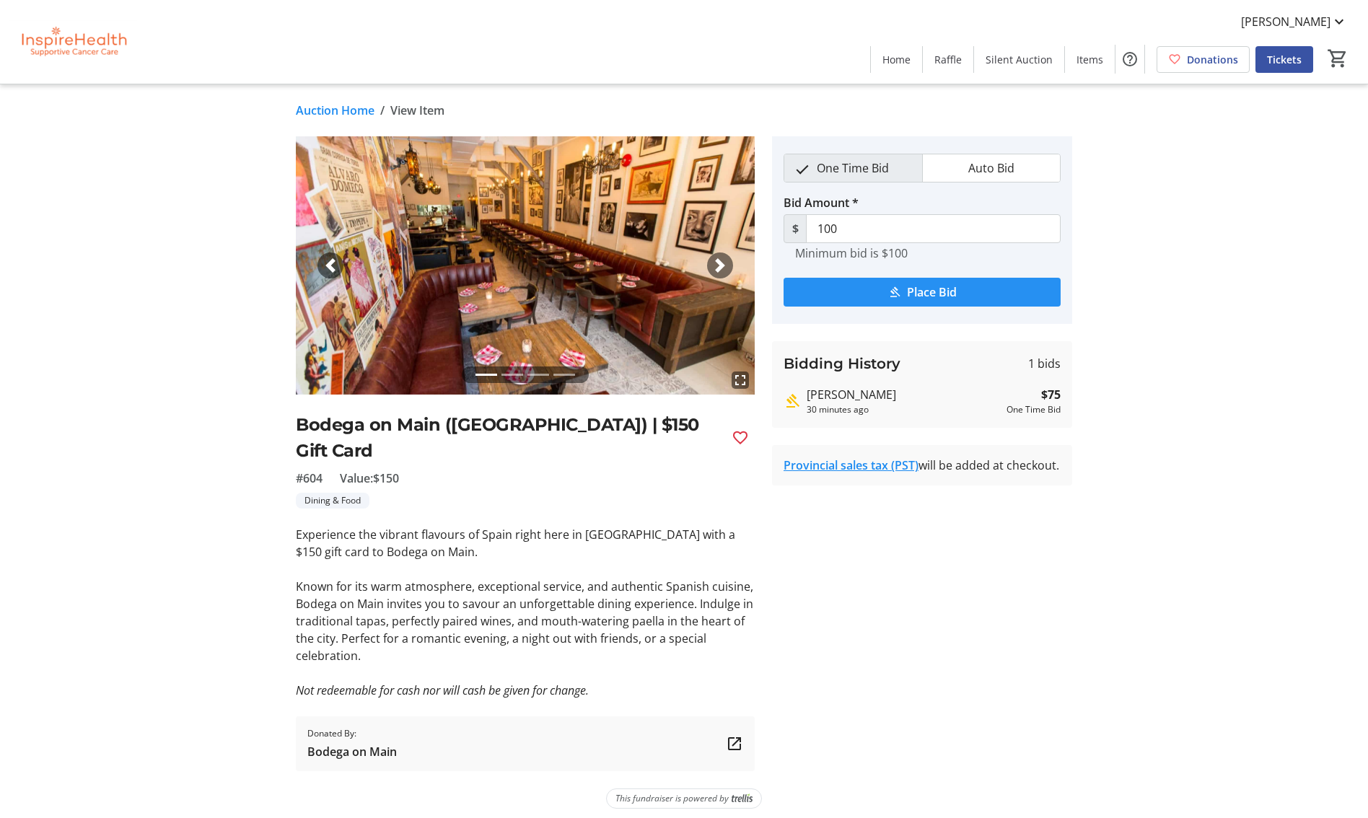
click at [948, 294] on span "Place Bid" at bounding box center [932, 291] width 50 height 17
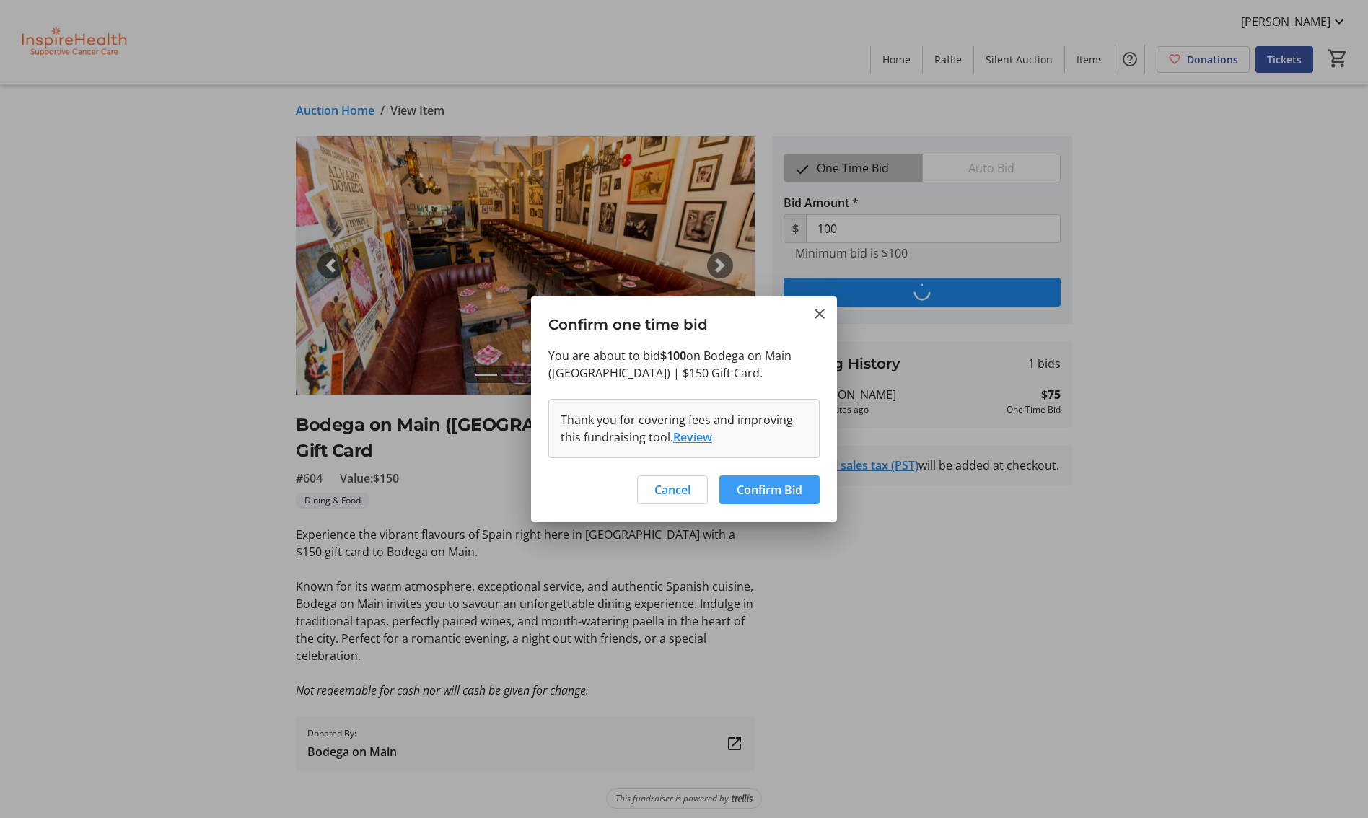
click at [773, 485] on span "Confirm Bid" at bounding box center [769, 489] width 66 height 17
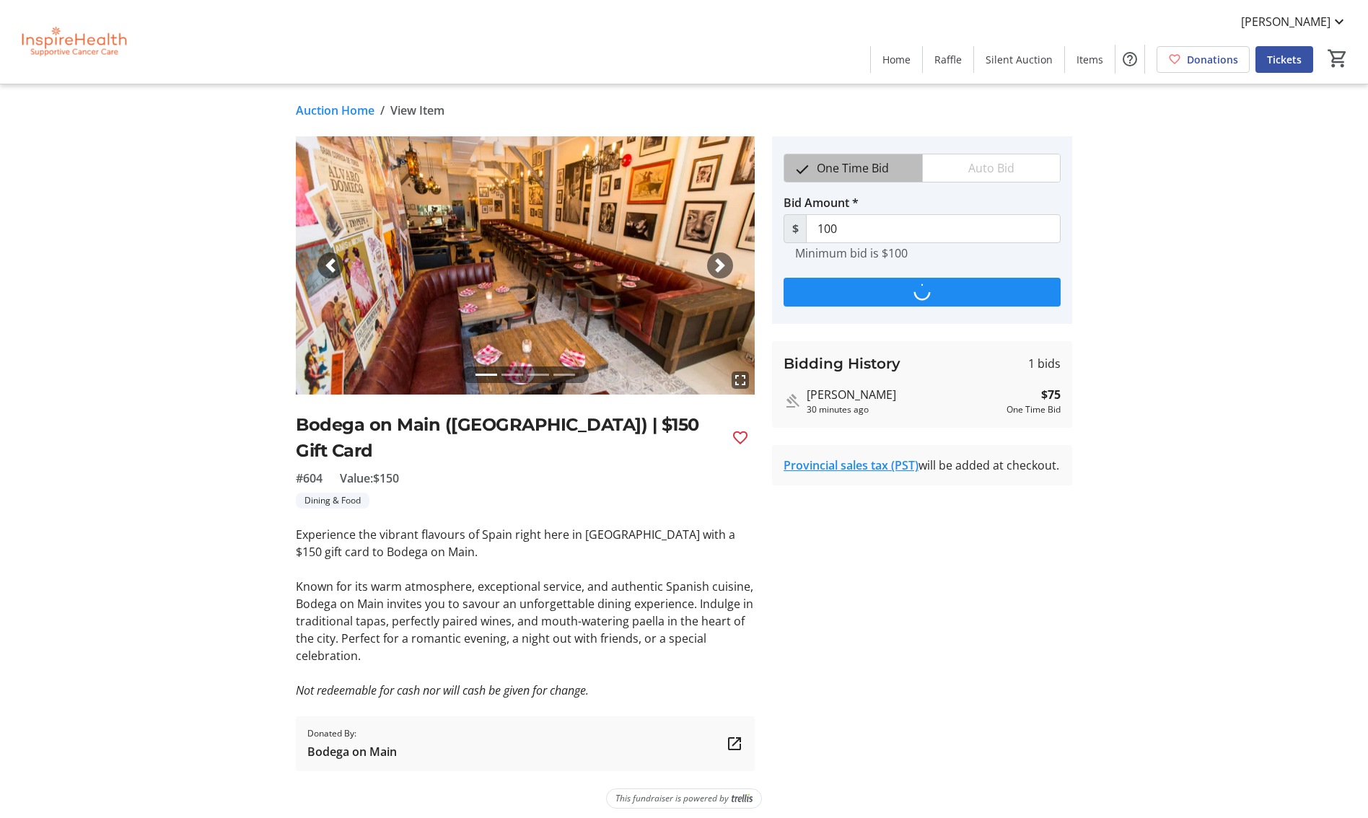
type input "125"
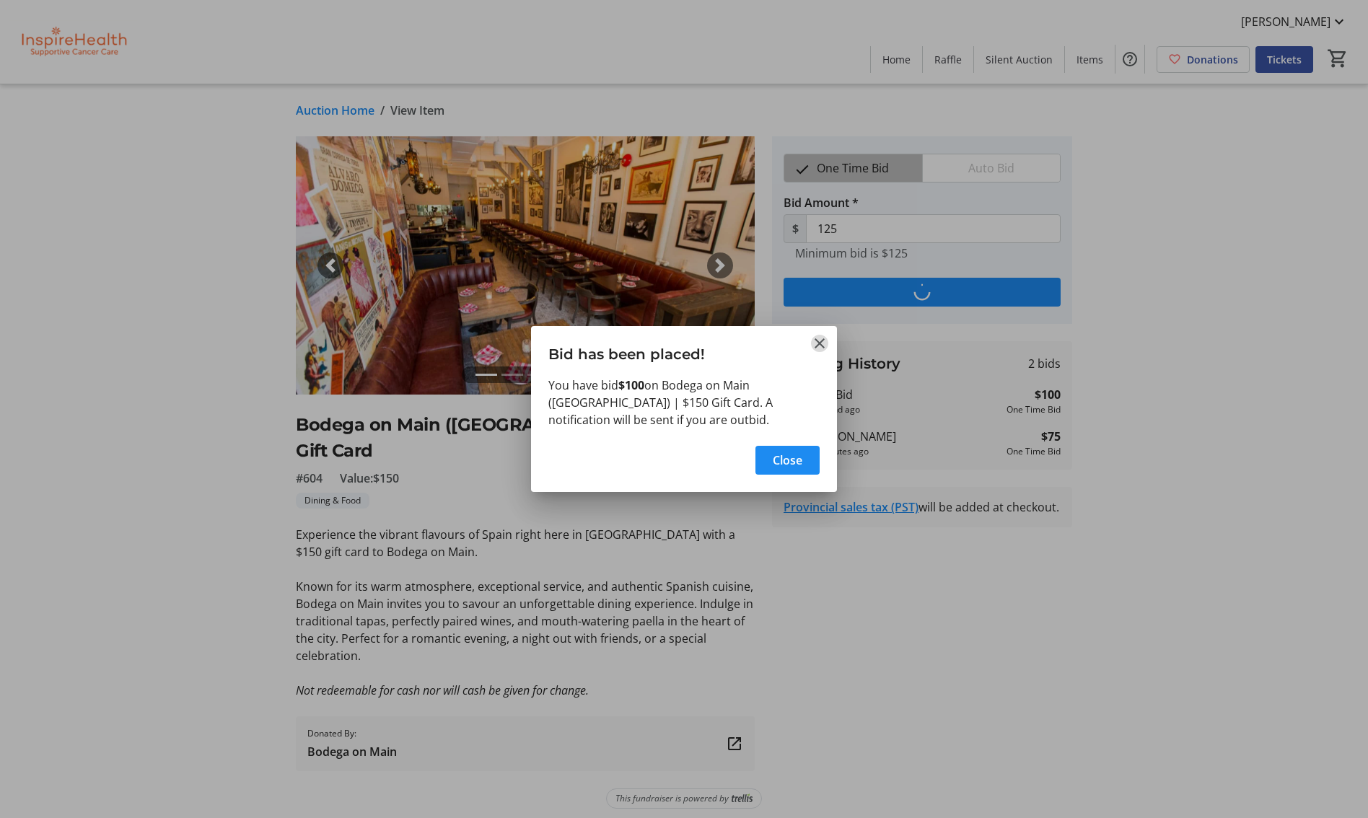
click at [816, 343] on mat-icon "Close" at bounding box center [819, 343] width 17 height 17
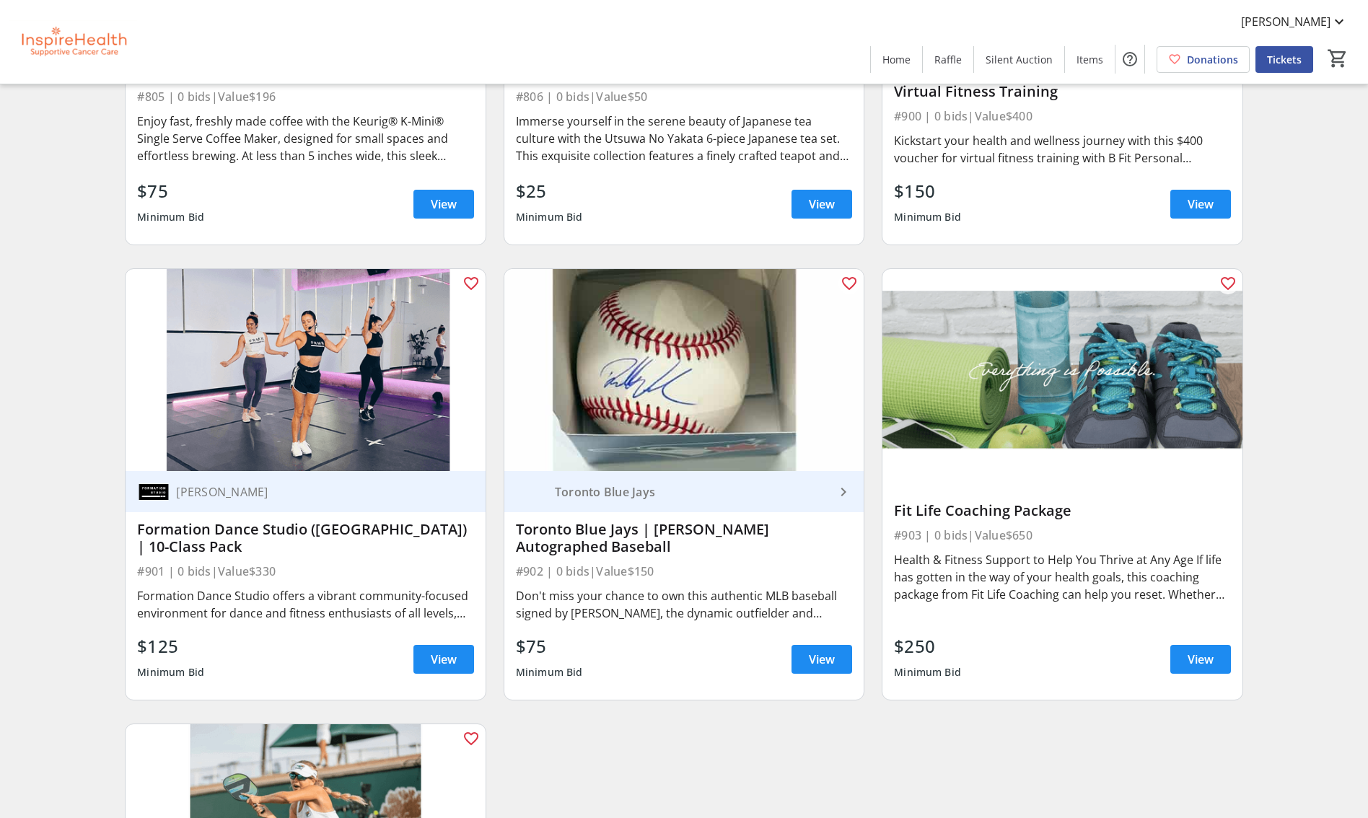
scroll to position [17213, 0]
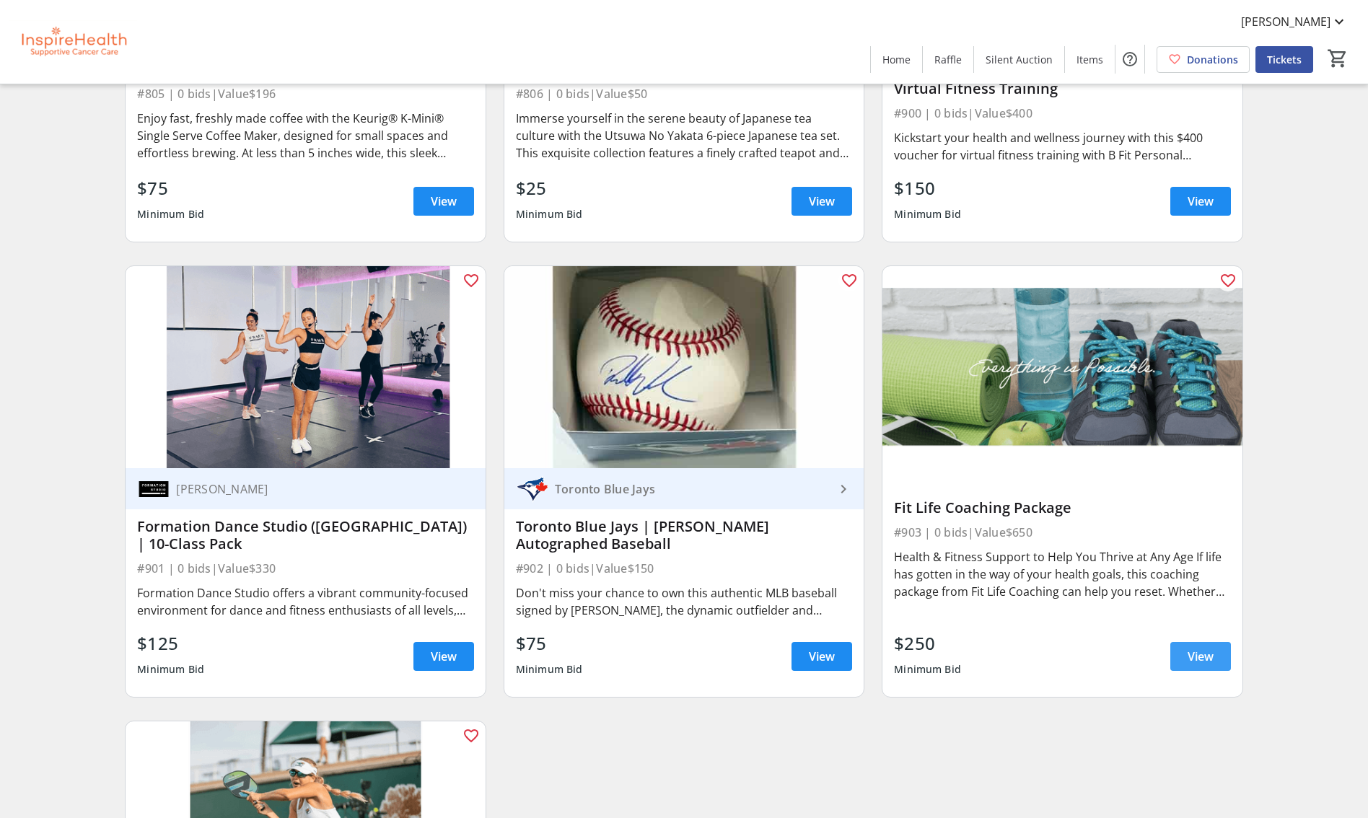
click at [1201, 648] on span "View" at bounding box center [1200, 656] width 26 height 17
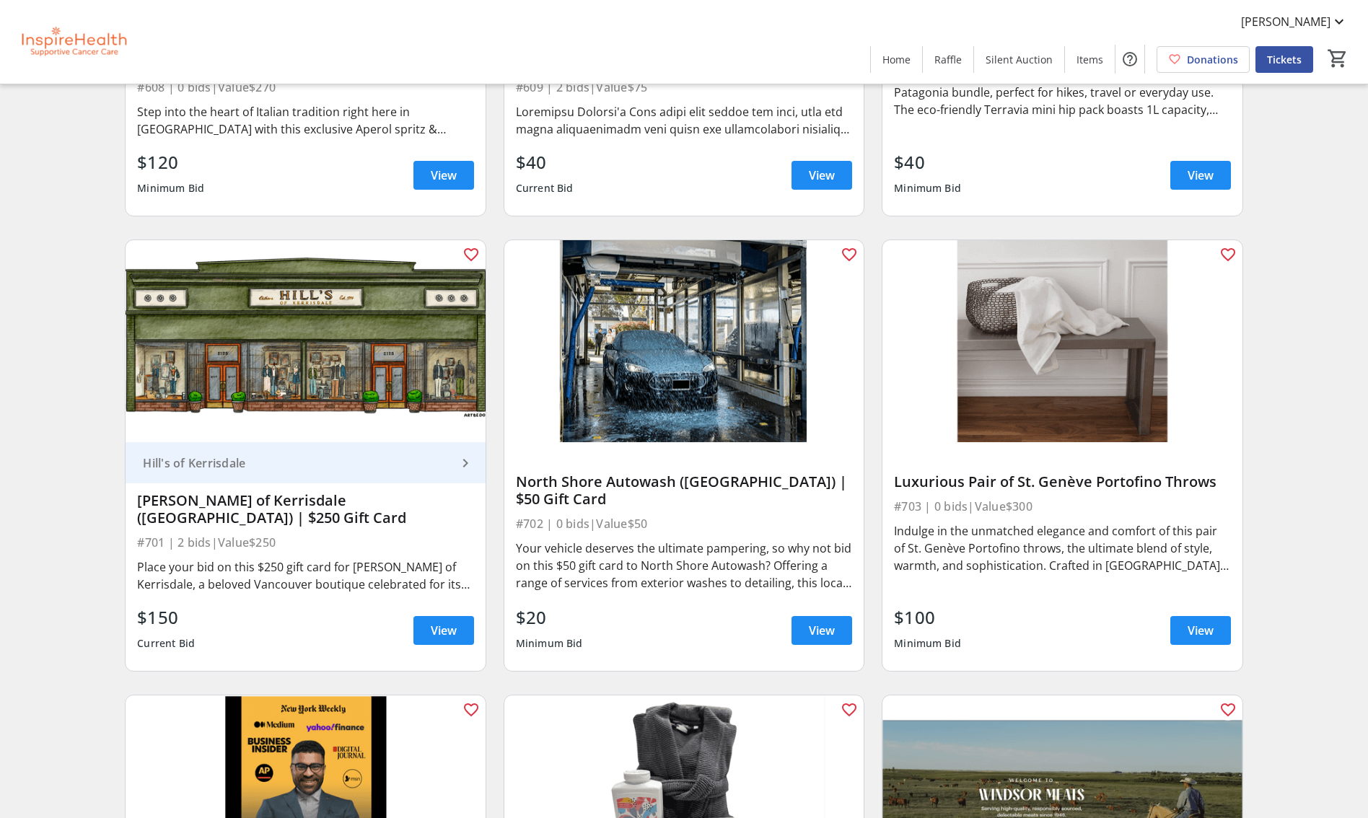
scroll to position [11346, 0]
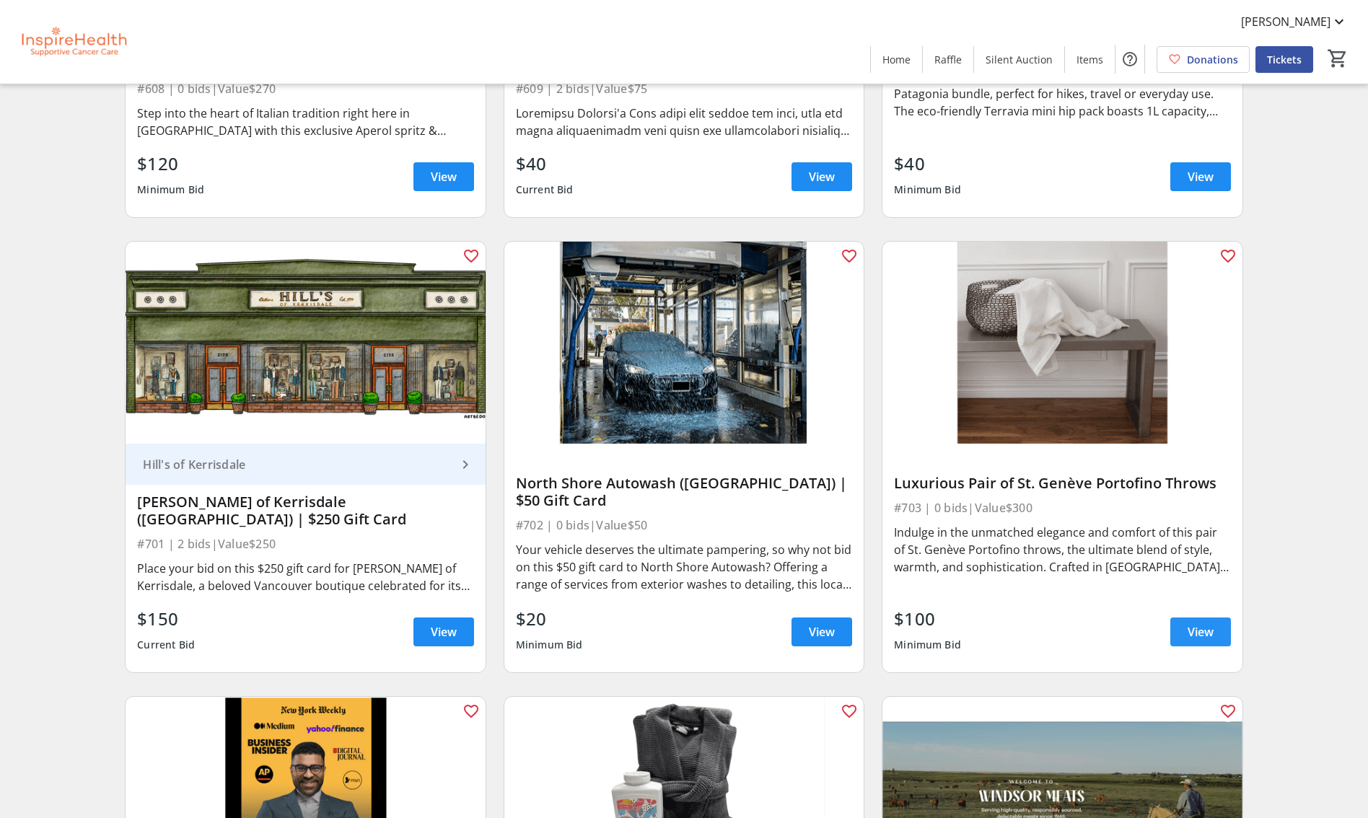
click at [1207, 630] on span "View" at bounding box center [1200, 631] width 26 height 17
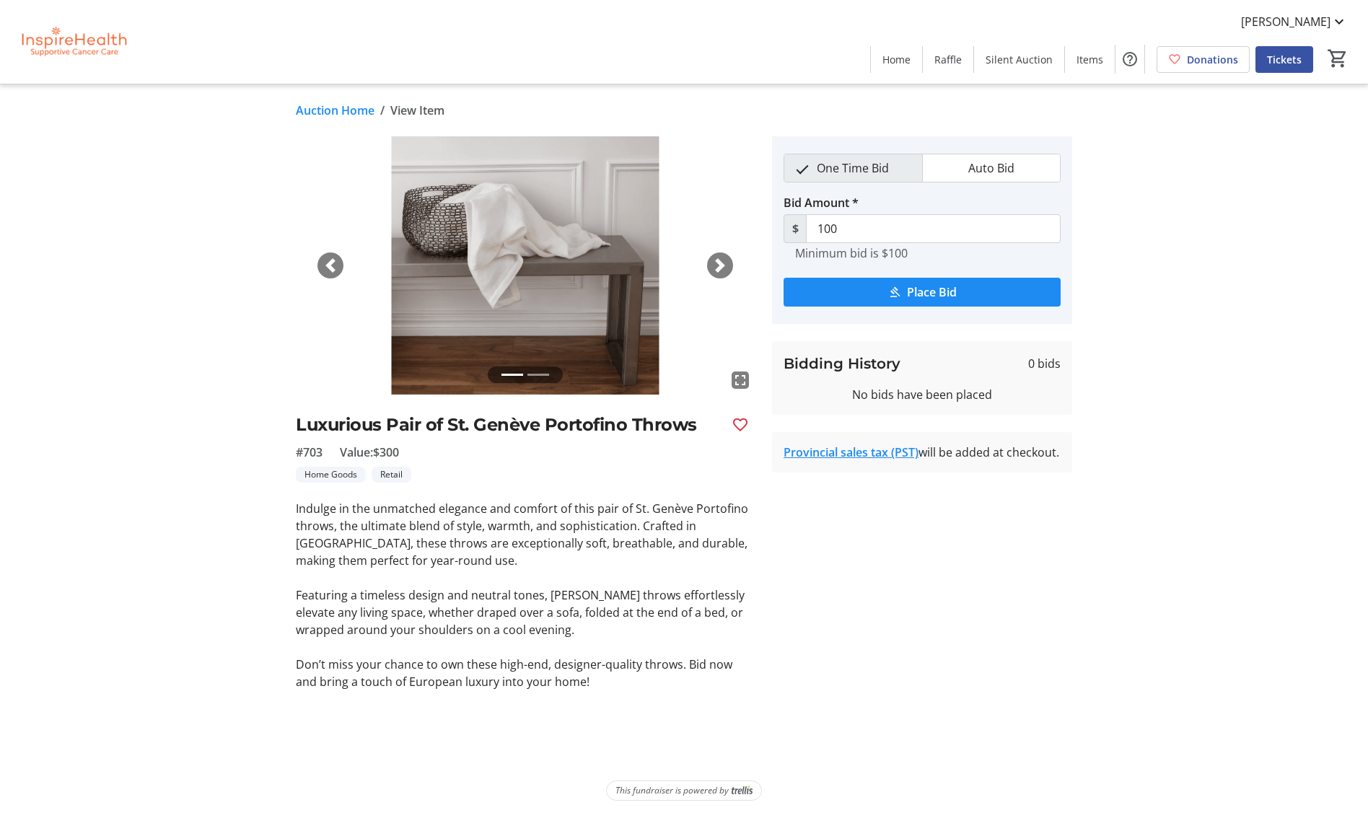
click at [718, 264] on span "button" at bounding box center [720, 265] width 14 height 14
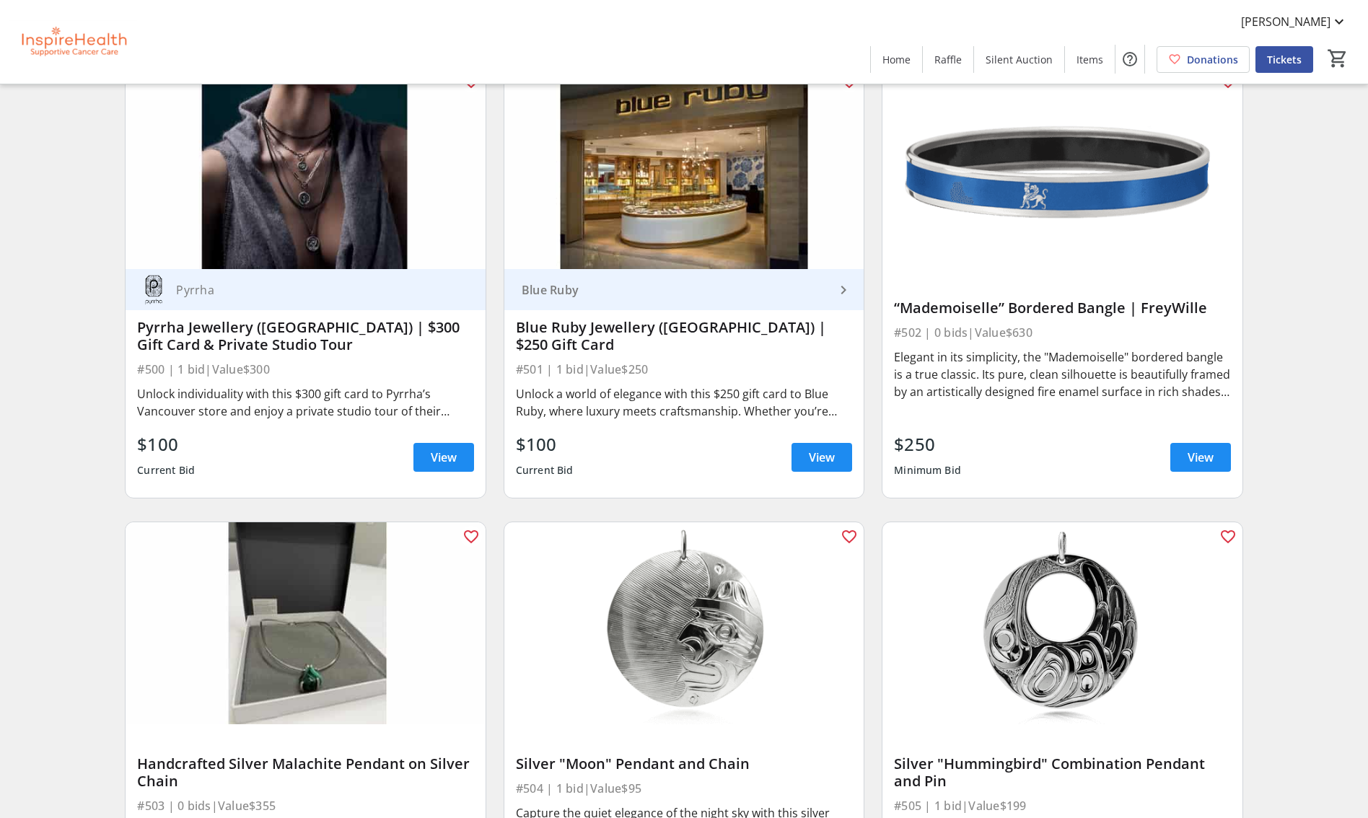
scroll to position [8342, 0]
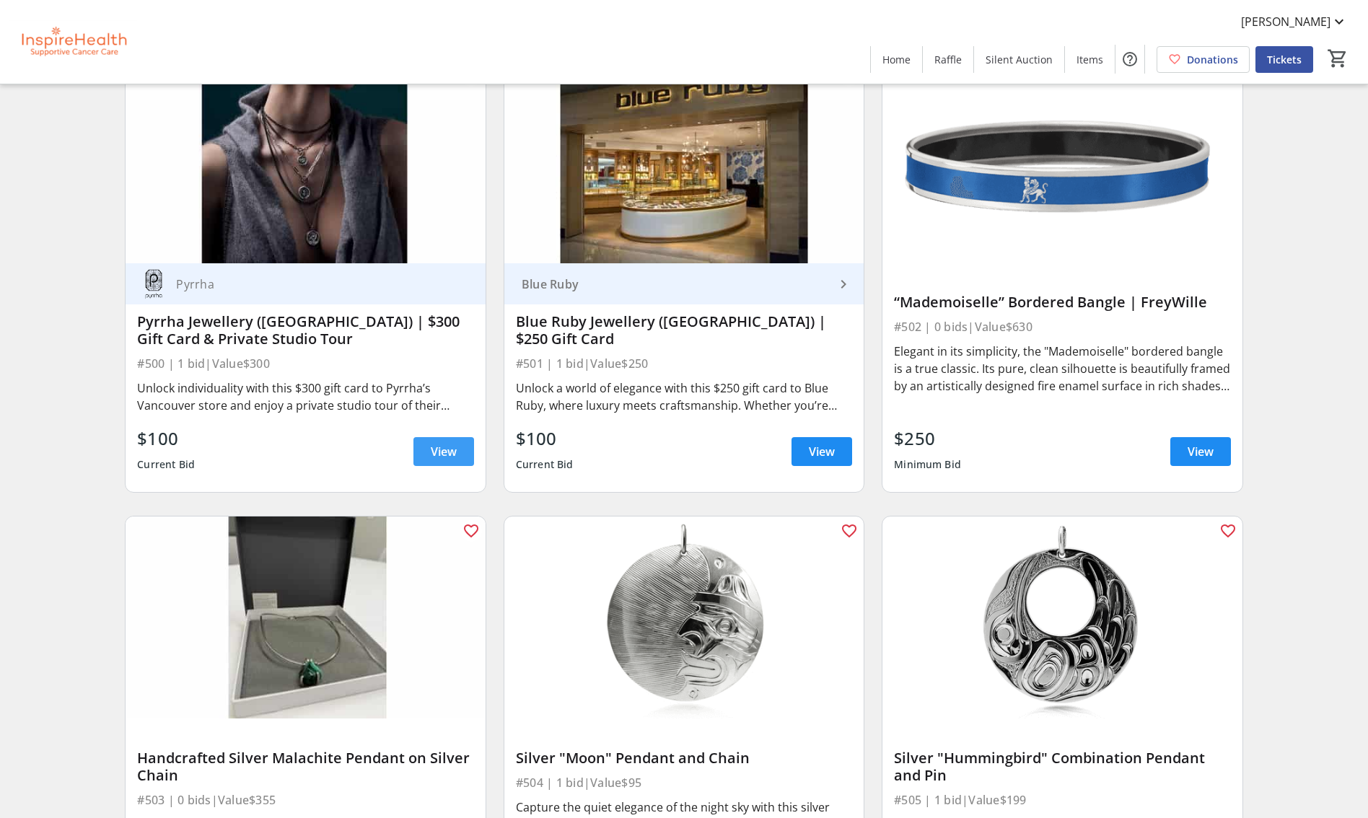
click at [439, 449] on span "View" at bounding box center [444, 451] width 26 height 17
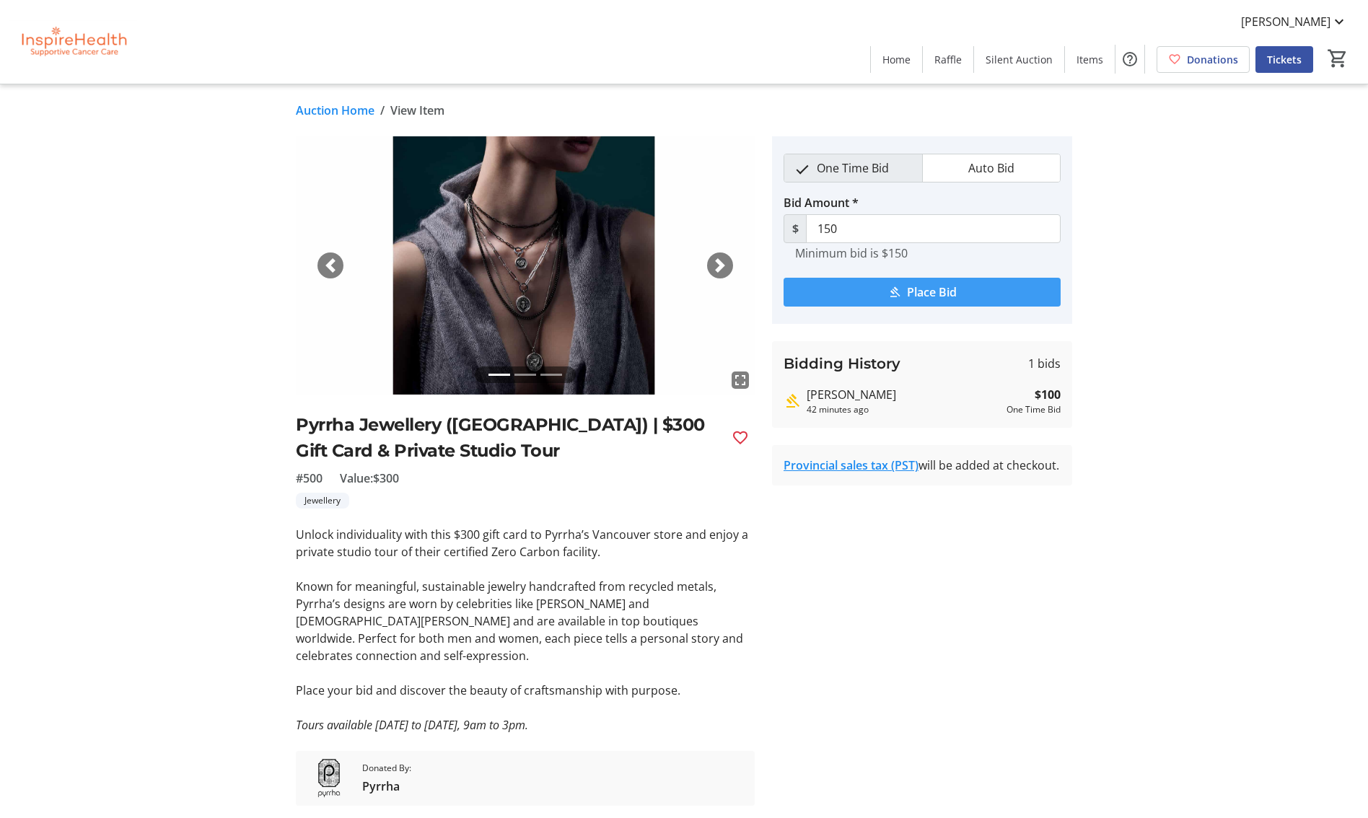
click at [1006, 294] on span "submit" at bounding box center [921, 292] width 277 height 35
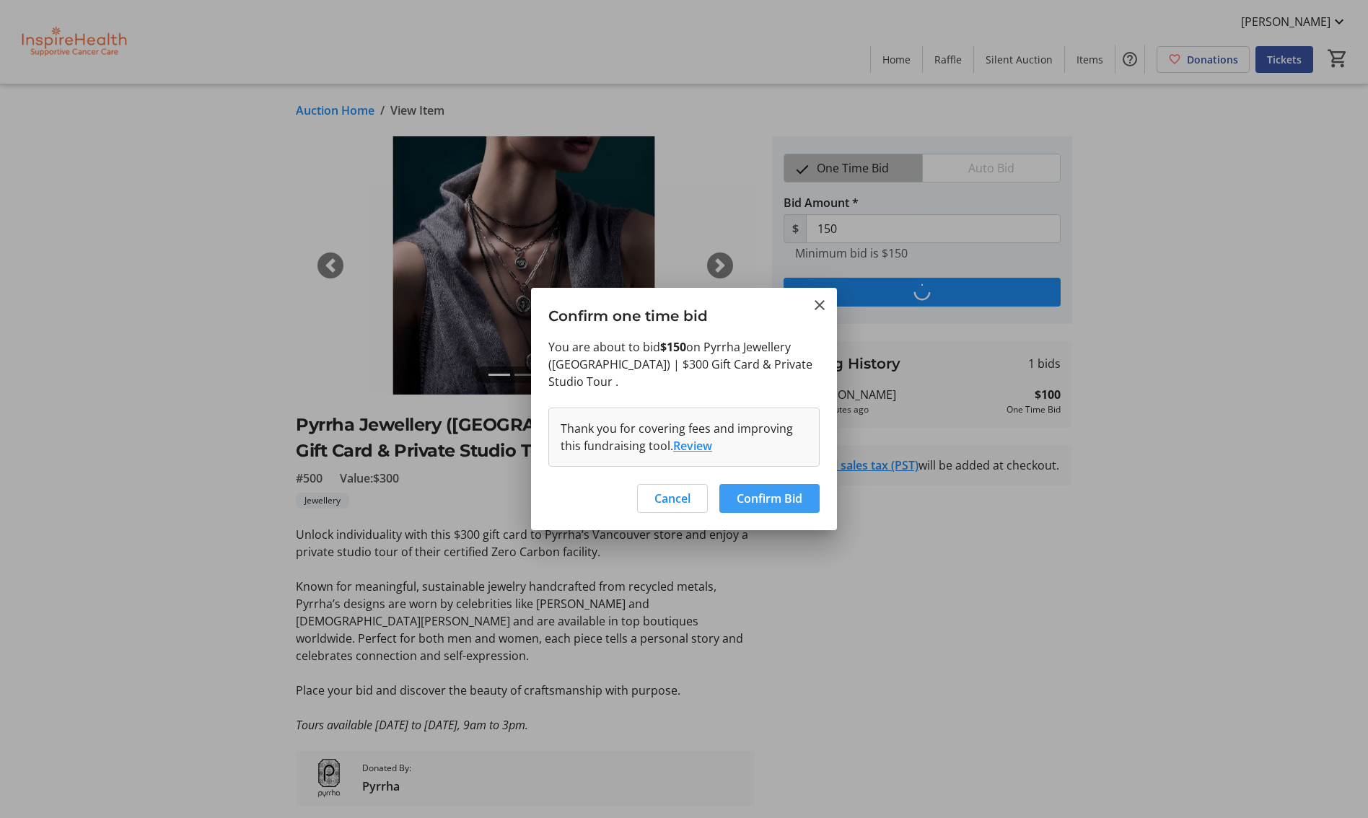
click at [767, 496] on span "Confirm Bid" at bounding box center [769, 498] width 66 height 17
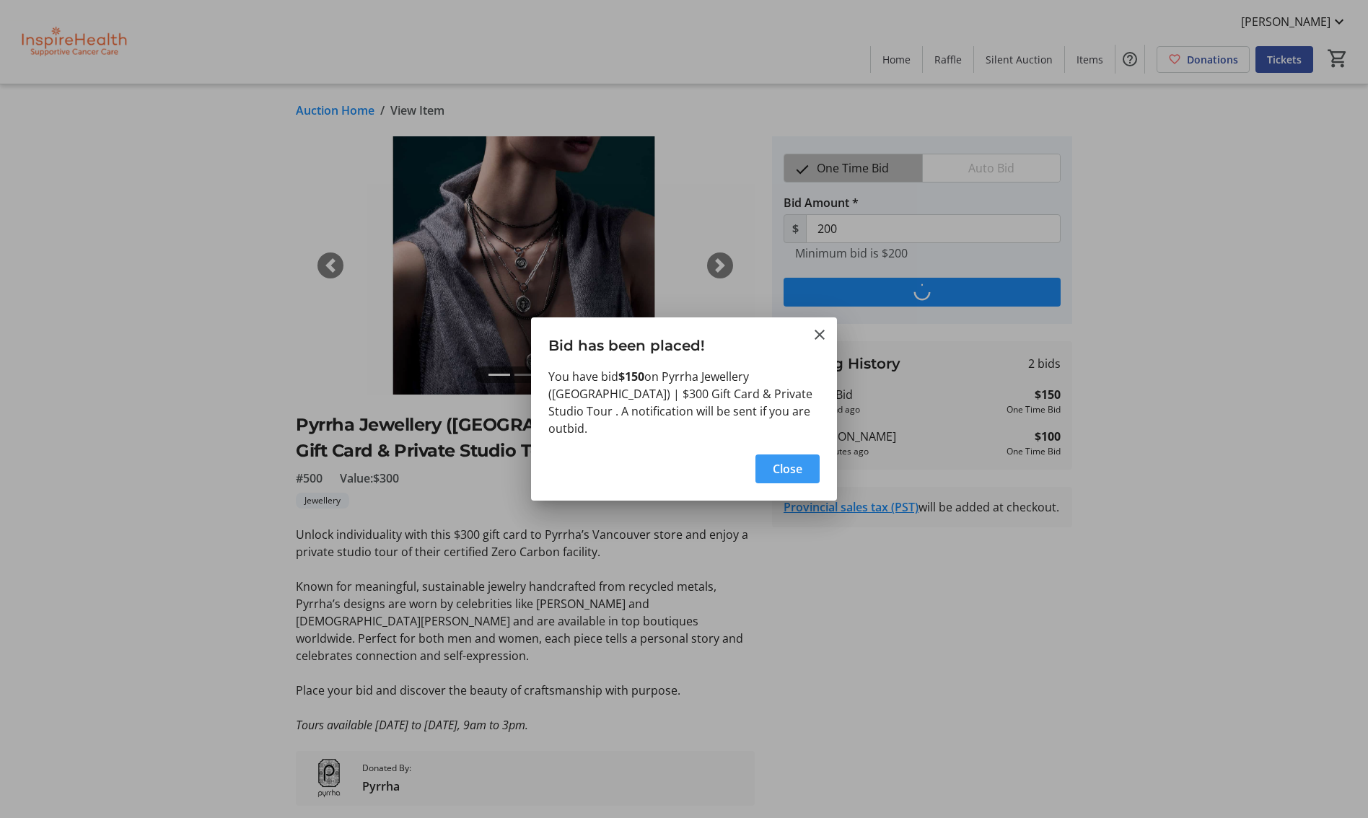
click at [800, 462] on span "Close" at bounding box center [787, 468] width 30 height 17
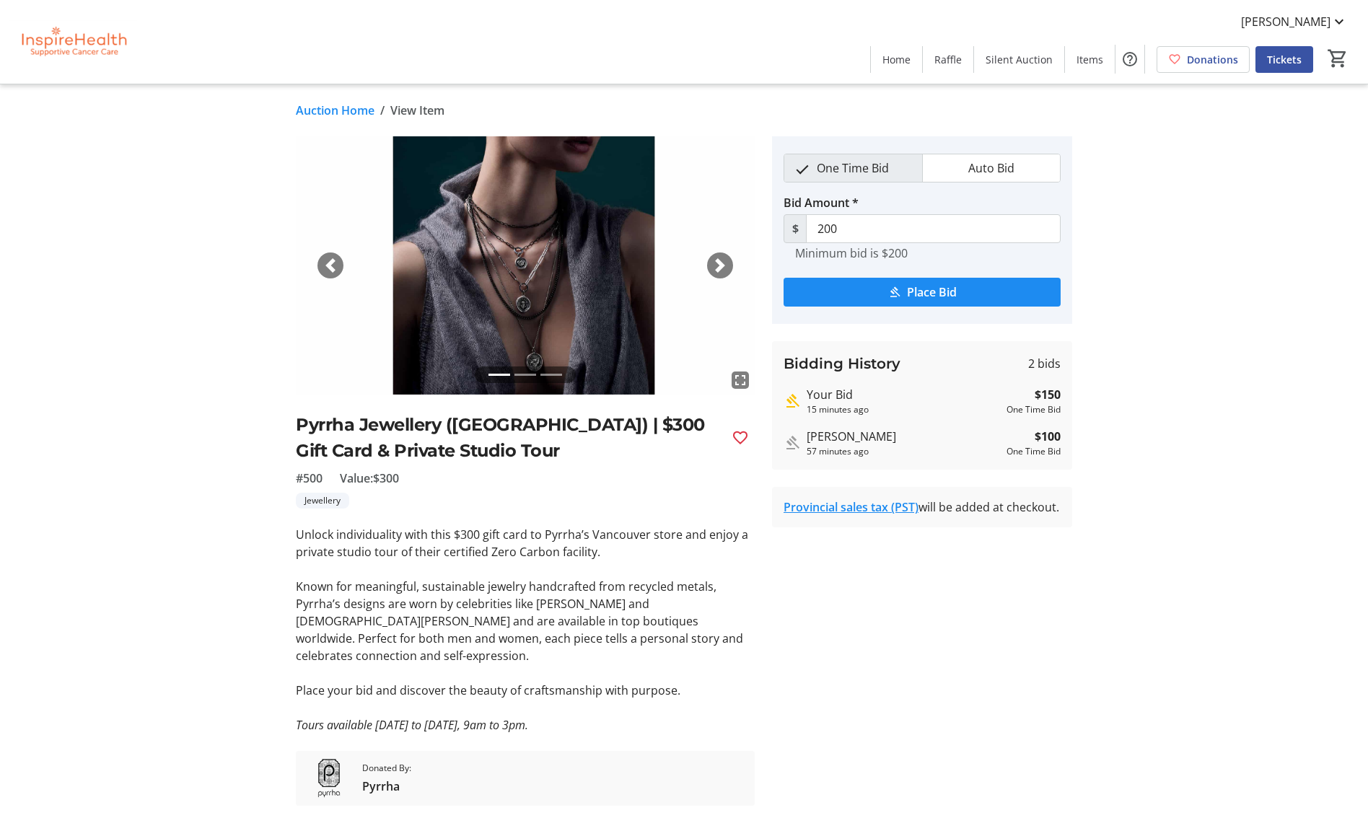
type input "250"
